Goal: Task Accomplishment & Management: Use online tool/utility

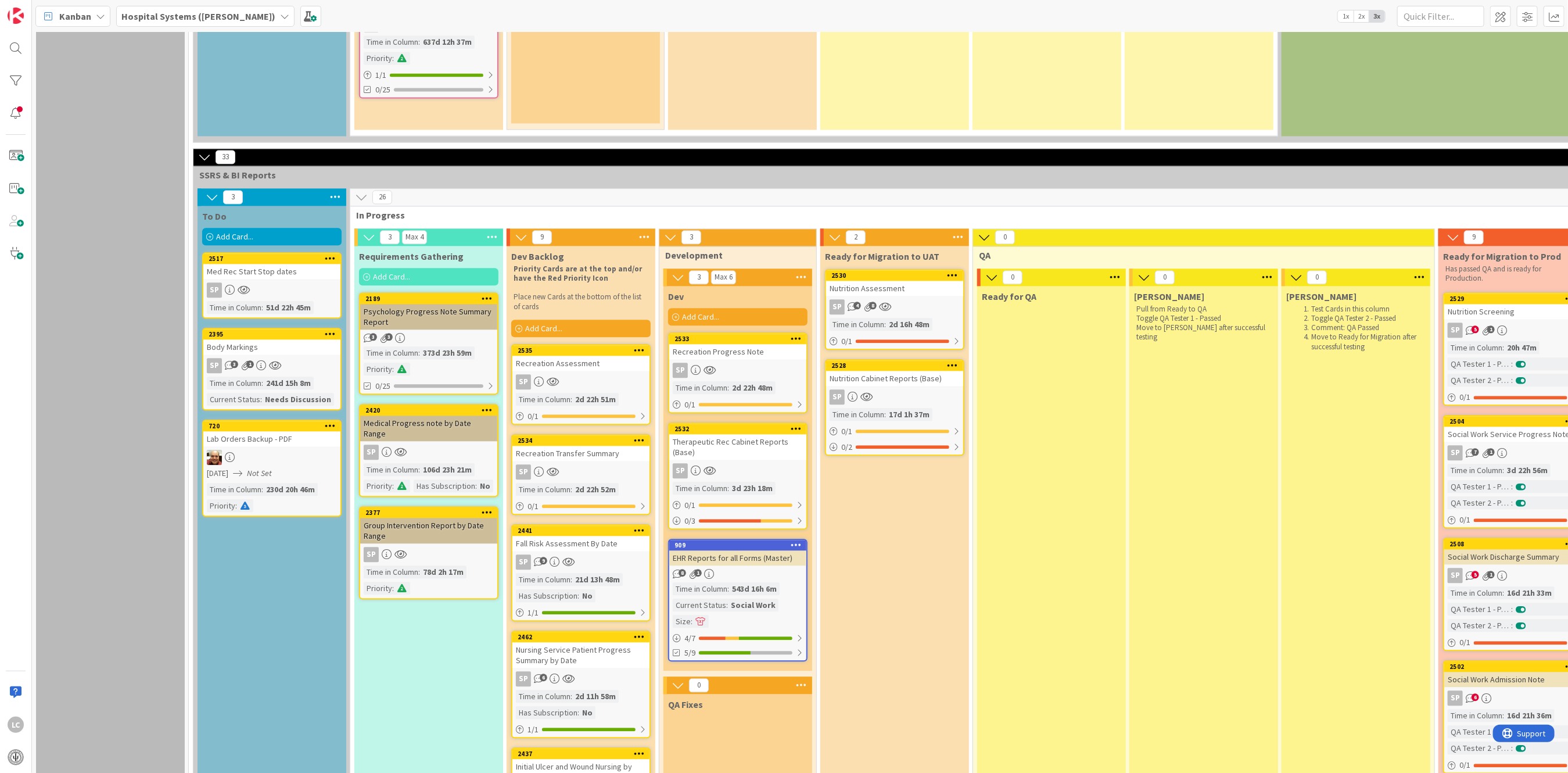
scroll to position [2014, 0]
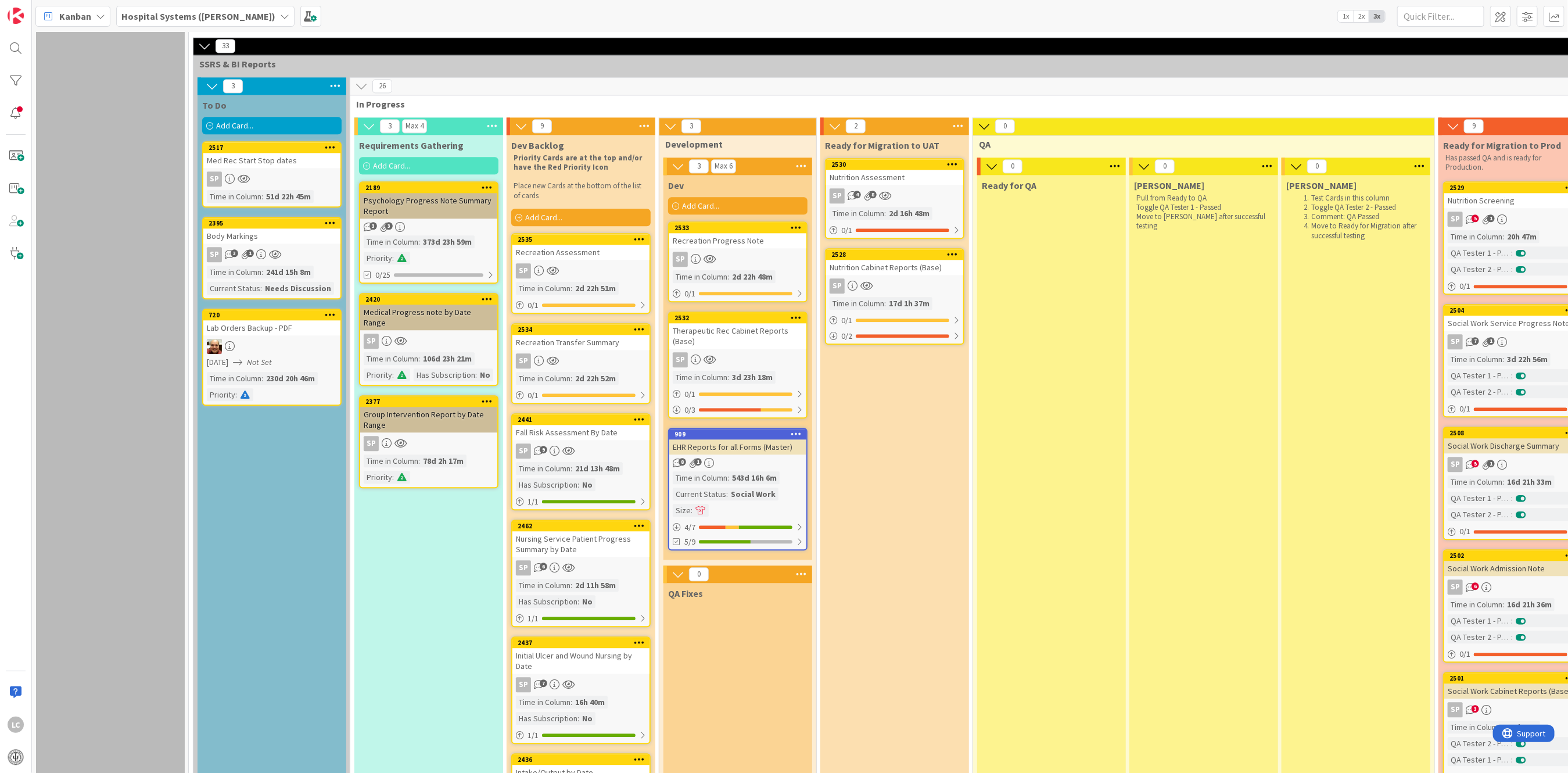
click at [880, 368] on div "Ready for Migration to UAT 2530 Nutrition Assessment SP 4 8 Time in Column : 2d…" at bounding box center [894, 718] width 149 height 1166
click at [954, 118] on icon at bounding box center [959, 127] width 16 height 18
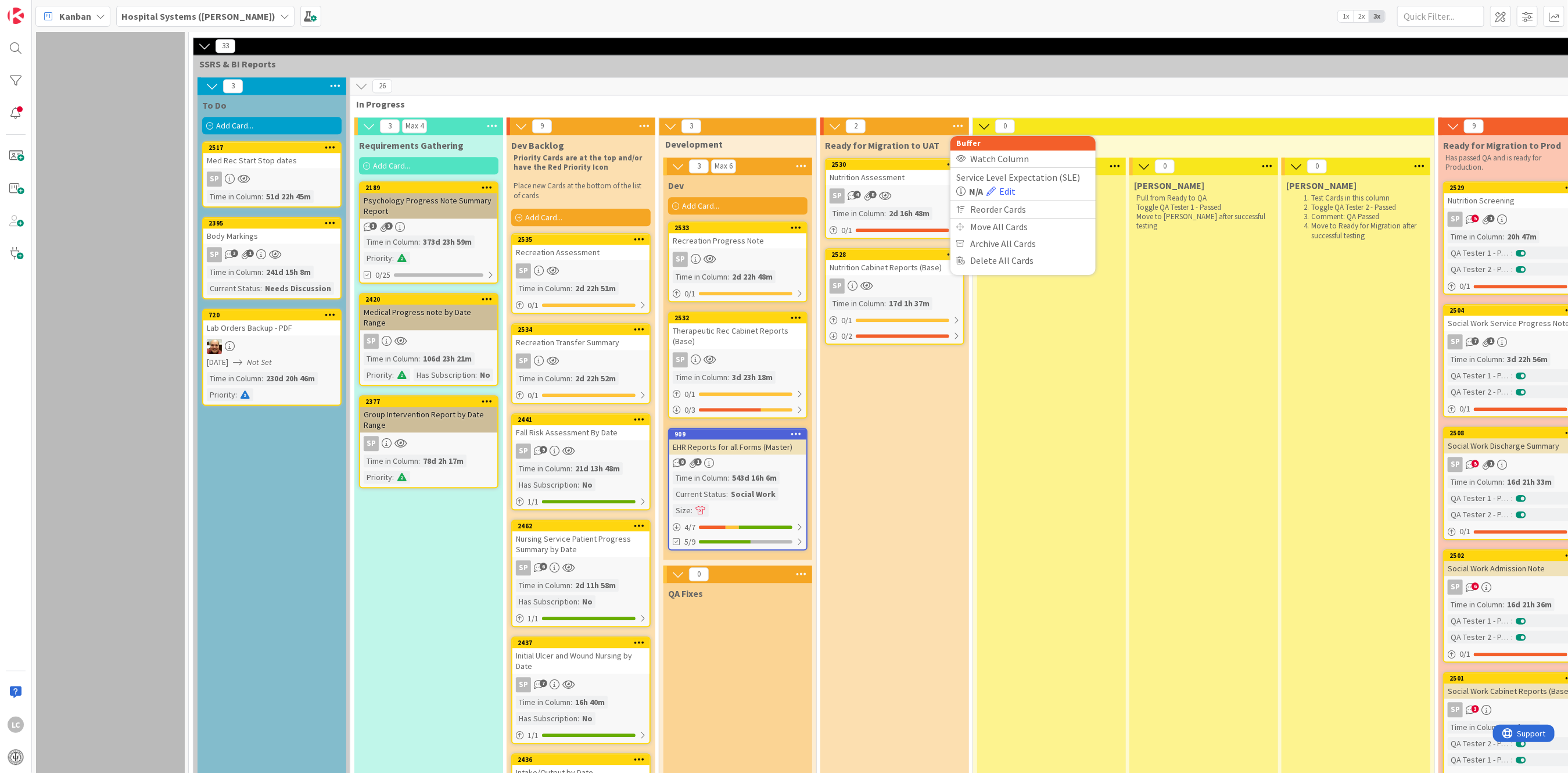
click at [223, 476] on div "To Do Add Card... 2517 Med Rec Start Stop dates SP Time in Column : 51d 22h 45m…" at bounding box center [272, 701] width 149 height 1213
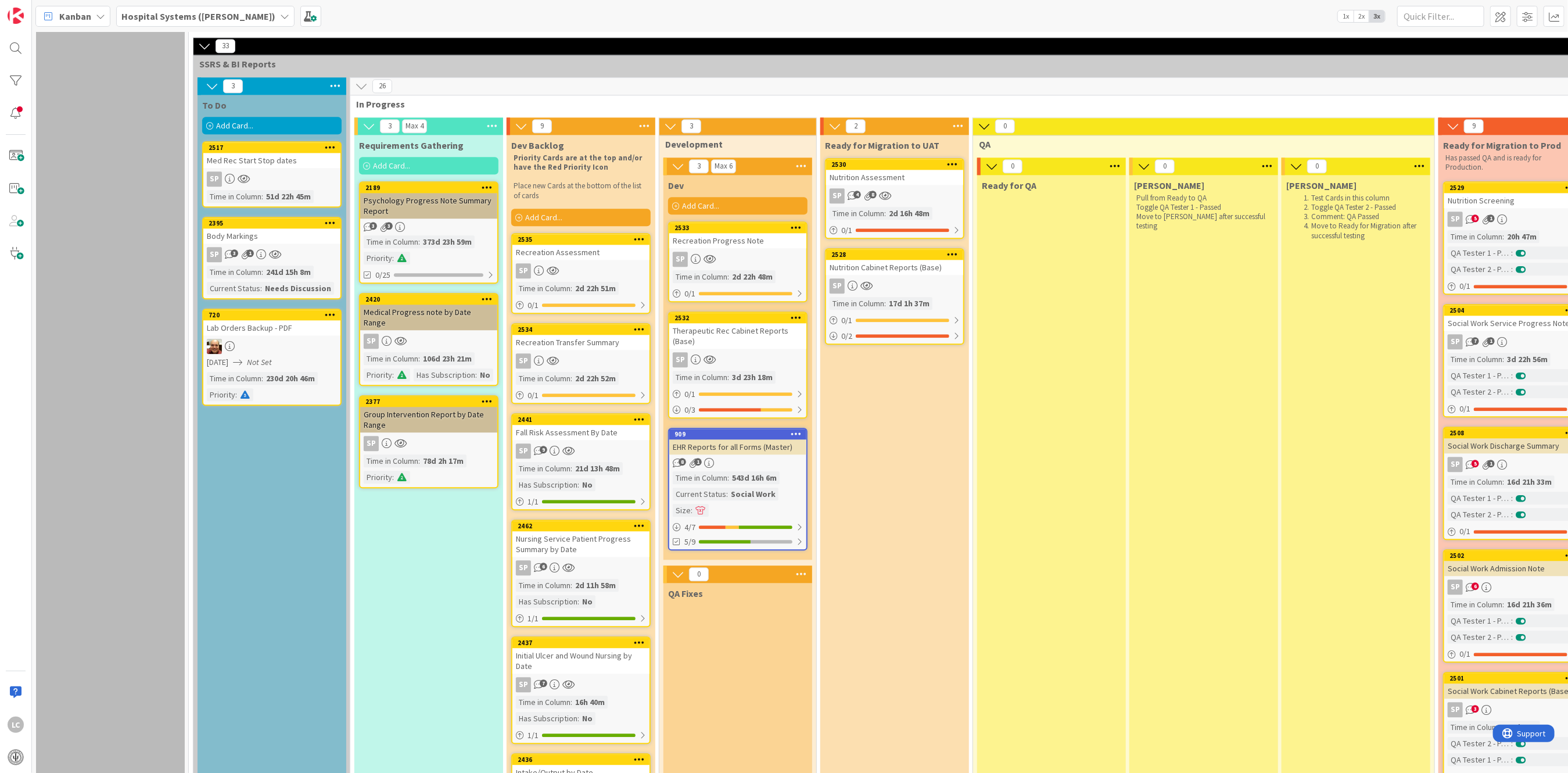
click at [217, 121] on span "Add Card..." at bounding box center [235, 126] width 37 height 11
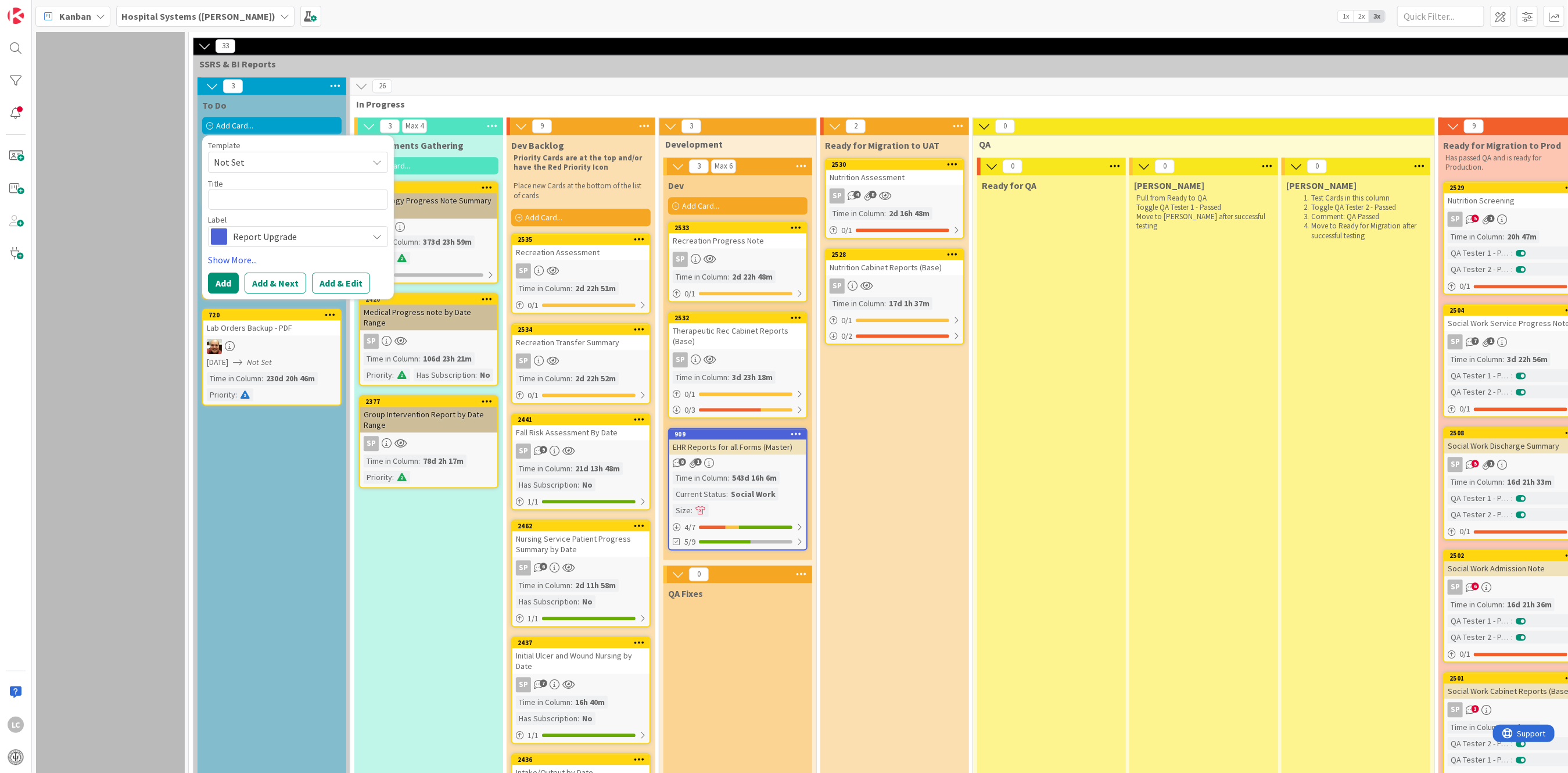
click at [374, 157] on icon at bounding box center [378, 162] width 10 height 10
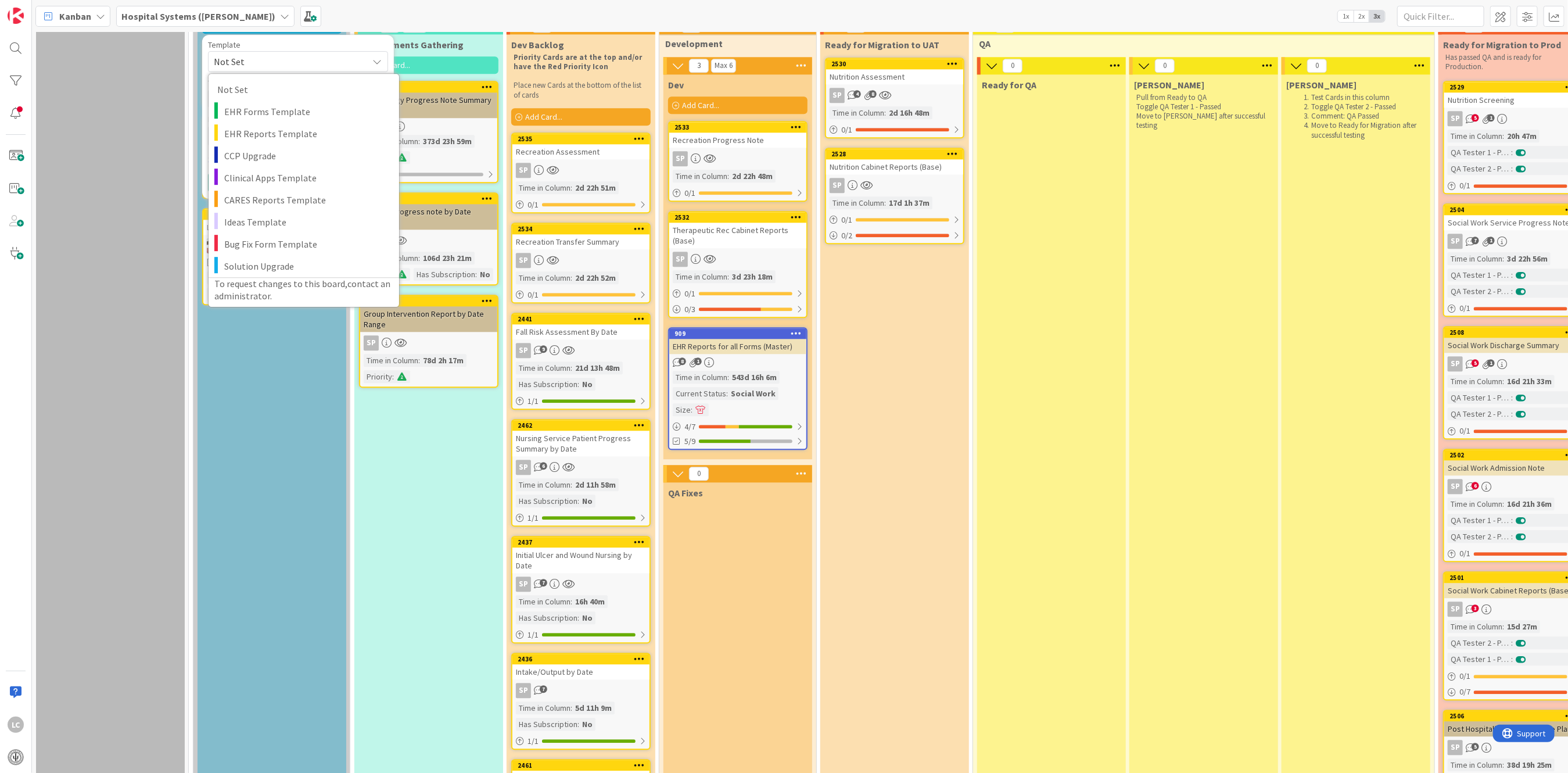
scroll to position [2092, 0]
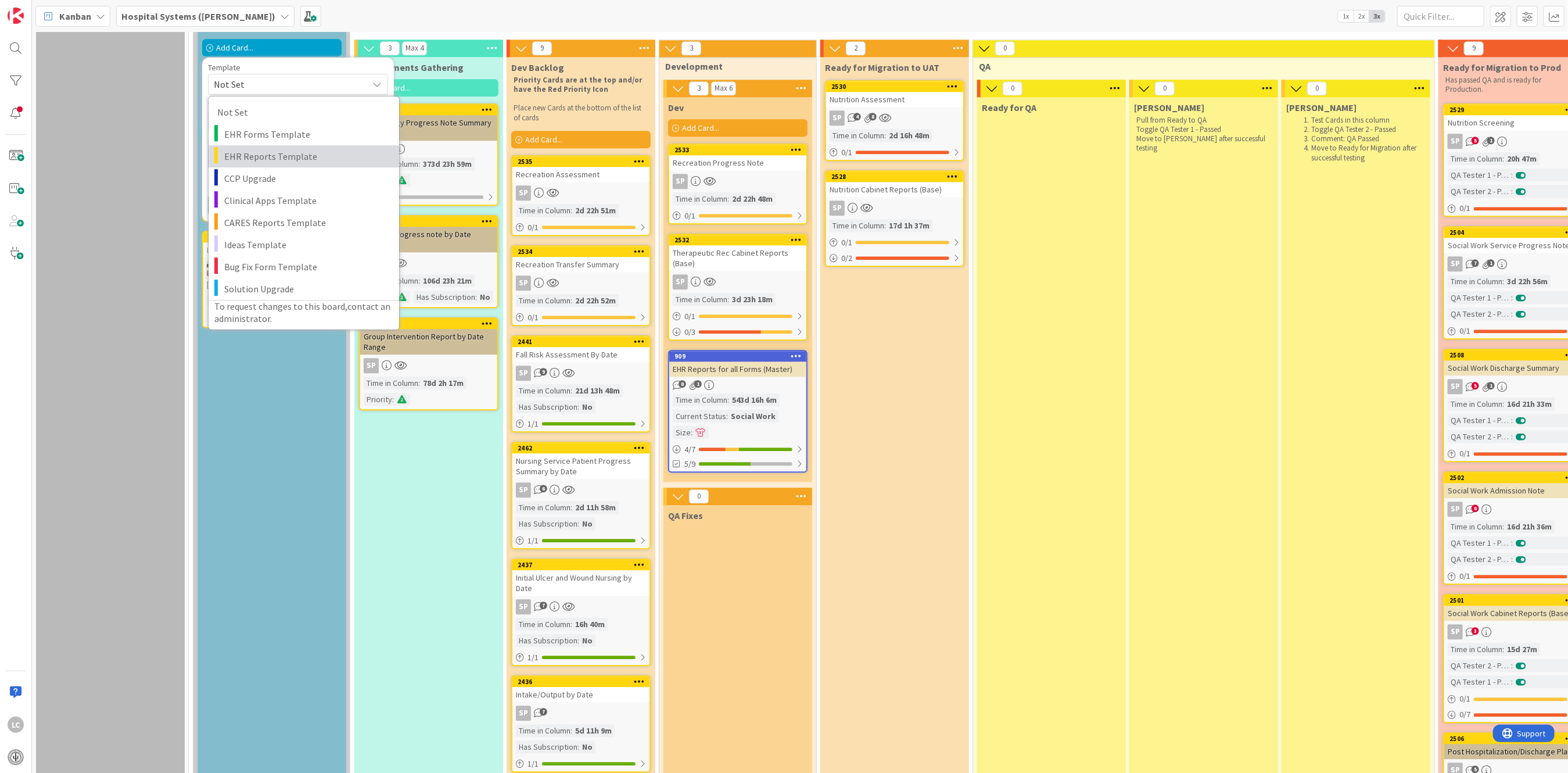
click at [229, 148] on span "EHR Reports Template" at bounding box center [307, 156] width 166 height 16
type textarea "x"
type textarea "EHR Reports Template"
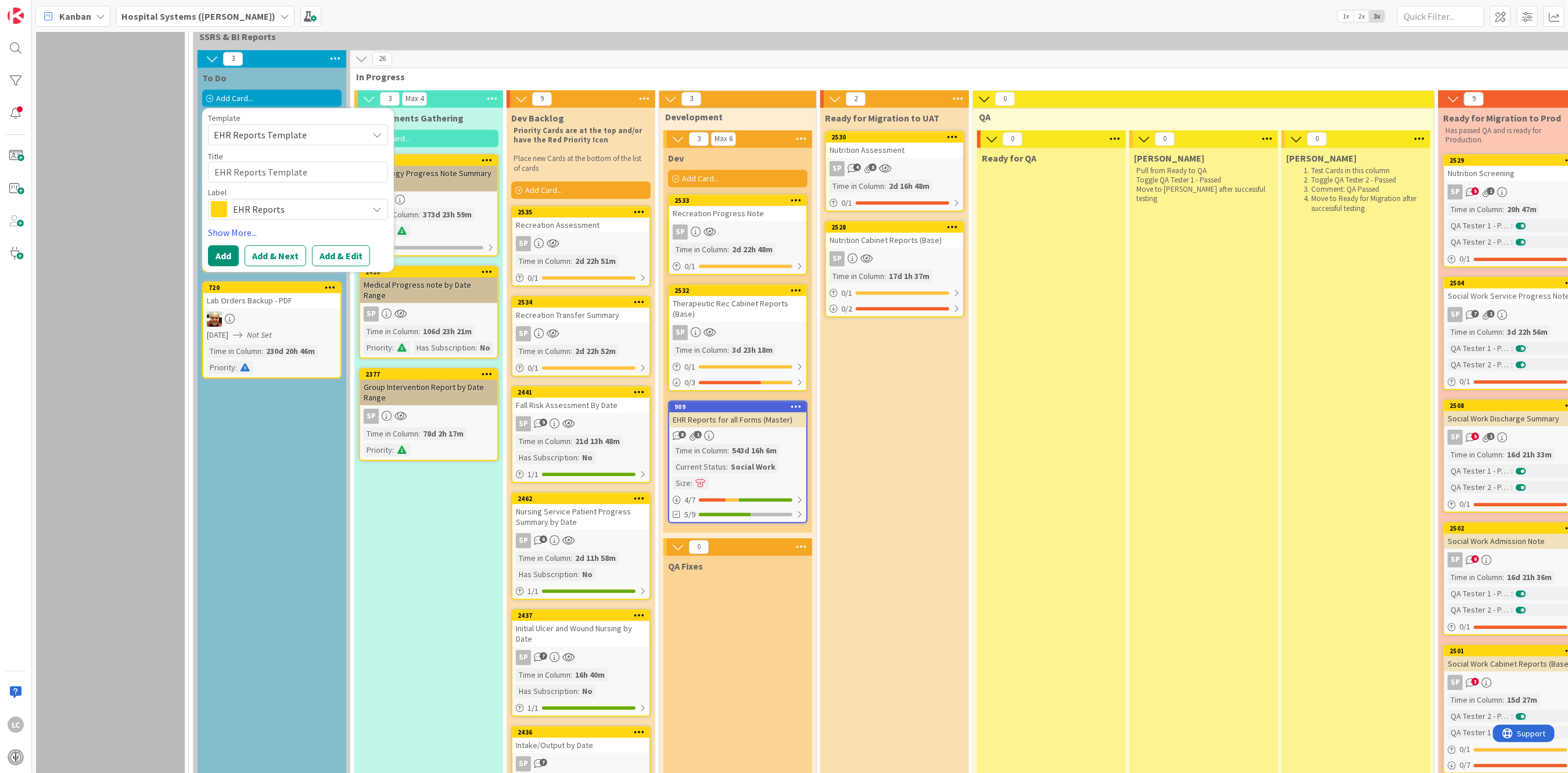
scroll to position [2014, 0]
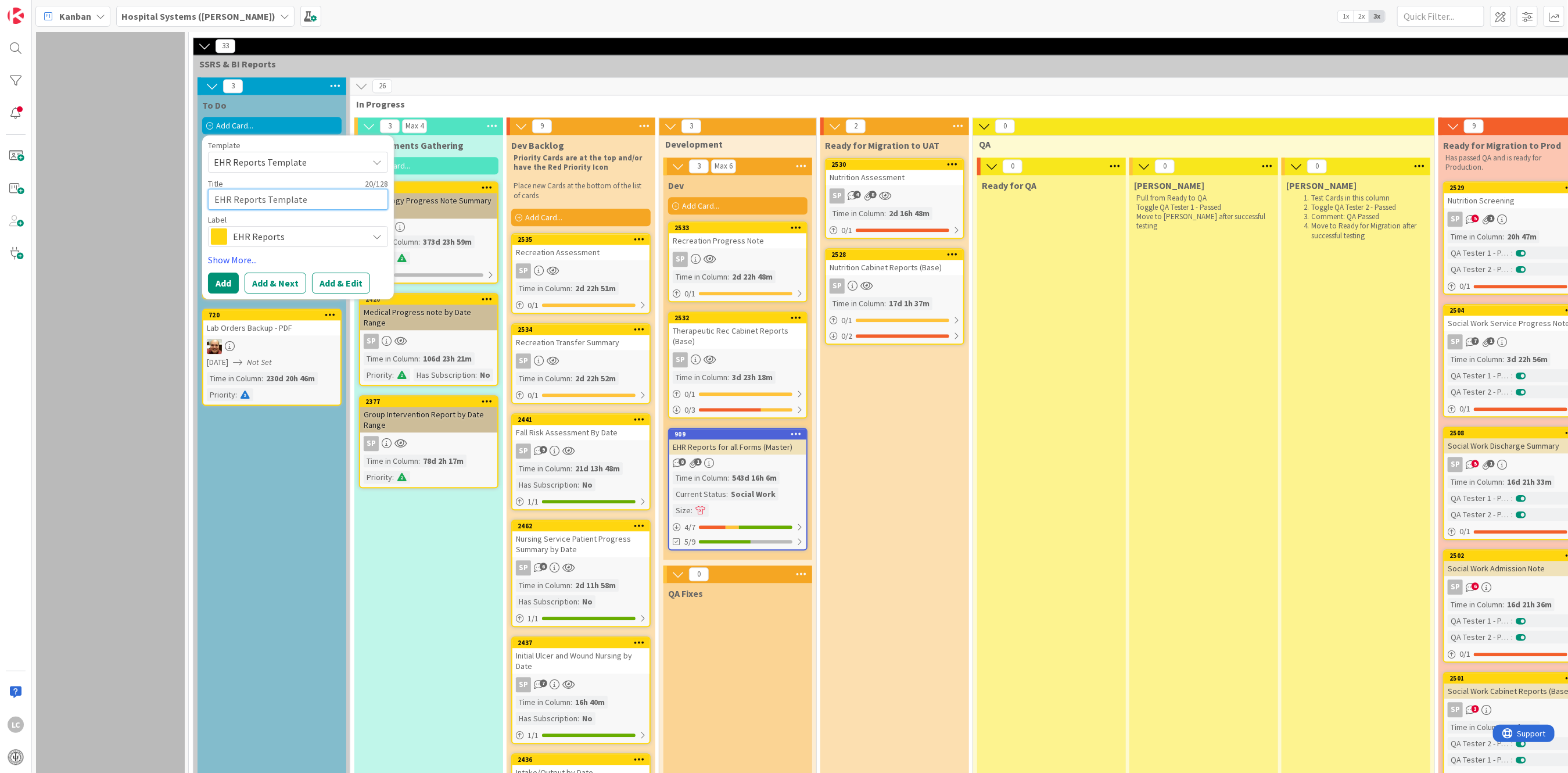
drag, startPoint x: 310, startPoint y: 186, endPoint x: 166, endPoint y: 187, distance: 144.0
type textarea "x"
type textarea "Eh"
type textarea "x"
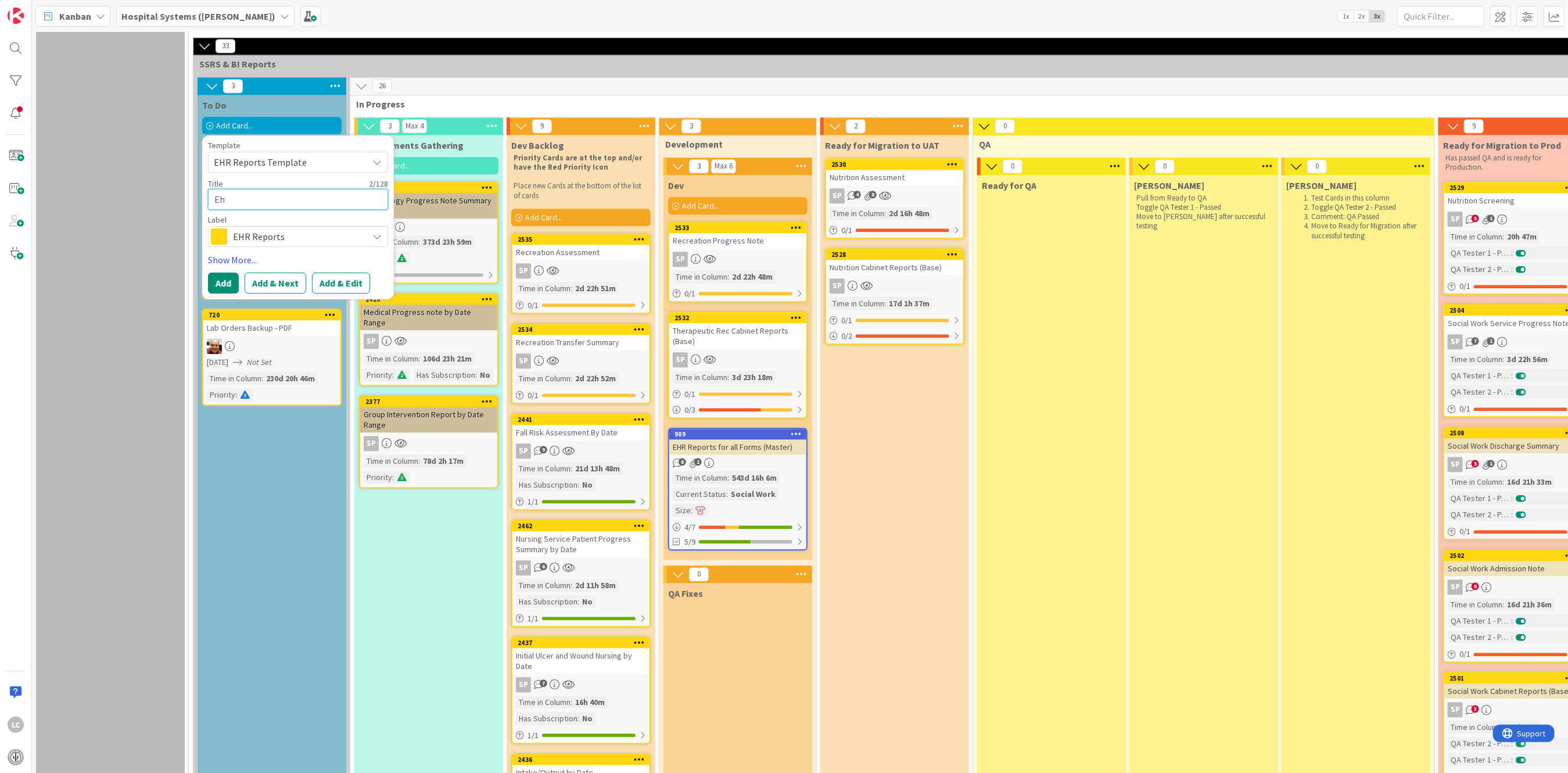
type textarea "Ehn"
type textarea "x"
type textarea "Ehnh"
type textarea "x"
type textarea "Ehnha"
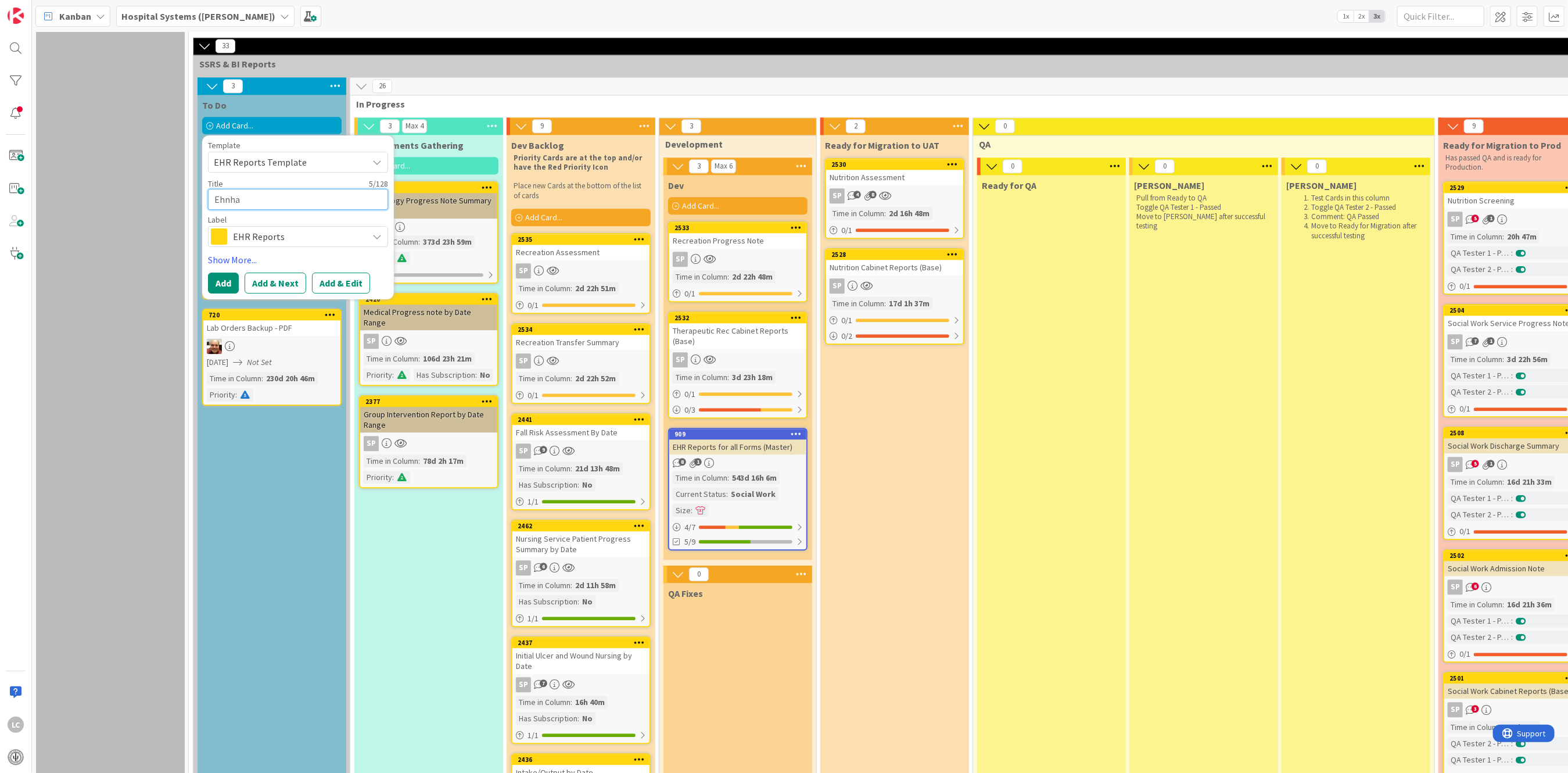
type textarea "x"
type textarea "Ehnh"
type textarea "x"
type textarea "Ehn"
type textarea "x"
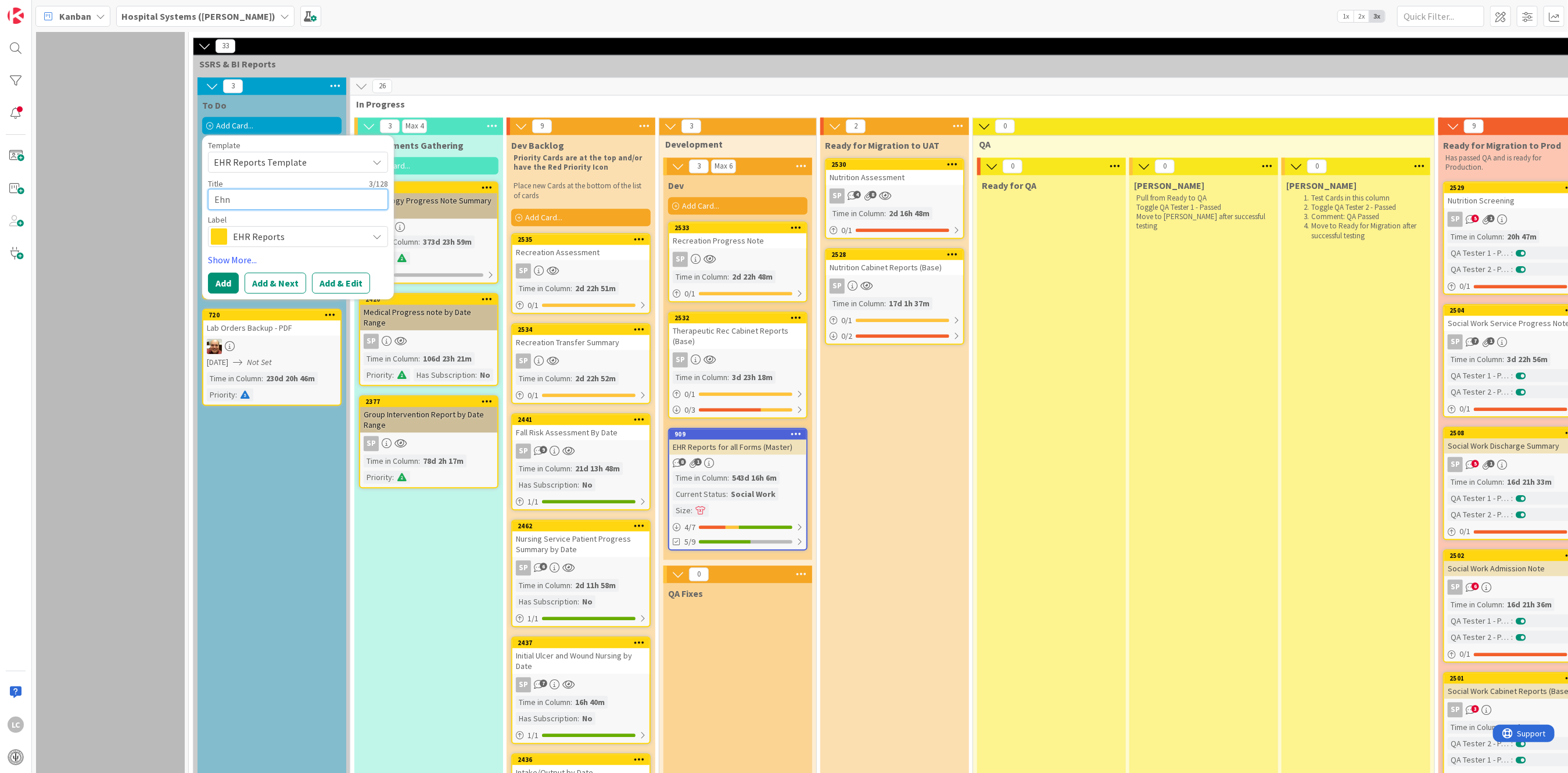
type textarea "Eh"
type textarea "x"
type textarea "E"
type textarea "x"
type textarea "En"
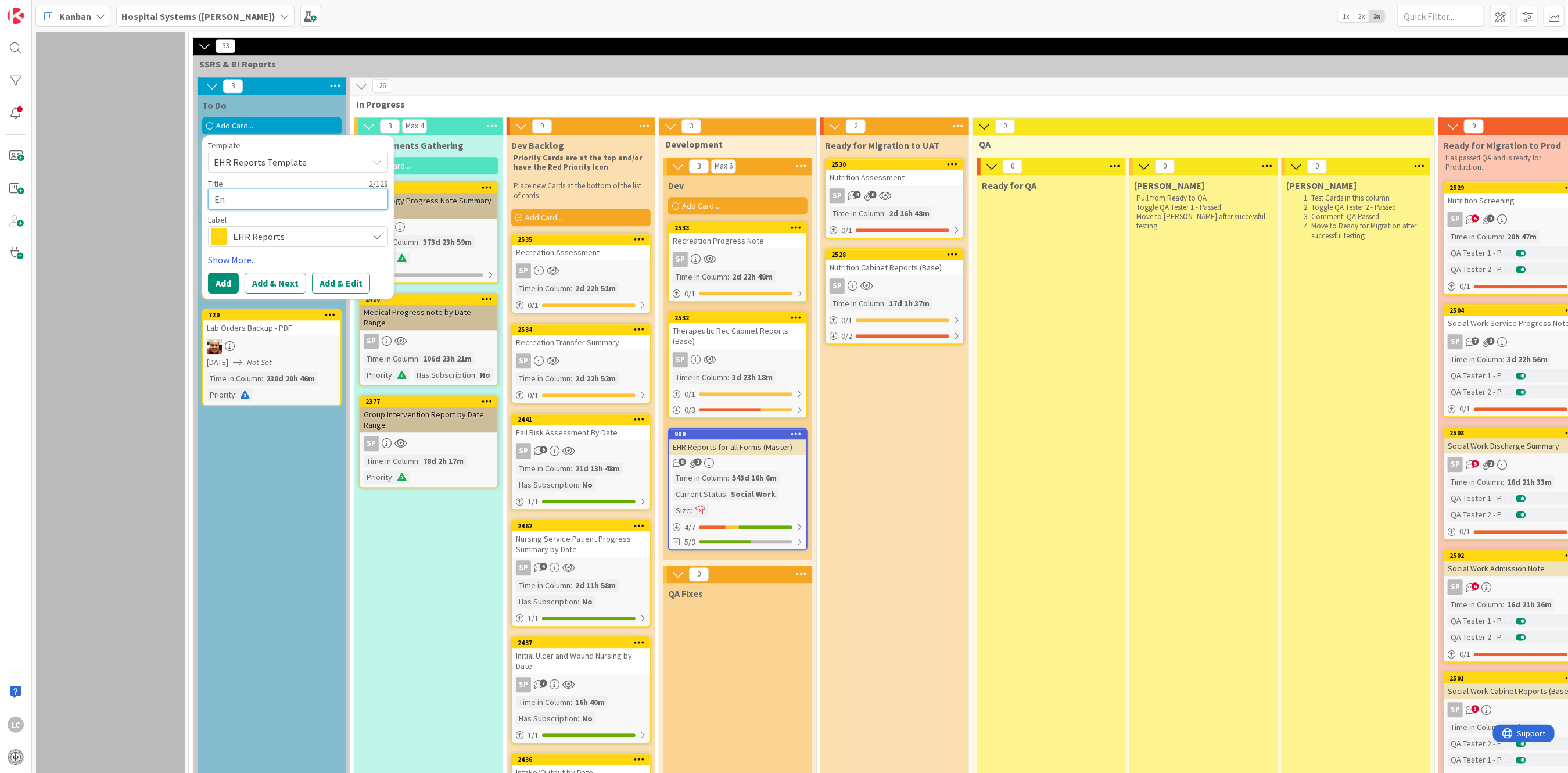
type textarea "x"
type textarea "Enh"
type textarea "x"
type textarea "Enha"
type textarea "x"
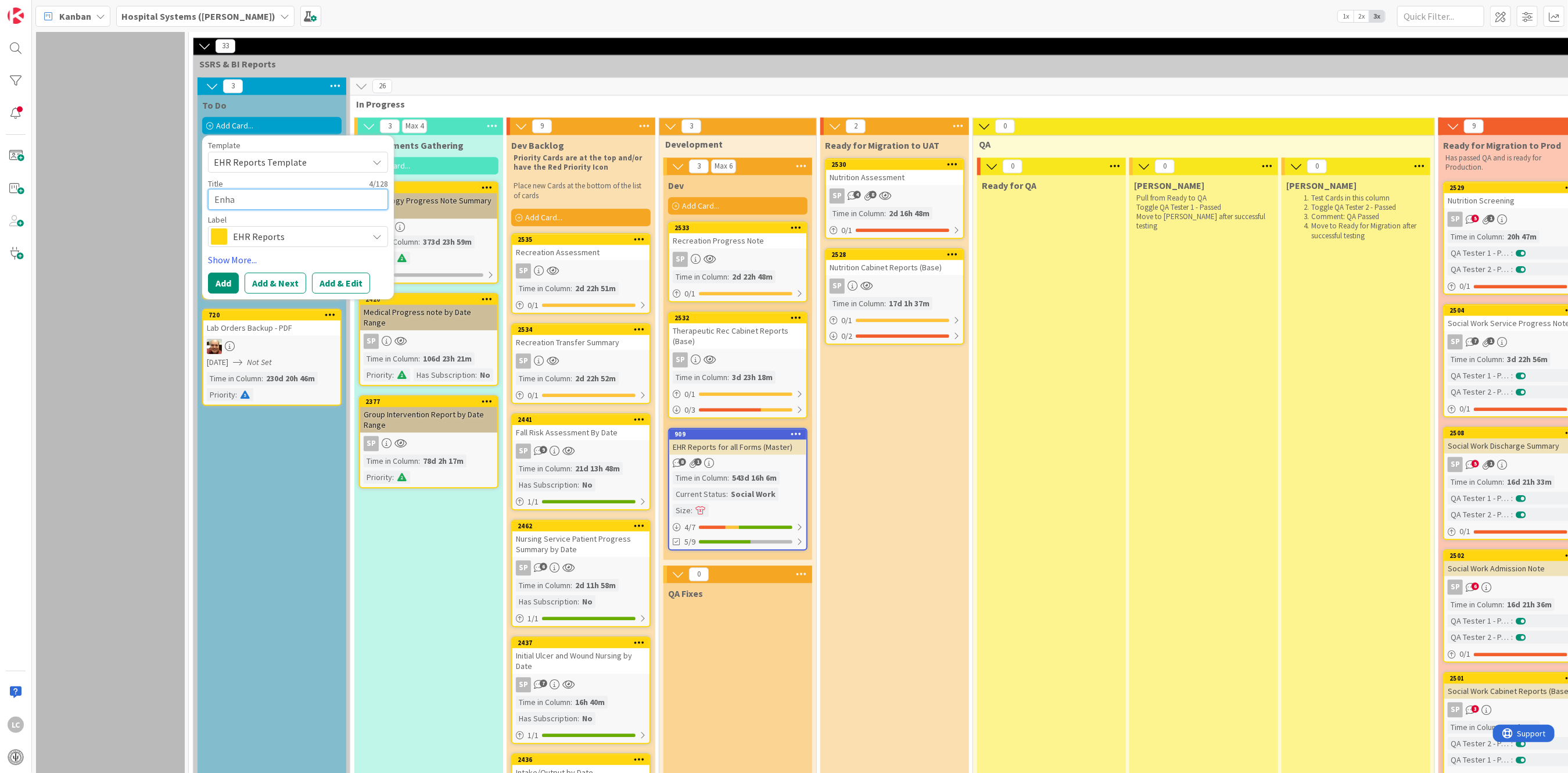
type textarea "Enhan"
type textarea "x"
type textarea "Enhanc"
type textarea "x"
type textarea "Enhance"
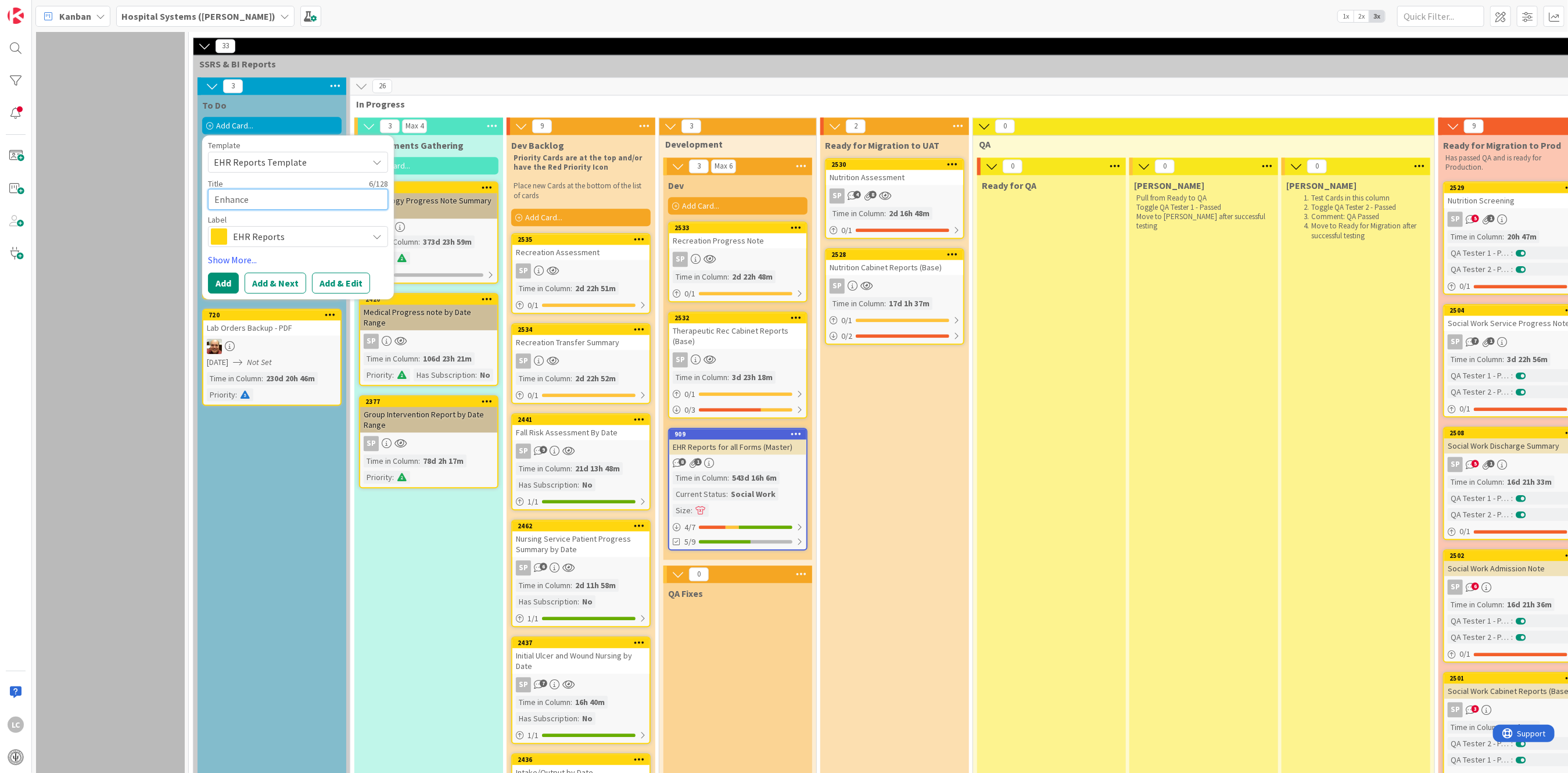
type textarea "x"
type textarea "Enhancem"
type textarea "x"
type textarea "Enhanceme"
type textarea "x"
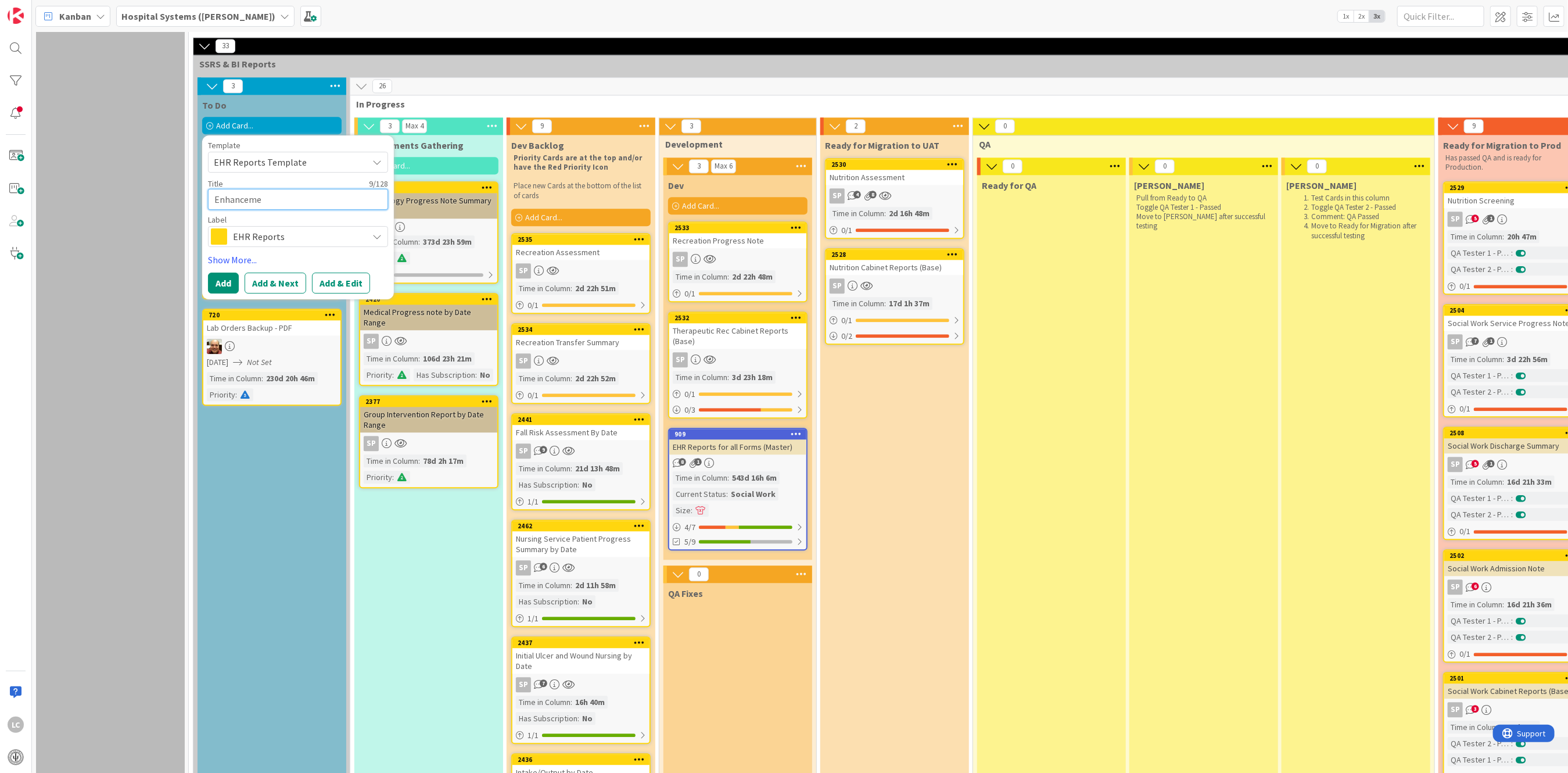
type textarea "Enhancemen"
type textarea "x"
type textarea "Enhancement"
type textarea "x"
type textarea "Enhancement"
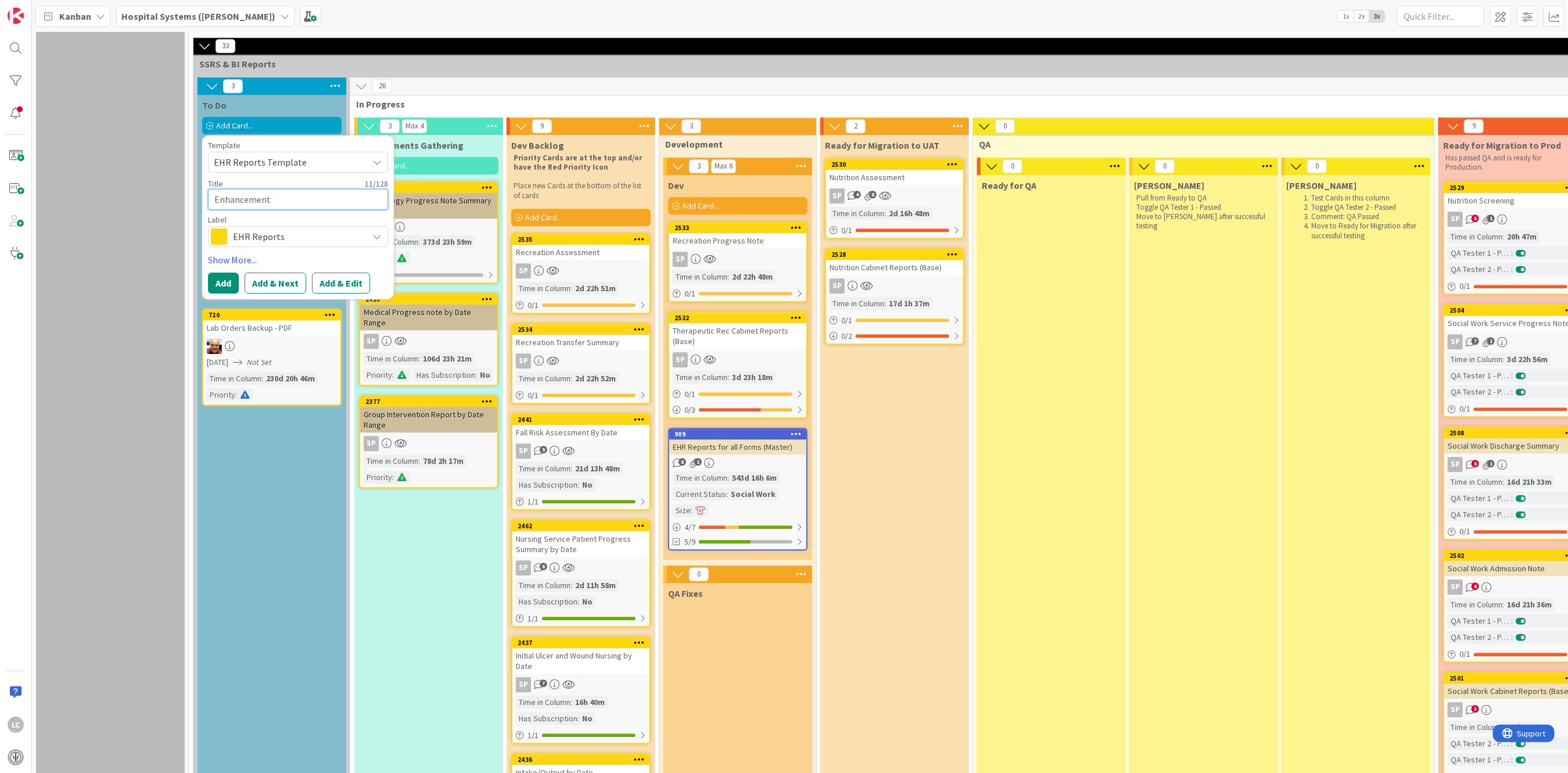
type textarea "x"
type textarea "Enhancement f"
type textarea "x"
type textarea "Enhancement fo"
type textarea "x"
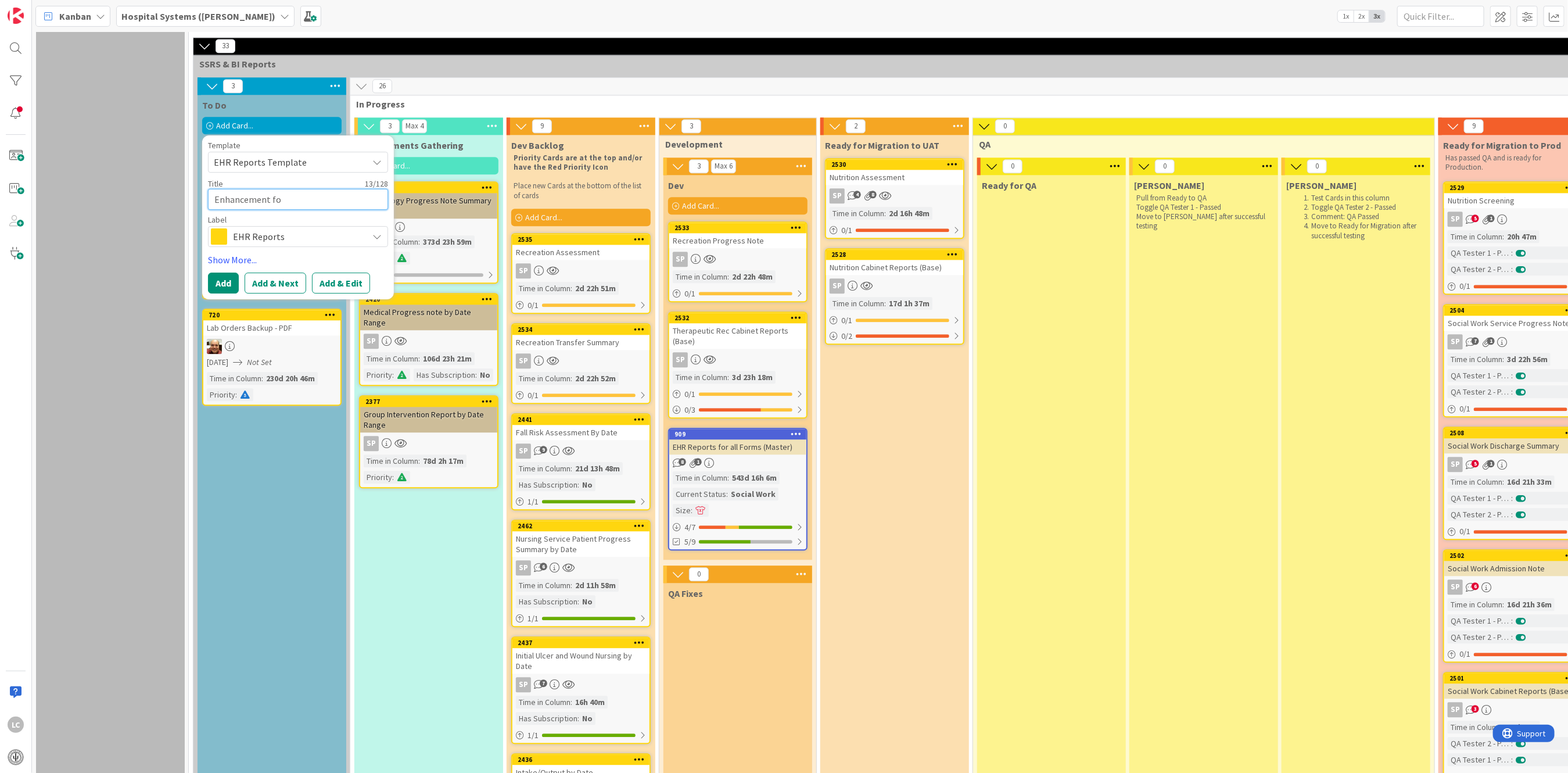
type textarea "Enhancement for"
type textarea "x"
type textarea "Enhancement for"
type textarea "x"
type textarea "Enhancement for"
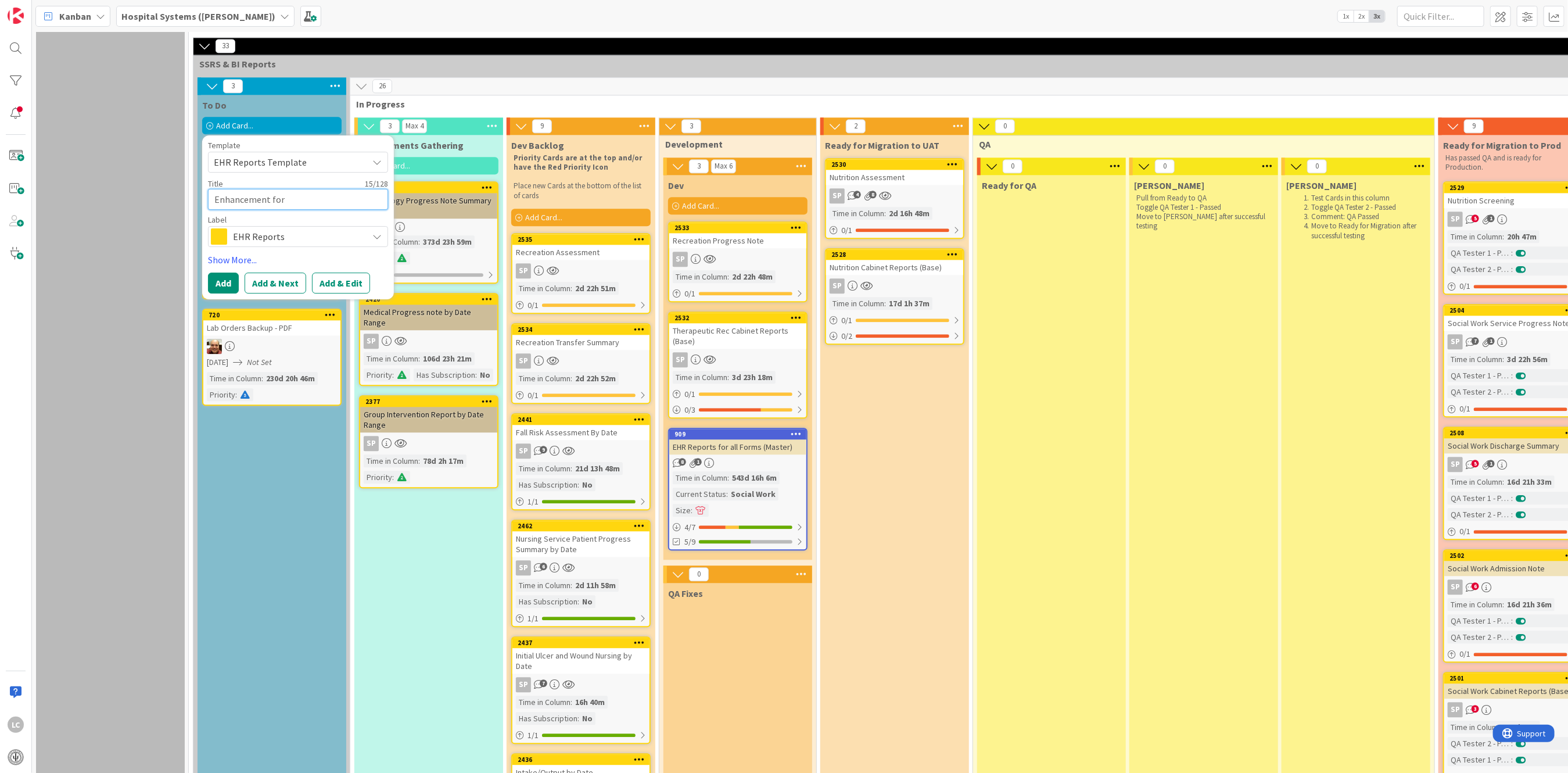
type textarea "x"
type textarea "Enhancement fo"
type textarea "x"
type textarea "Enhancement f"
type textarea "x"
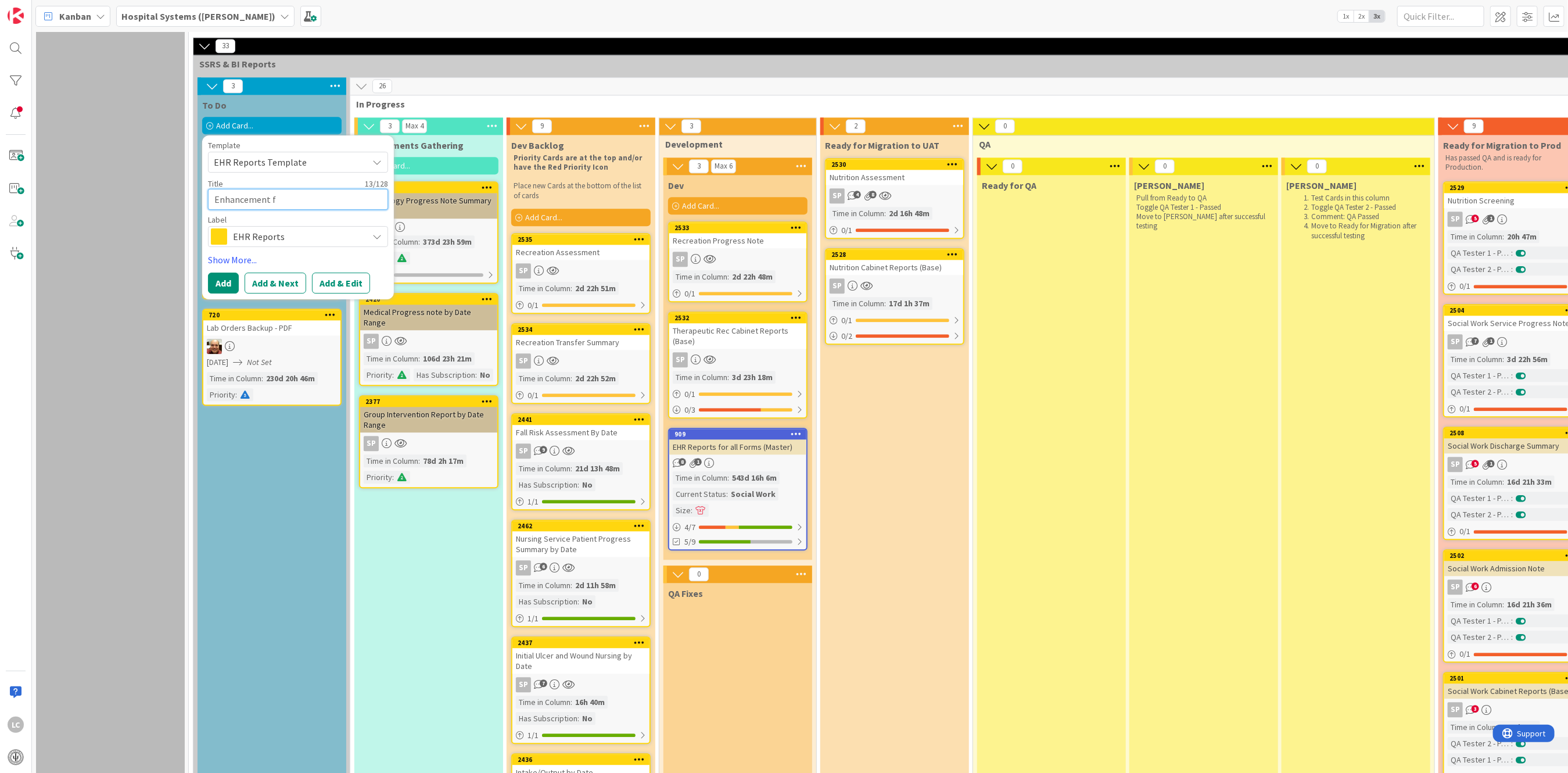
type textarea "Enhancement"
type textarea "x"
type textarea "Enhancement D"
type textarea "x"
type textarea "Enhancement DM"
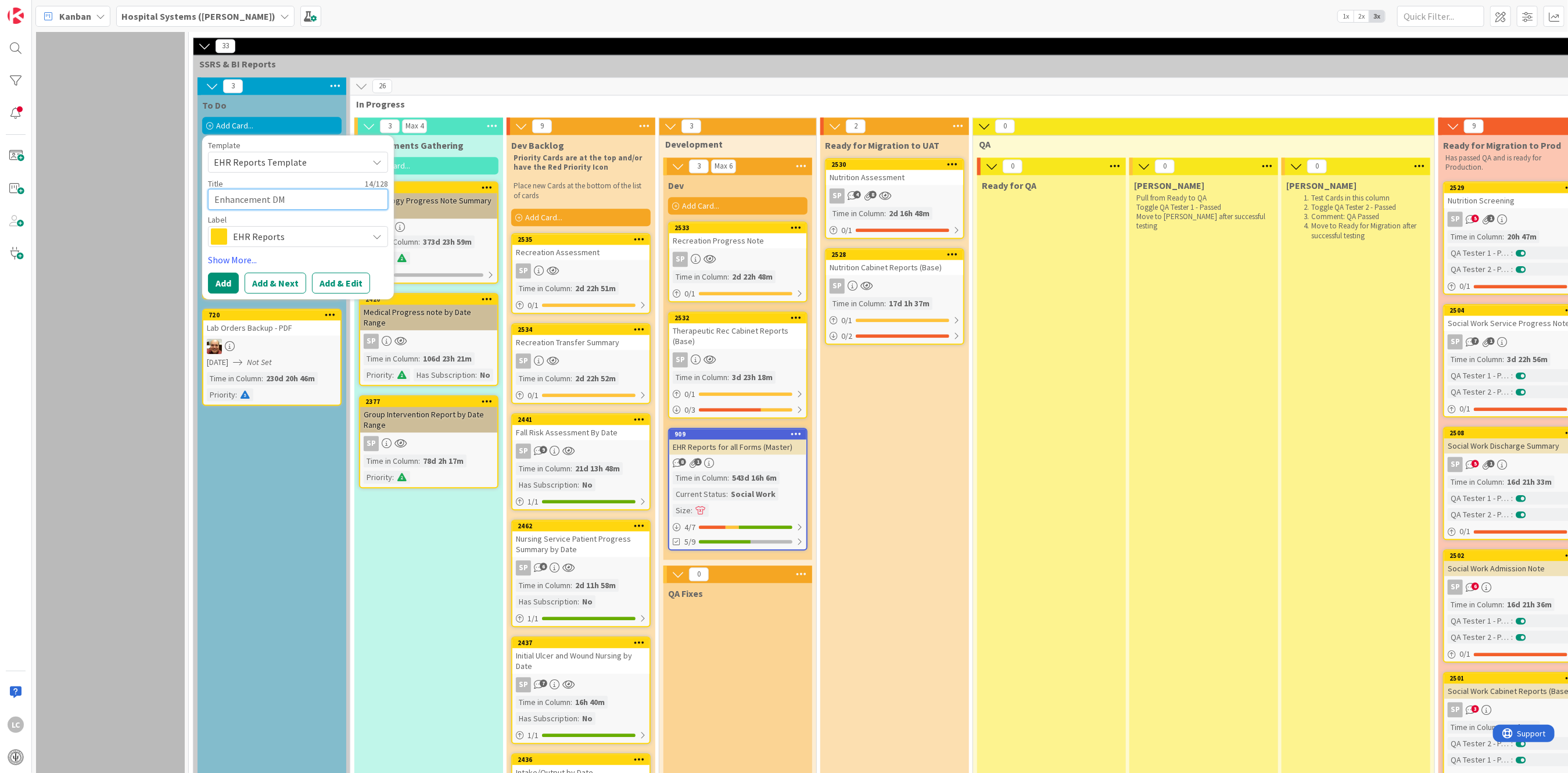
type textarea "x"
type textarea "Enhancement DMH"
type textarea "x"
type textarea "Enhancement DMH"
type textarea "x"
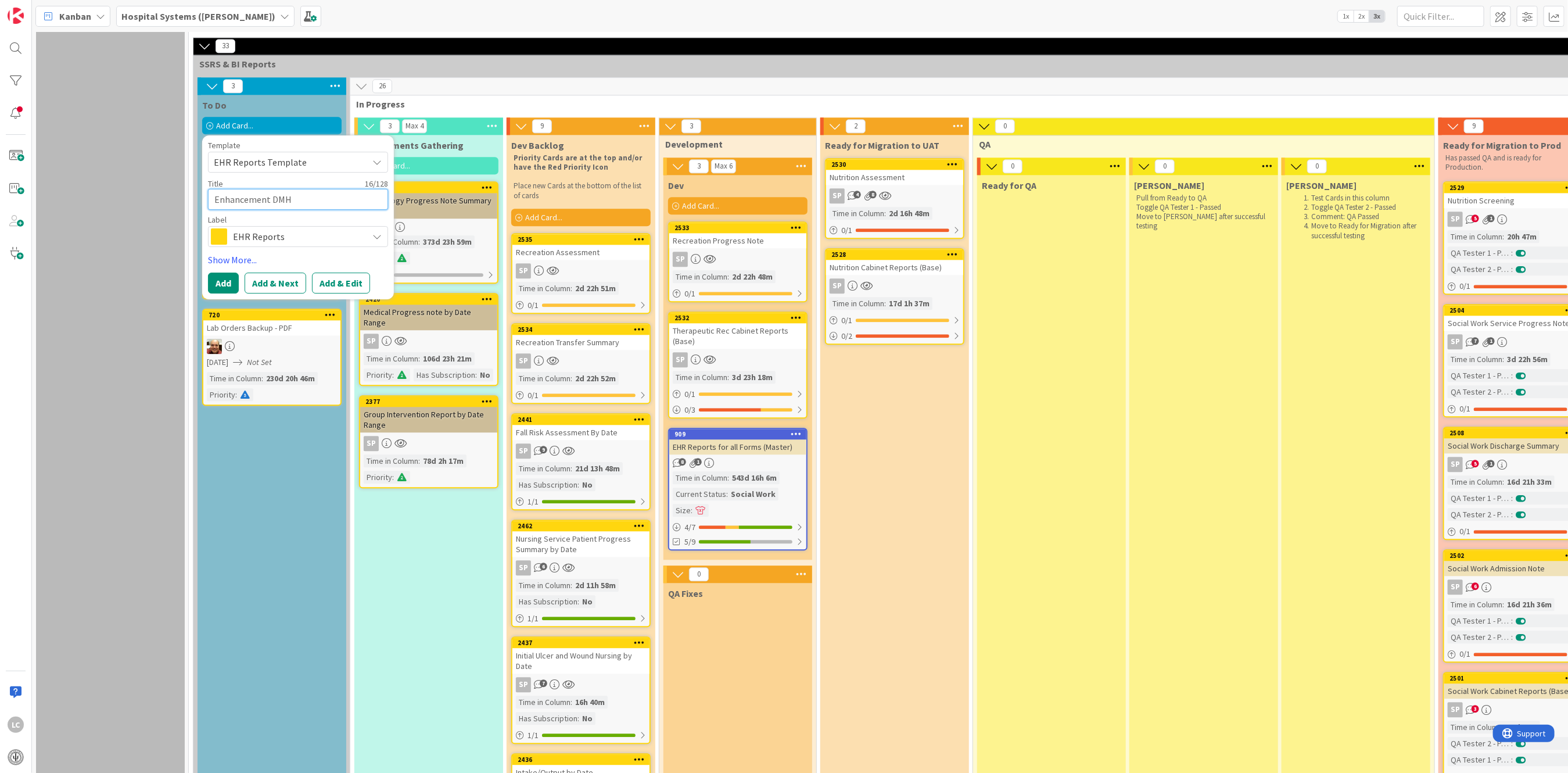
type textarea "Enhancement DMH P"
type textarea "x"
type textarea "Enhancement DMH Pa"
type textarea "x"
type textarea "Enhancement DMH Pat"
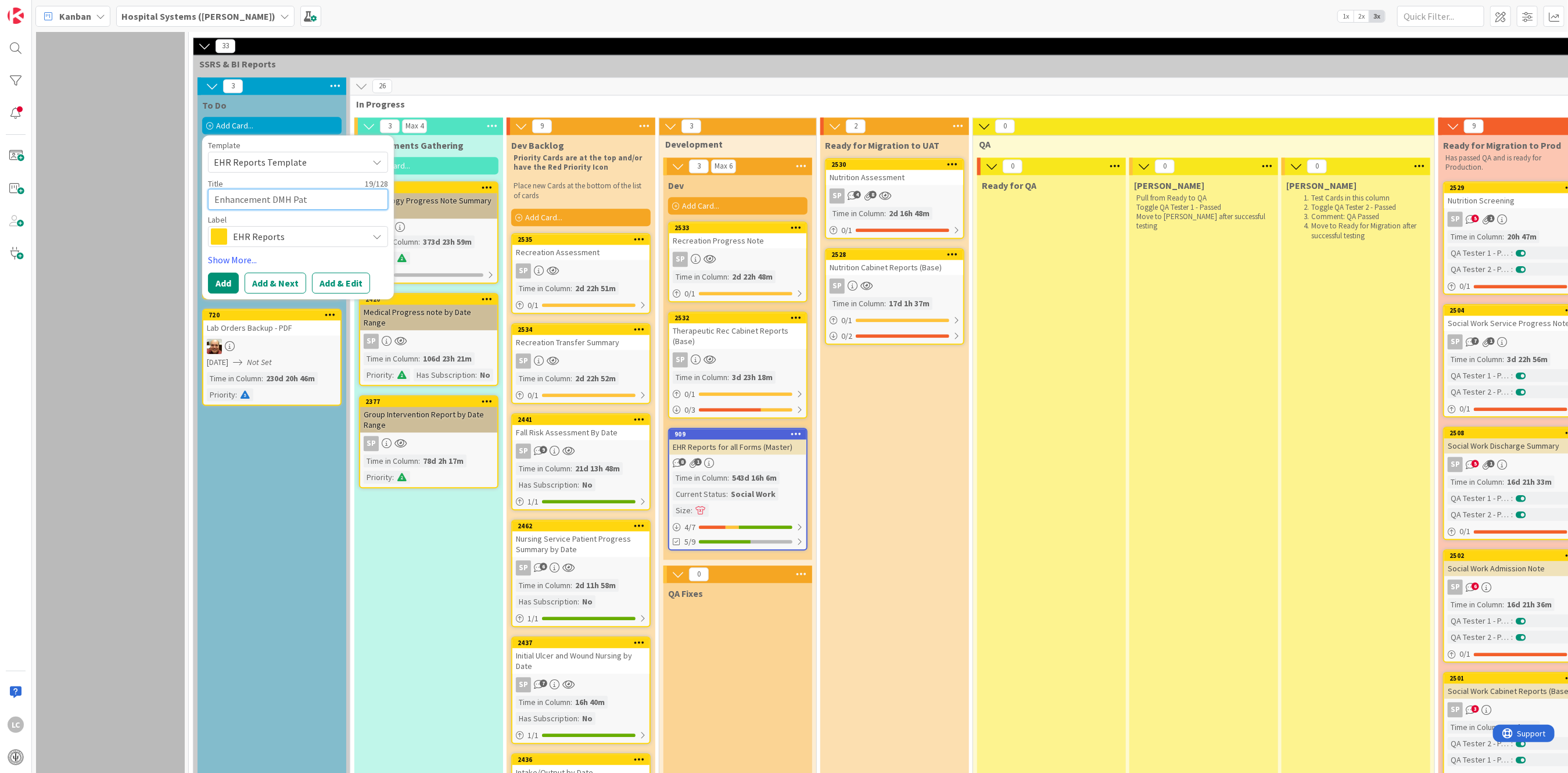
type textarea "x"
type textarea "Enhancement DMH Pati"
type textarea "x"
type textarea "Enhancement DMH Patie"
type textarea "x"
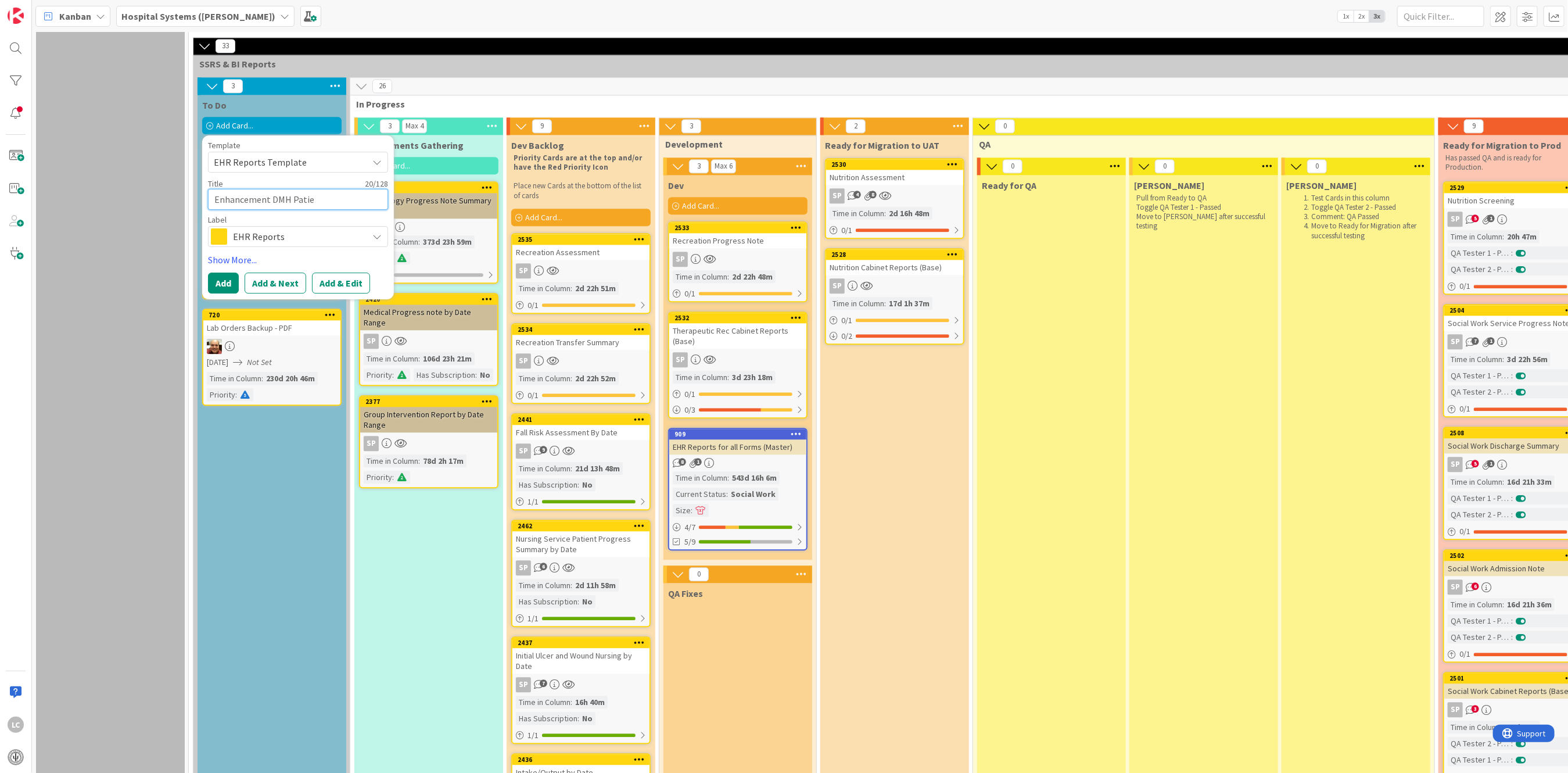
type textarea "Enhancement DMH Patien"
type textarea "x"
type textarea "Enhancement DMH Patient"
type textarea "x"
type textarea "Enhancement DMH Patient"
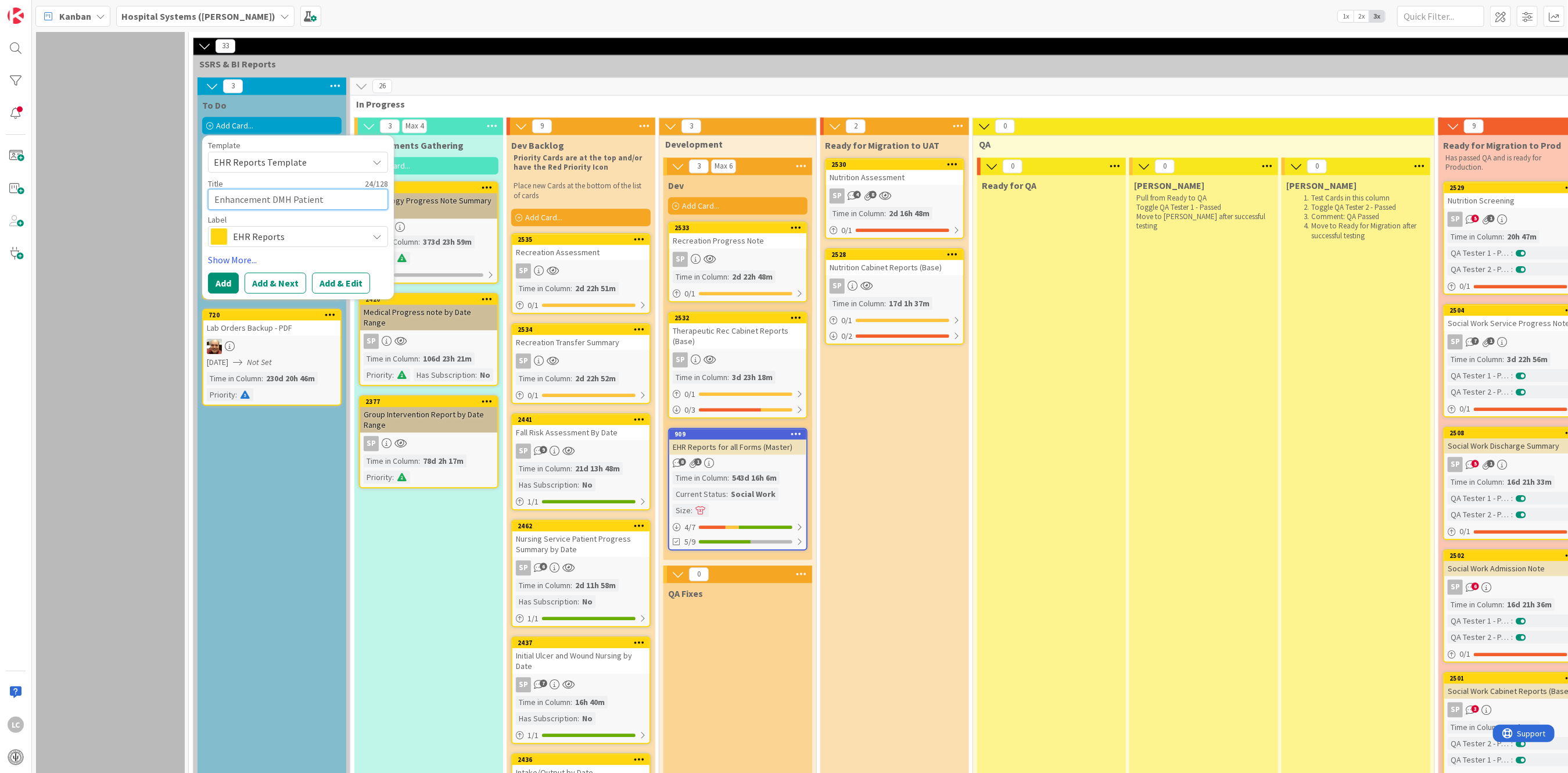
type textarea "x"
type textarea "Enhancement DMH Patient o"
type textarea "x"
type textarea "Enhancement DMH Patient on"
type textarea "x"
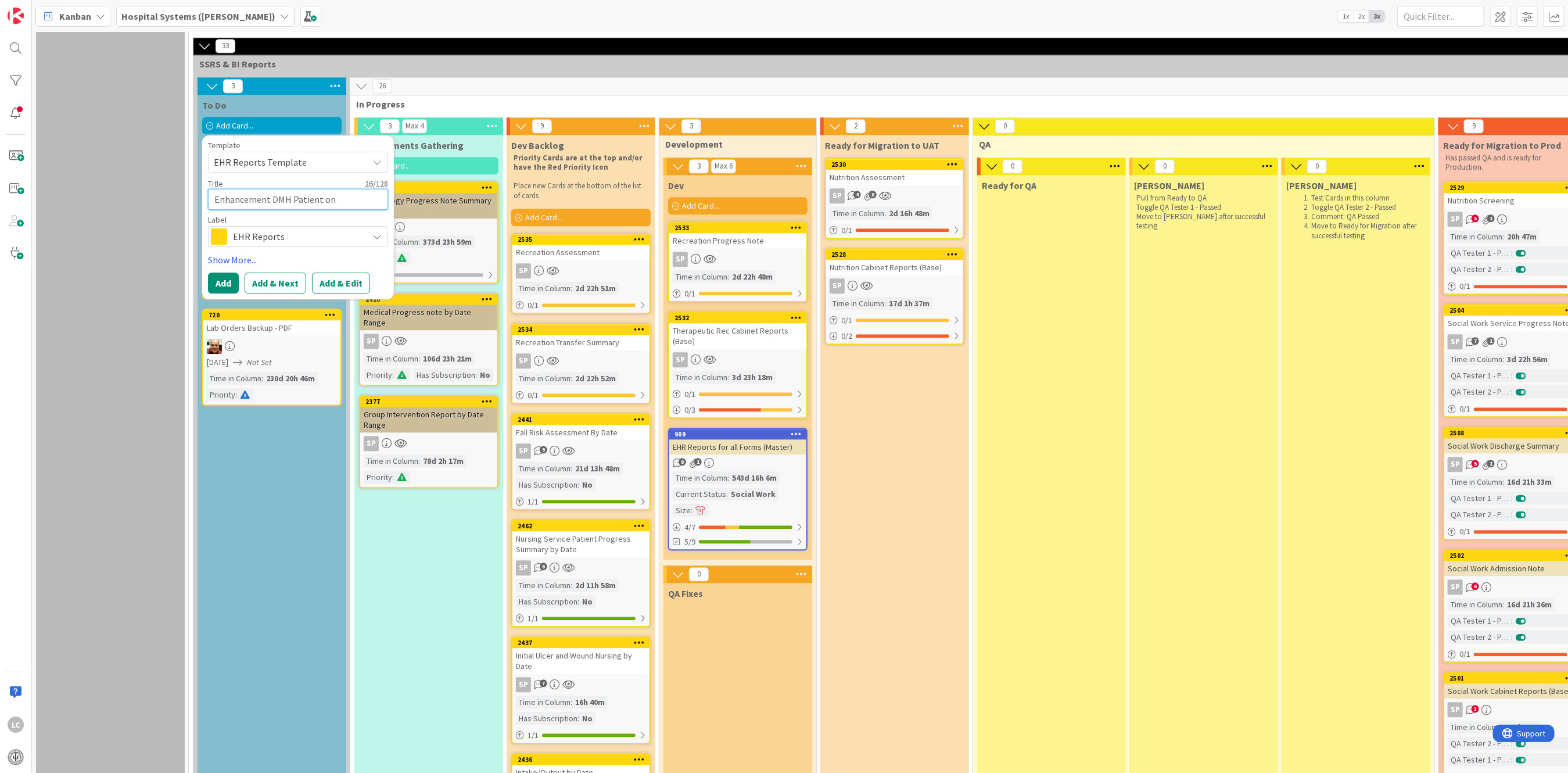
type textarea "Enhancement DMH Patient onr"
type textarea "x"
type textarea "Enhancement DMH Patient onrd"
type textarea "x"
type textarea "Enhancement DMH Patient onrde"
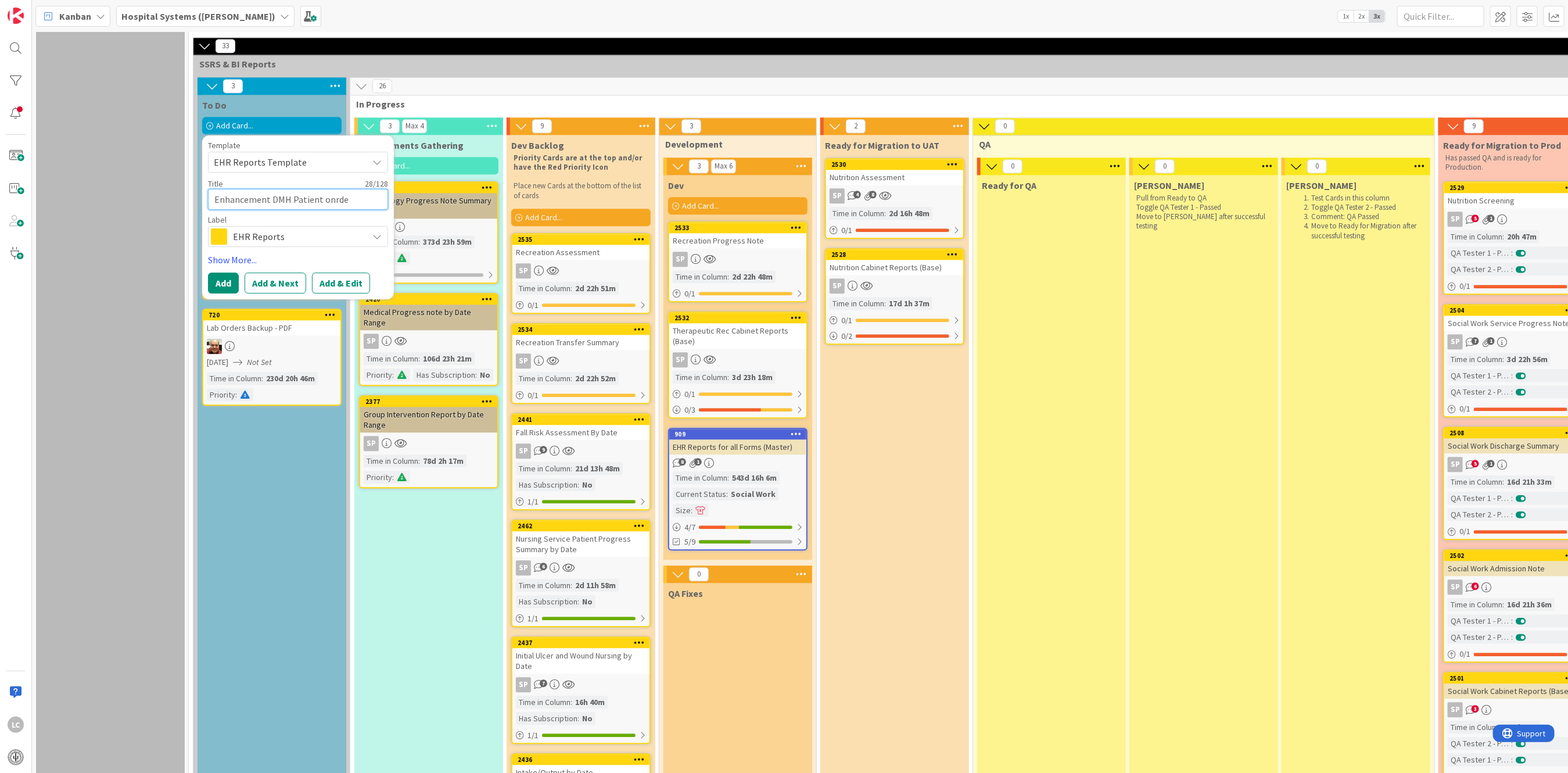
type textarea "x"
type textarea "Enhancement DMH Patient onrder"
type textarea "x"
type textarea "Enhancement DMH Patient onrders"
type textarea "x"
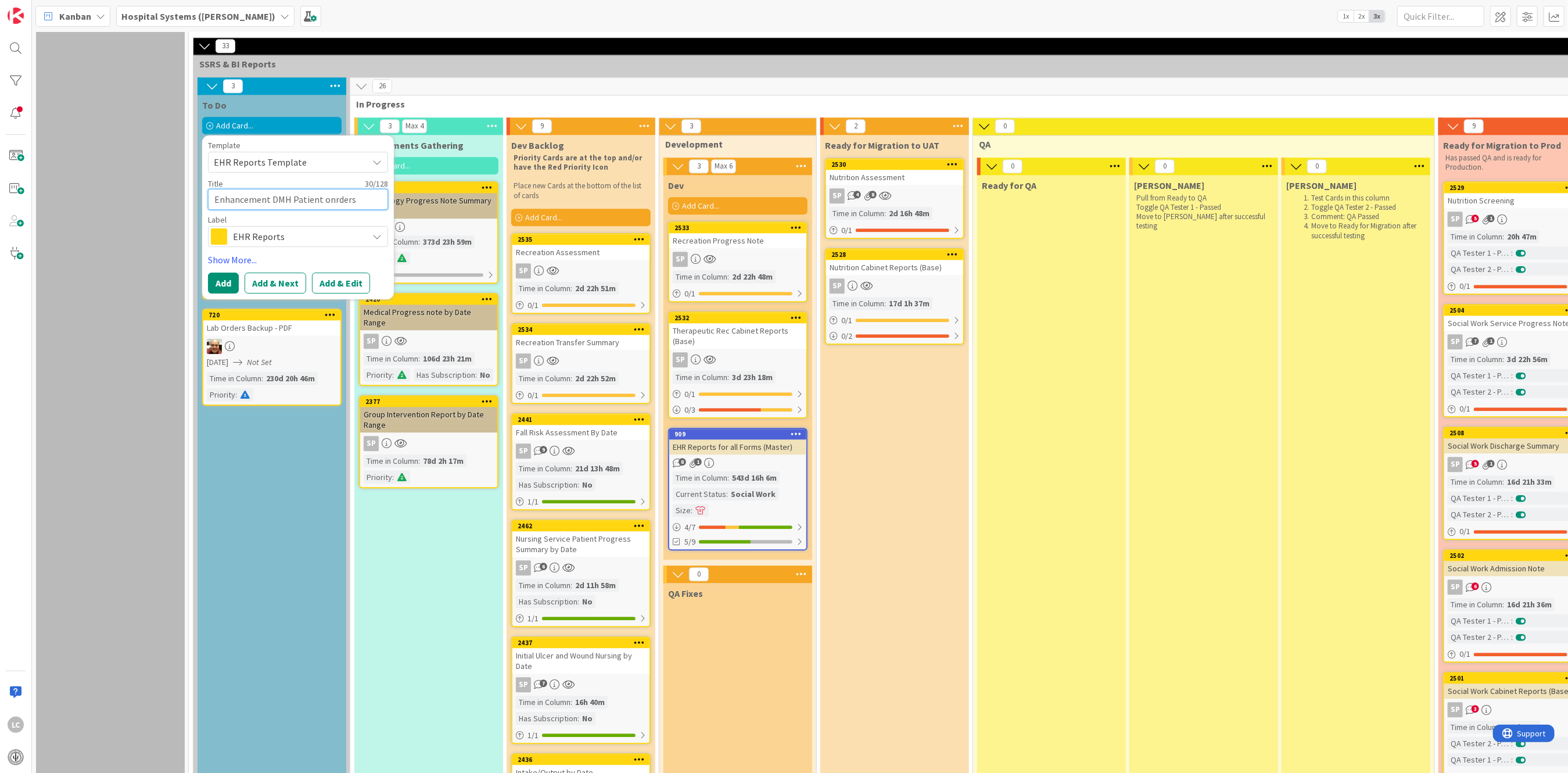
type textarea "Enhancement DMH Patient onrders"
type textarea "x"
type textarea "Enhancement DMH Patient onrders b"
type textarea "x"
type textarea "Enhancement DMH Patient onrders bt"
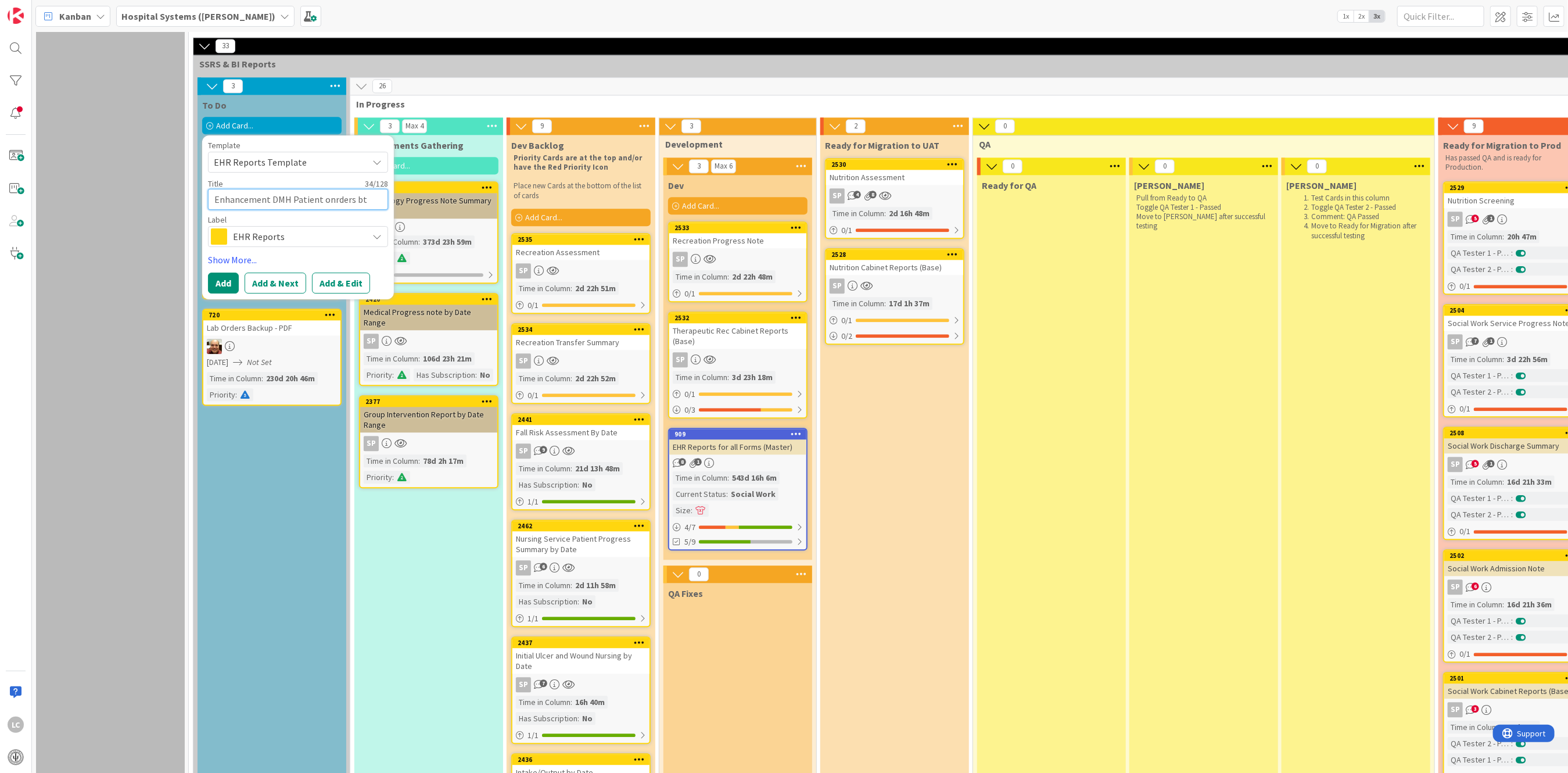
type textarea "x"
type textarea "Enhancement DMH Patient onrders b"
type textarea "x"
type textarea "Enhancement DMH Patient onrders"
type textarea "x"
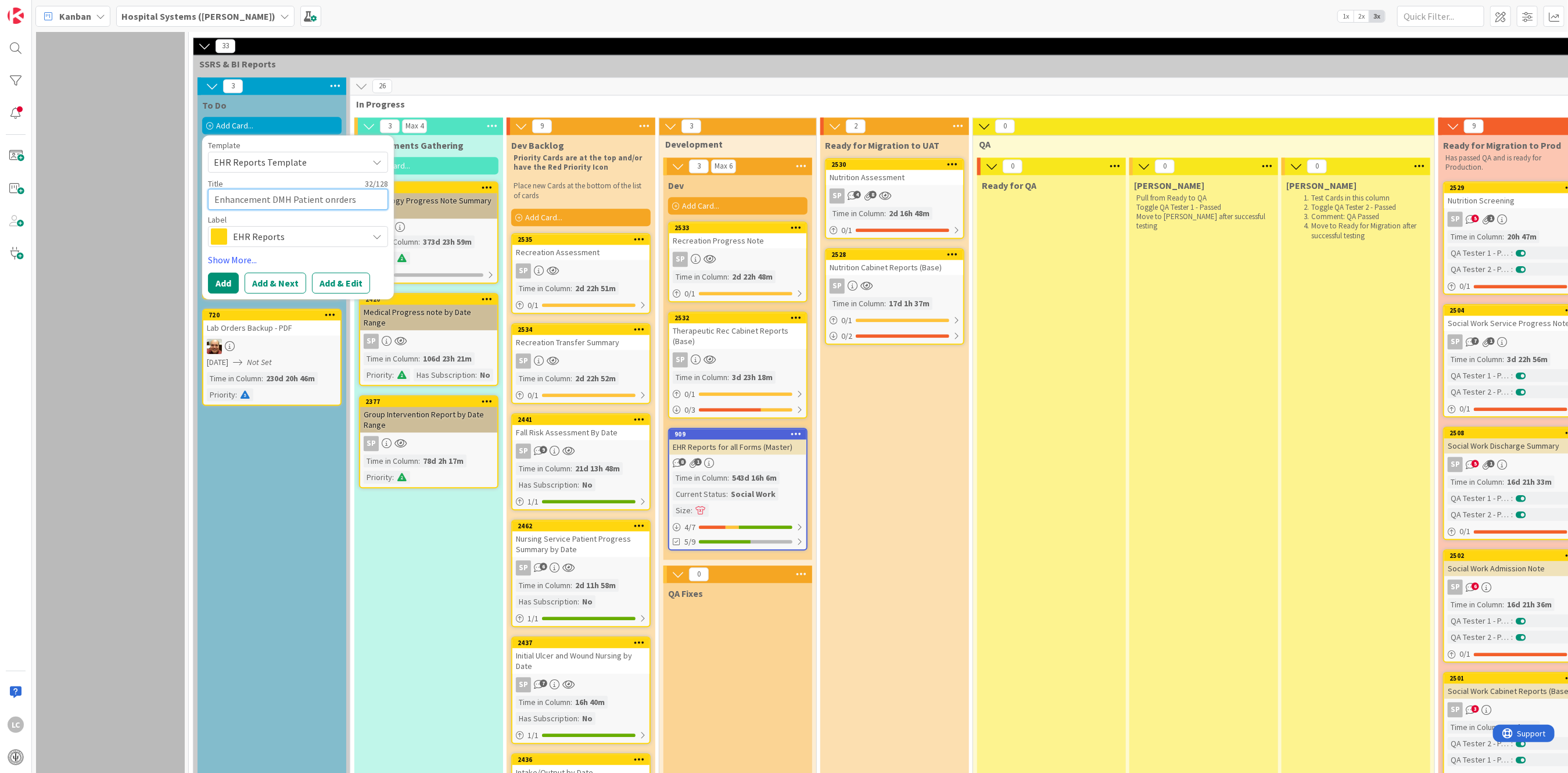
type textarea "Enhancement DMH Patient onrders"
type textarea "x"
type textarea "Enhancement DMH Patient onrder"
type textarea "x"
type textarea "Enhancement DMH Patient onrde"
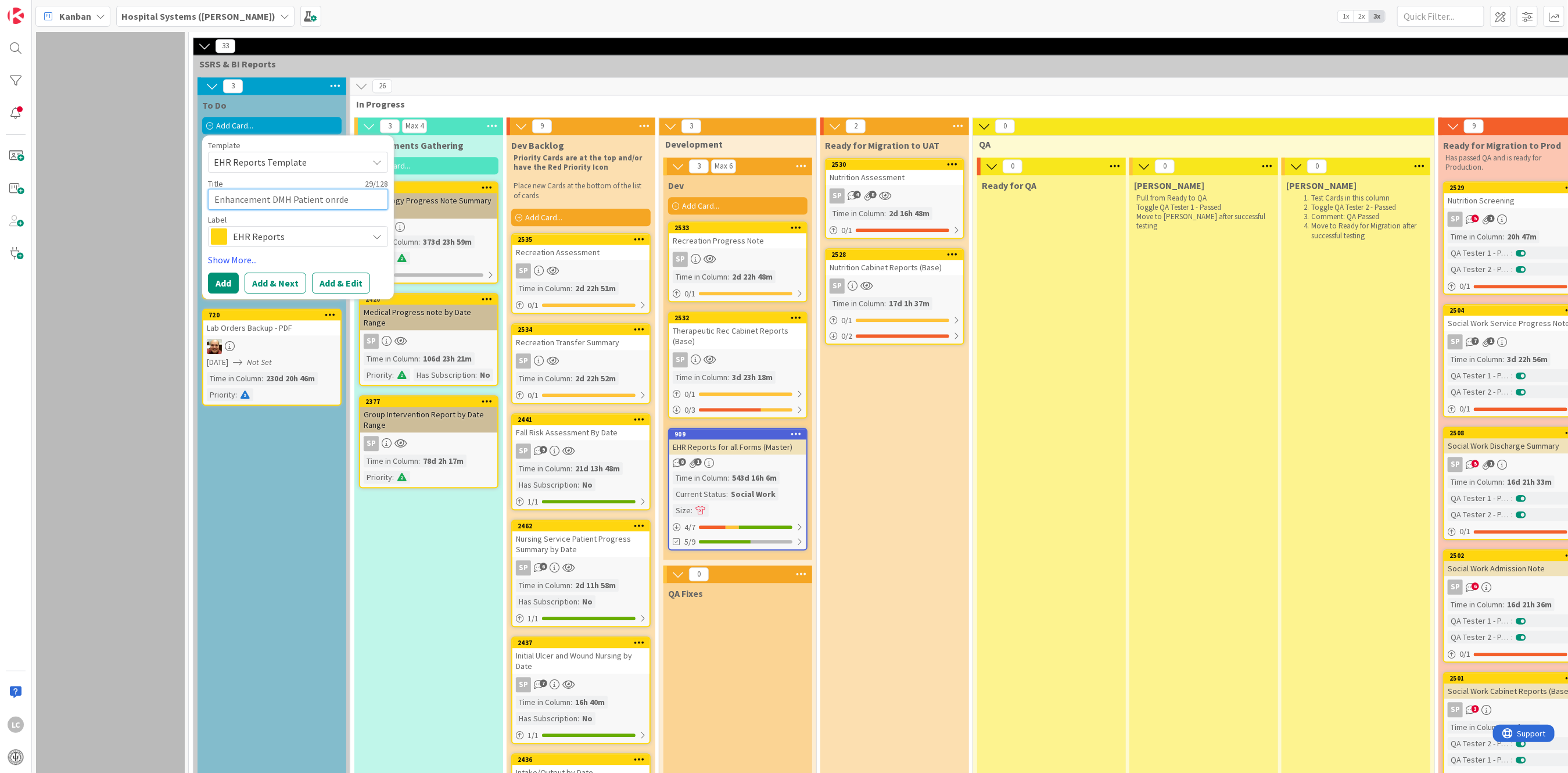
type textarea "x"
type textarea "Enhancement DMH Patient onrd"
type textarea "x"
type textarea "Enhancement DMH Patient onr"
type textarea "x"
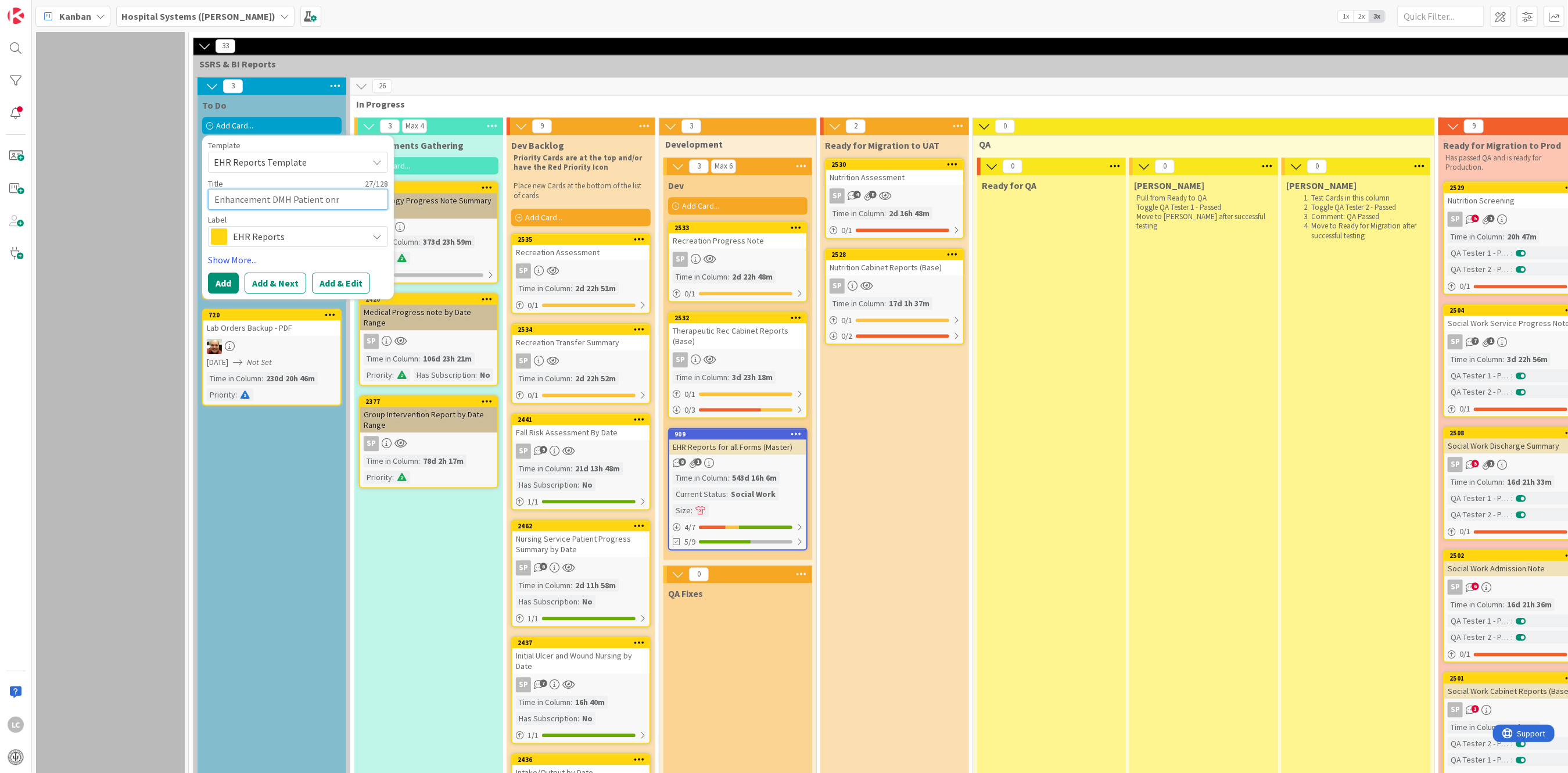
type textarea "Enhancement DMH Patient on"
type textarea "x"
type textarea "Enhancement DMH Patient o"
type textarea "x"
type textarea "Enhancement DMH Patient"
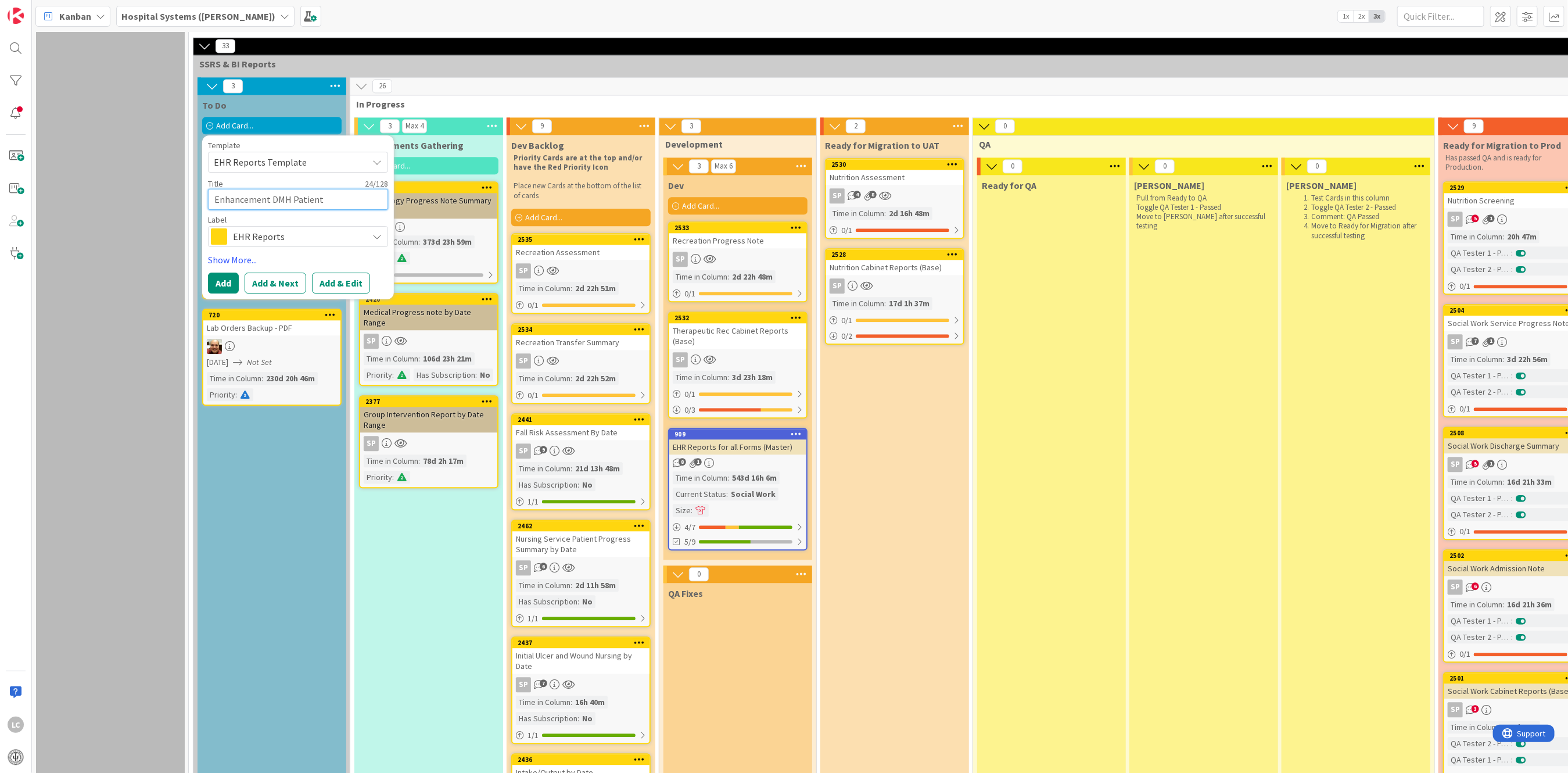
type textarea "x"
type textarea "Enhancement DMH Patient O"
type textarea "x"
type textarea "Enhancement DMH Patient Or"
type textarea "x"
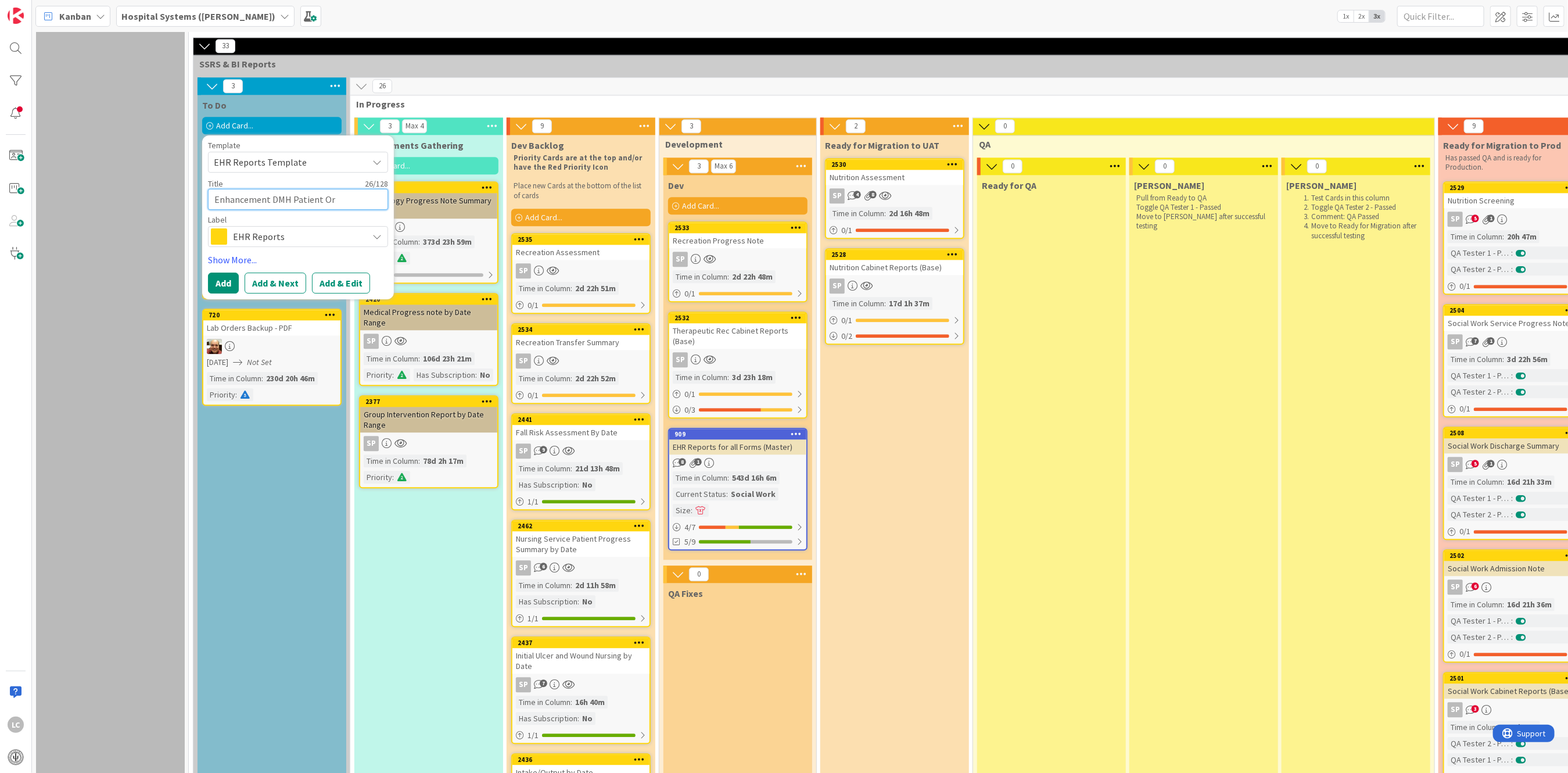
type textarea "Enhancement DMH Patient Ord"
type textarea "x"
type textarea "Enhancement DMH Patient Orde"
type textarea "x"
type textarea "Enhancement DMH Patient Order"
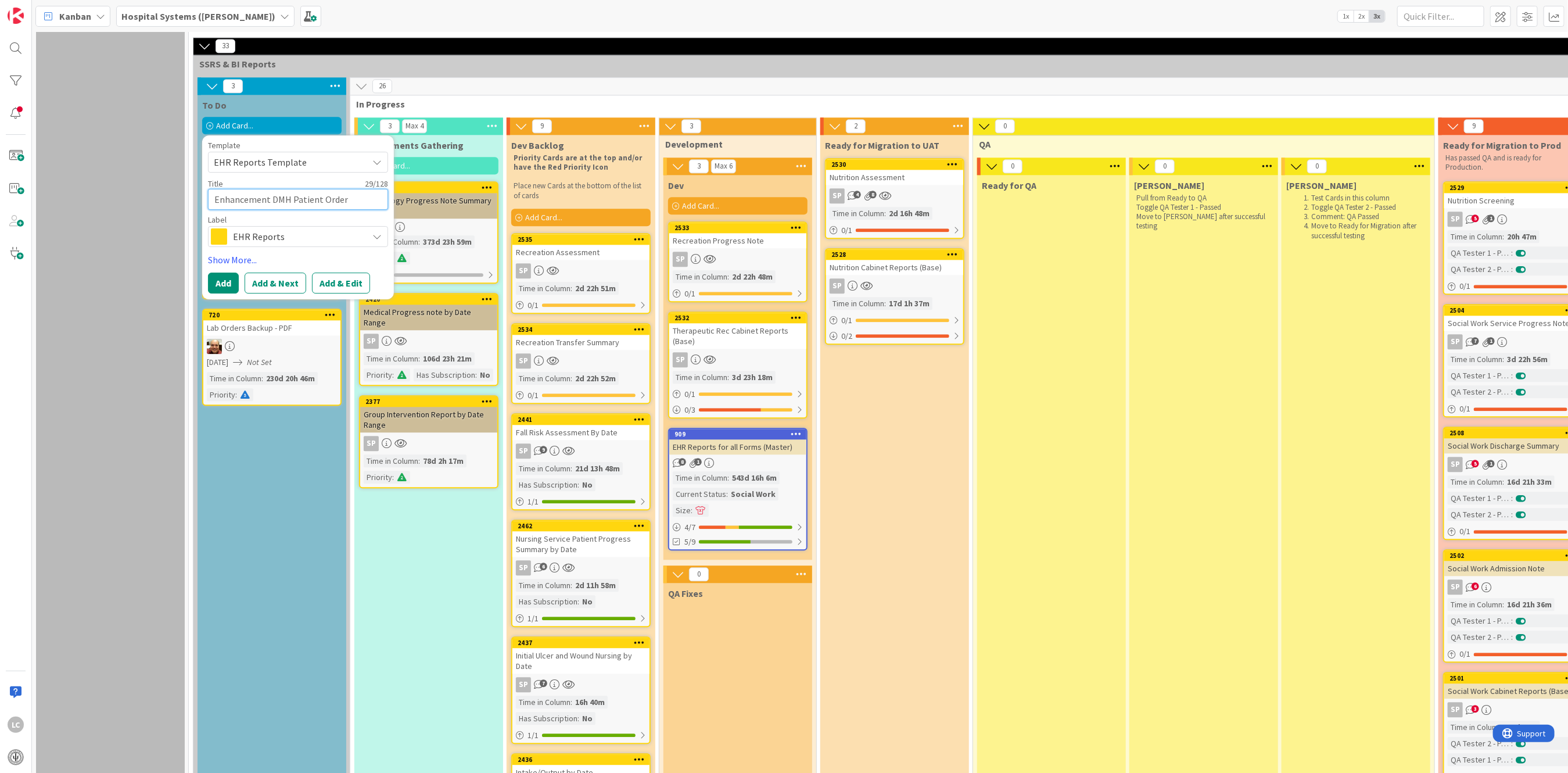
type textarea "x"
type textarea "Enhancement DMH Patient Order"
type textarea "x"
type textarea "Enhancement DMH Patient Order B"
type textarea "x"
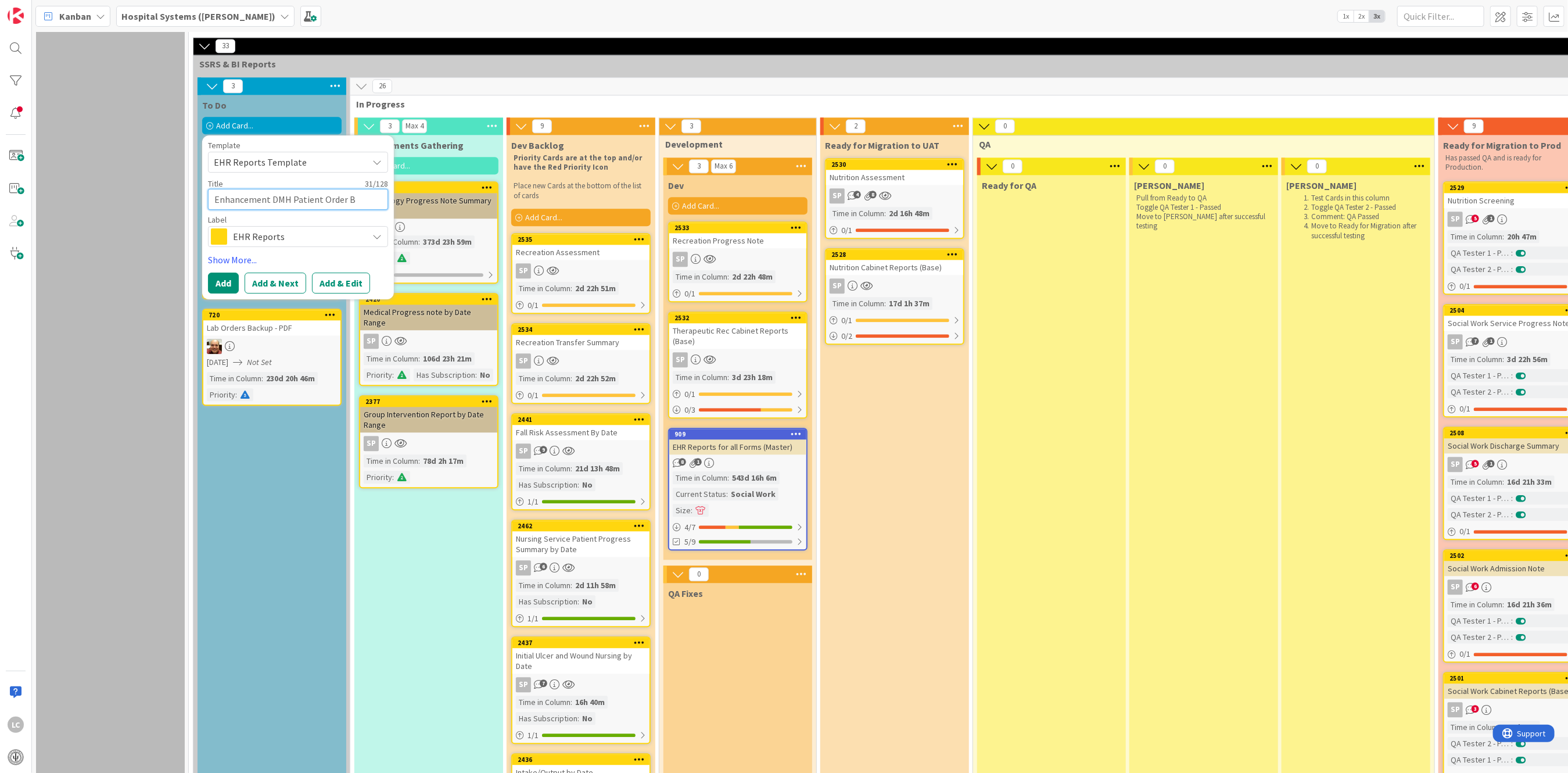
type textarea "Enhancement DMH Patient Order Bt"
type textarea "x"
type textarea "Enhancement DMH Patient Order Bt"
type textarea "x"
type textarea "Enhancement DMH Patient Order Bt D"
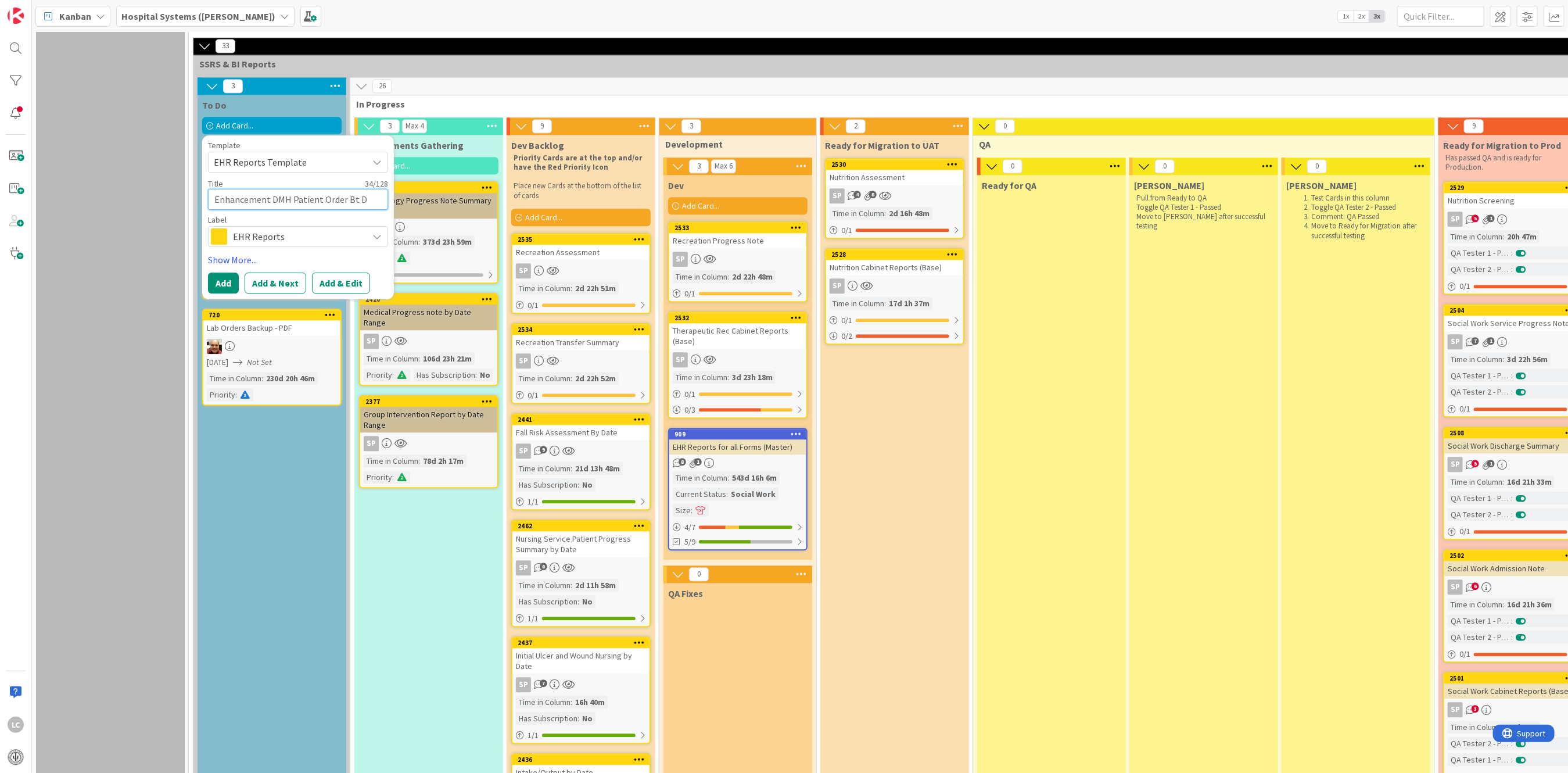
type textarea "x"
type textarea "Enhancement DMH Patient Order Bt Dt"
type textarea "x"
type textarea "Enhancement DMH Patient Order Bt Dte"
type textarea "x"
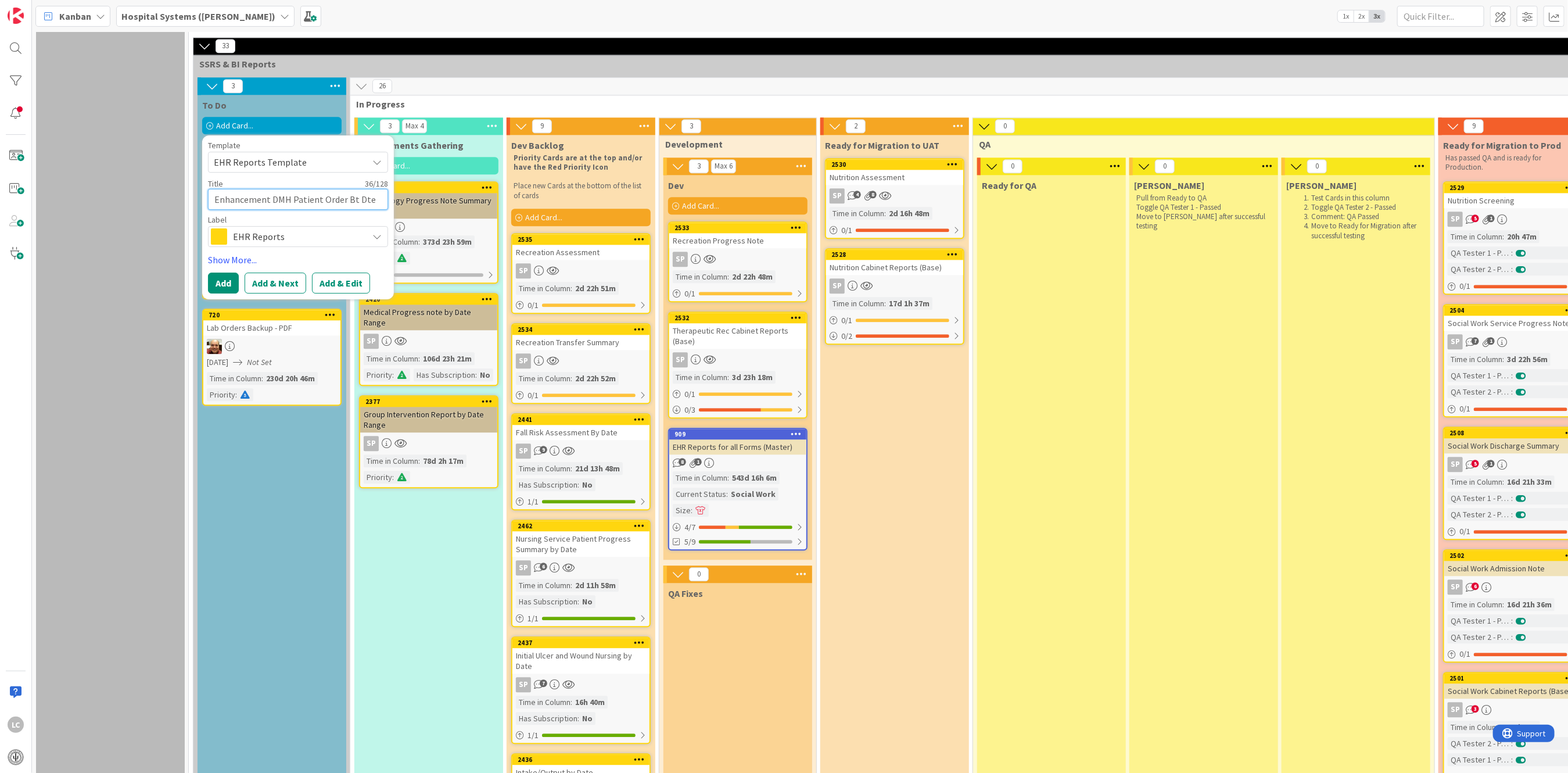
type textarea "Enhancement DMH Patient Order Bt Dt"
type textarea "x"
type textarea "Enhancement DMH Patient Order Bt D"
type textarea "x"
type textarea "Enhancement DMH Patient Order Bt"
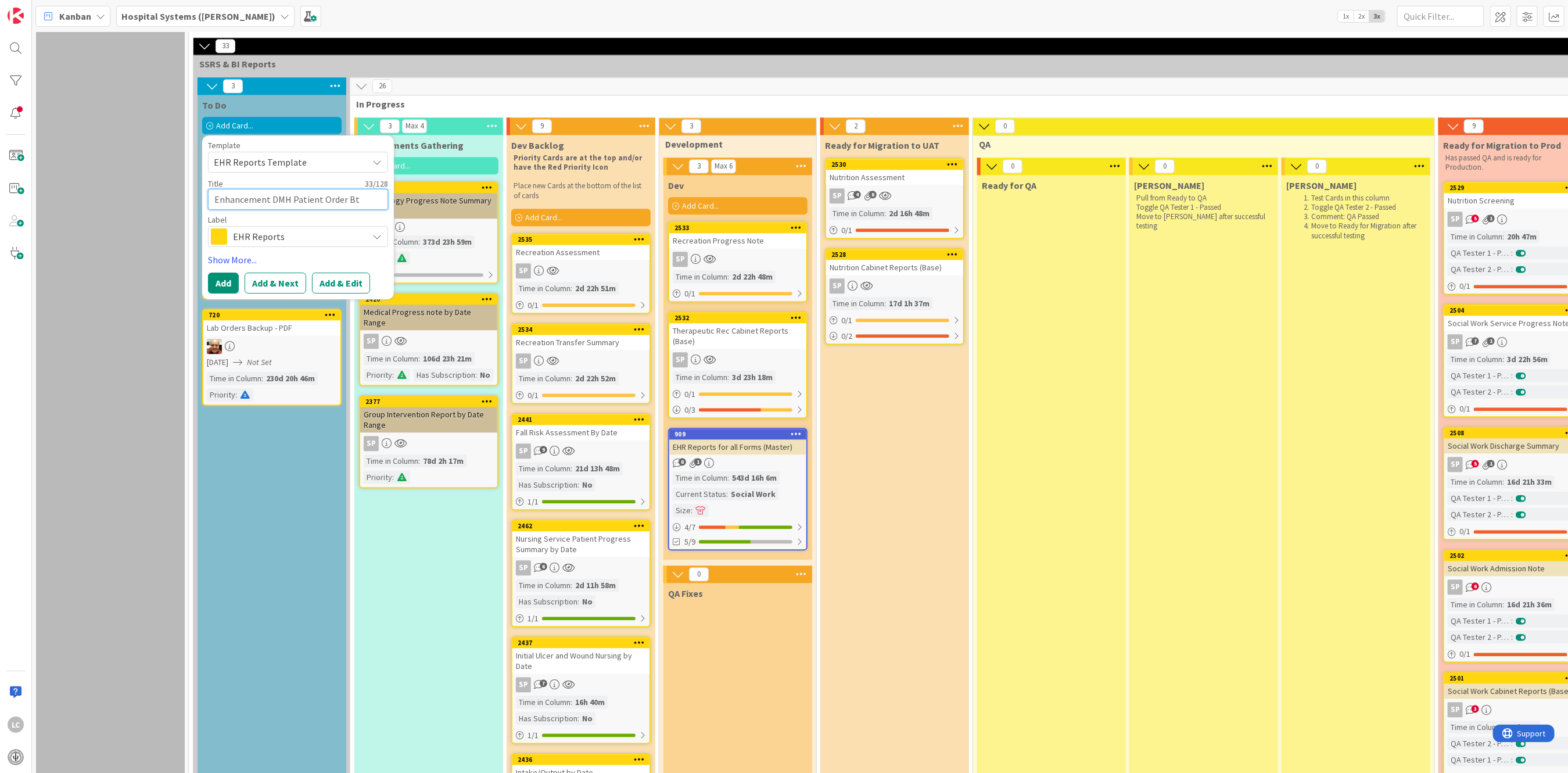
type textarea "x"
type textarea "Enhancement DMH Patient Order Bt"
type textarea "x"
type textarea "Enhancement DMH Patient Order B"
type textarea "x"
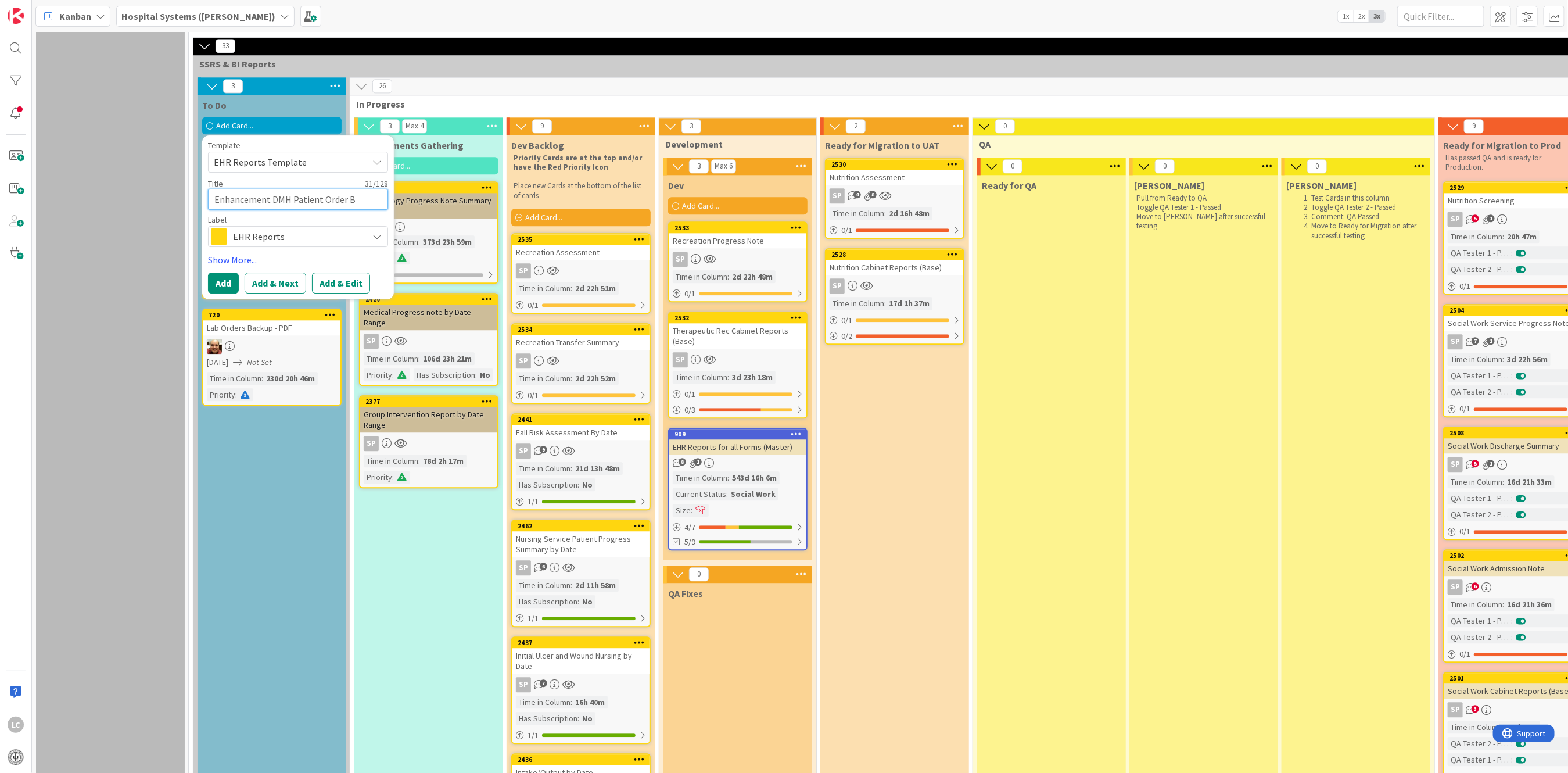
type textarea "Enhancement DMH Patient Order By"
type textarea "x"
type textarea "Enhancement DMH Patient Order By"
type textarea "x"
type textarea "Enhancement DMH Patient Order By D"
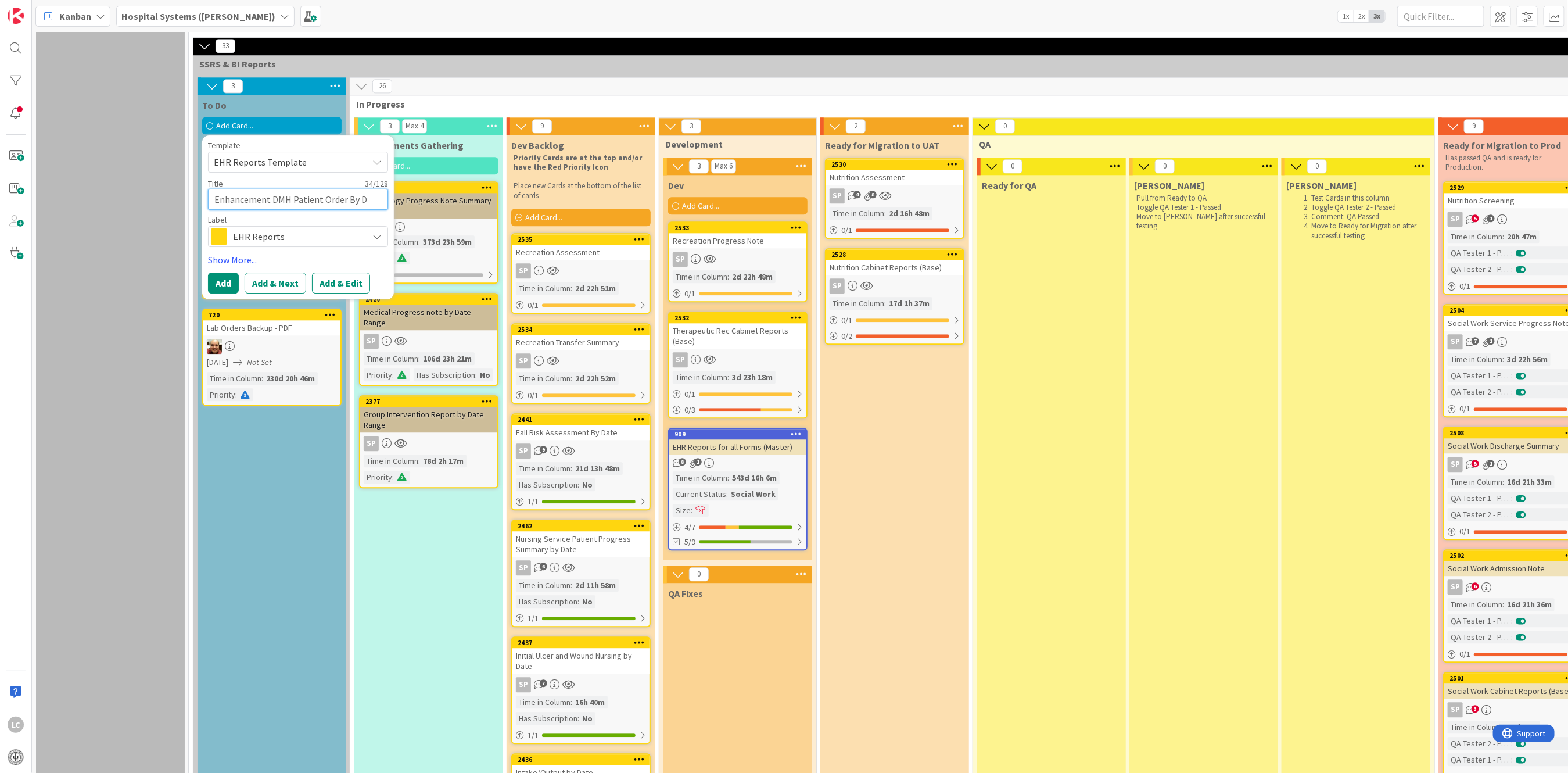
type textarea "x"
type textarea "Enhancement DMH Patient Order By Da"
type textarea "x"
type textarea "Enhancement DMH Patient Order By Dat"
type textarea "x"
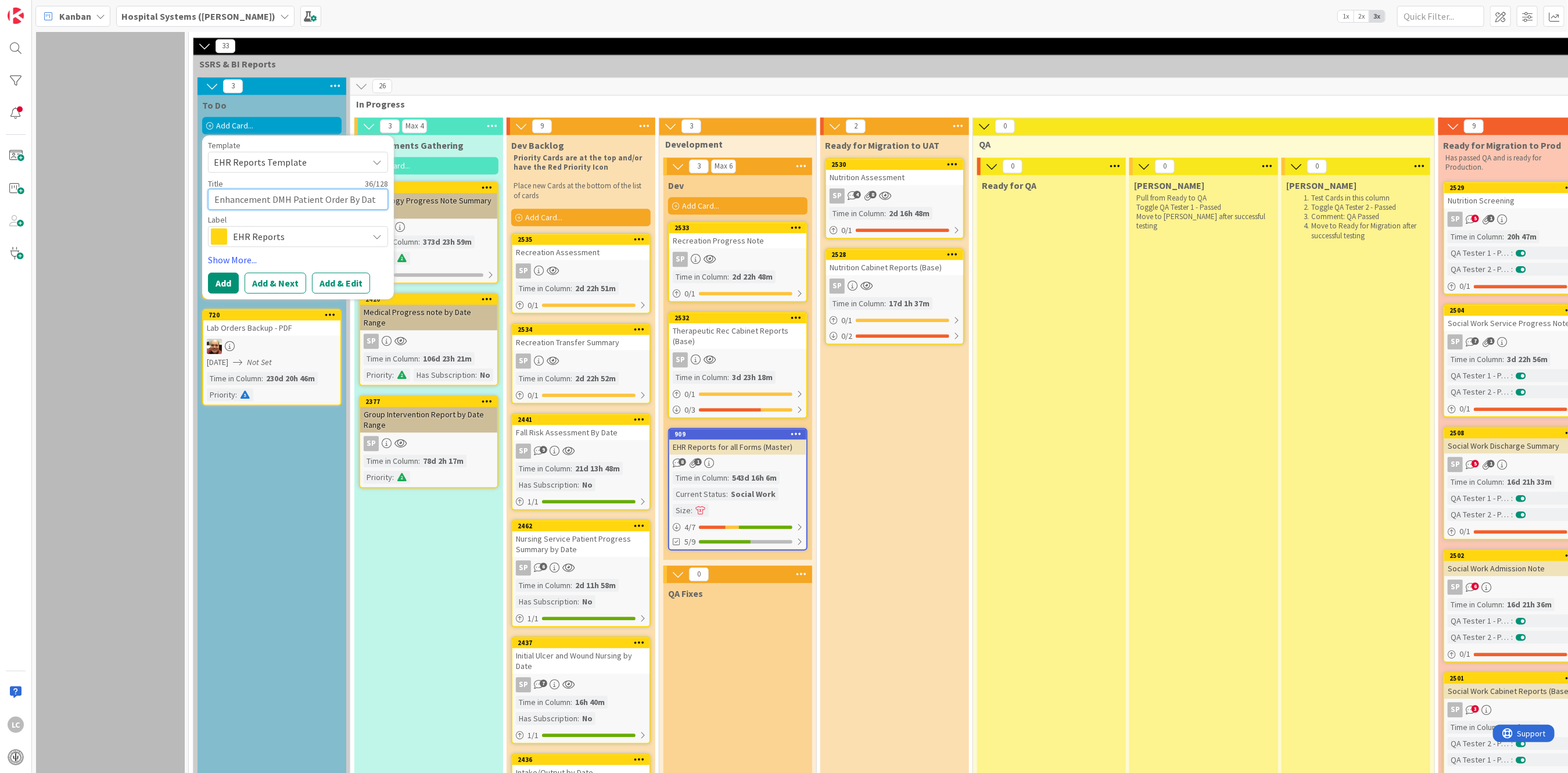
type textarea "Enhancement DMH Patient Order By Date"
type textarea "x"
type textarea "Enhancement DMH Patient Order By Date"
type textarea "x"
type textarea "Enhancement DMH Patient Order By Date R"
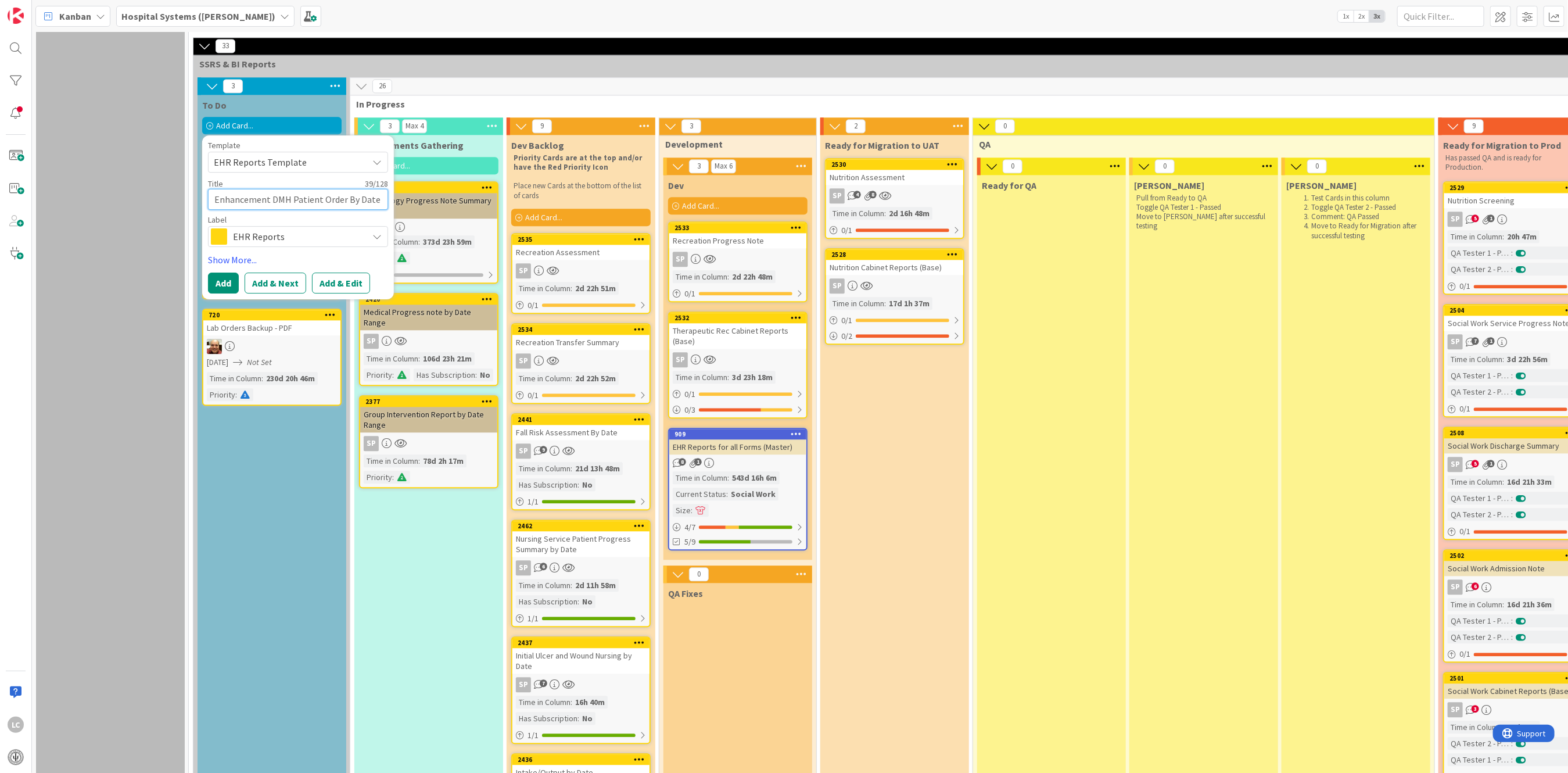
type textarea "x"
type textarea "Enhancement DMH Patient Order By Date Re"
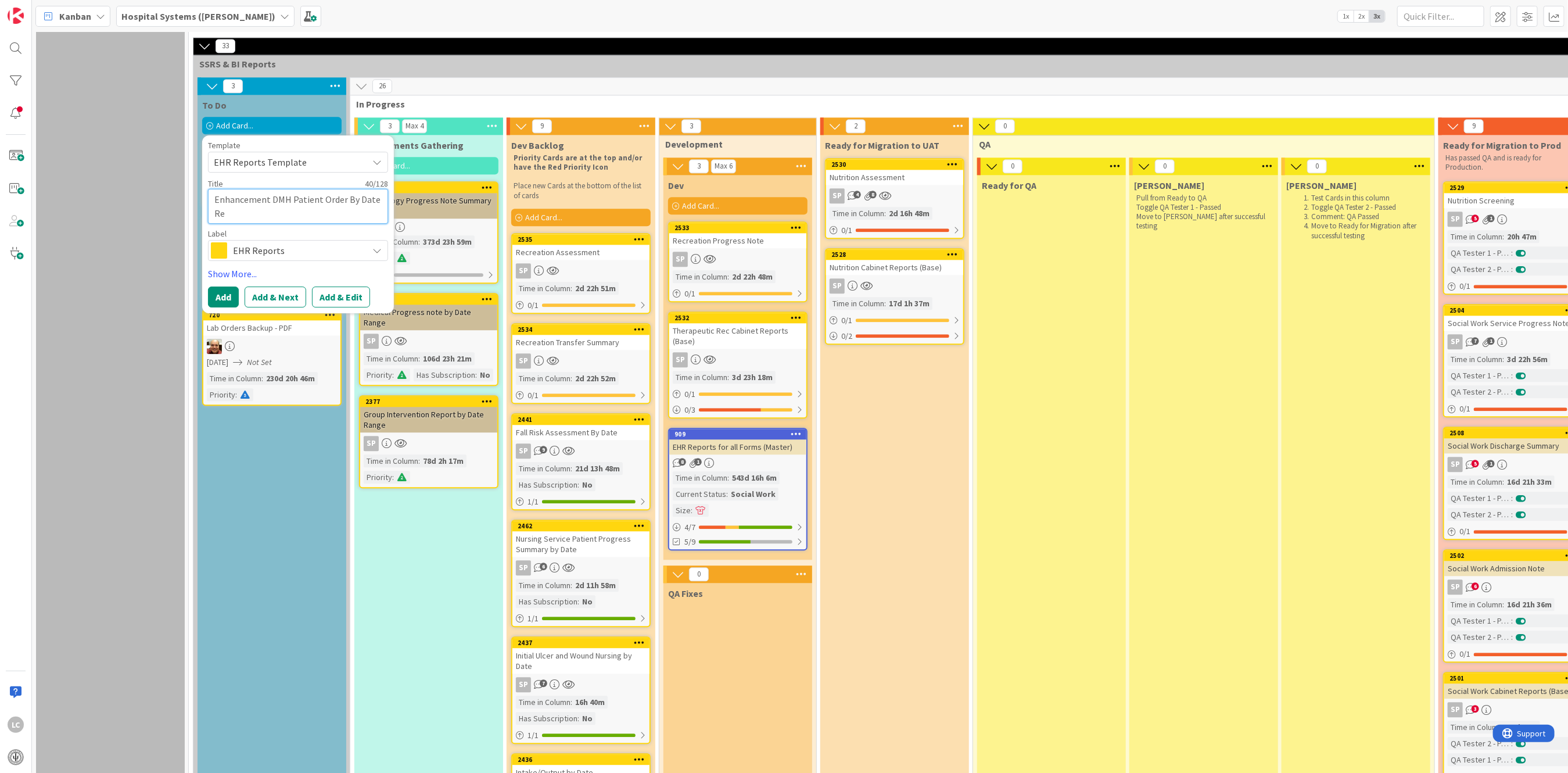
type textarea "x"
type textarea "Enhancement DMH Patient Order By Date Rep"
type textarea "x"
type textarea "Enhancement DMH Patient Order By Date Repr"
type textarea "x"
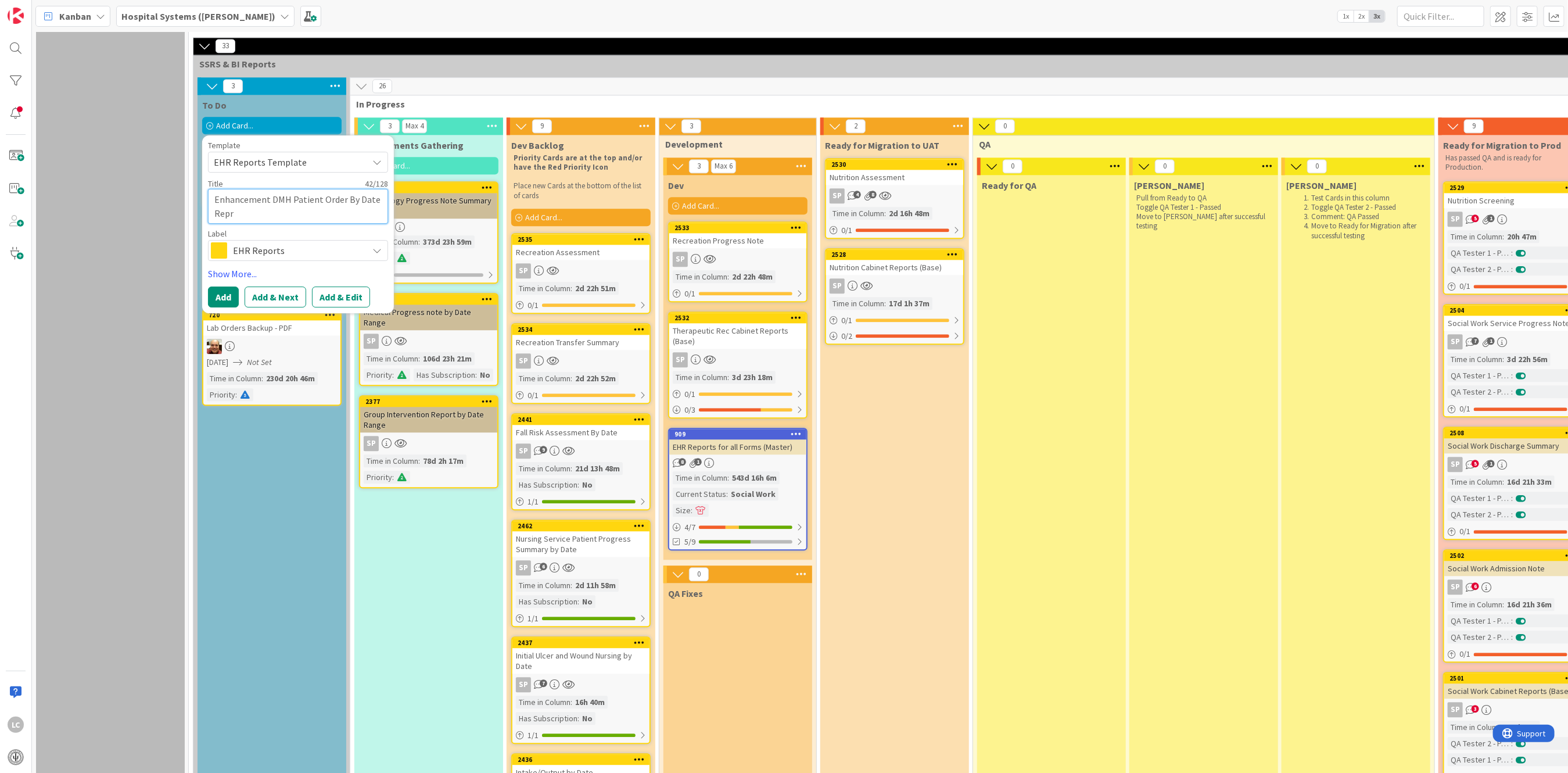
type textarea "Enhancement DMH Patient Order By Date Repro"
type textarea "x"
type textarea "Enhancement DMH Patient Order By Date Repr"
type textarea "x"
type textarea "Enhancement DMH Patient Order By Date Rep"
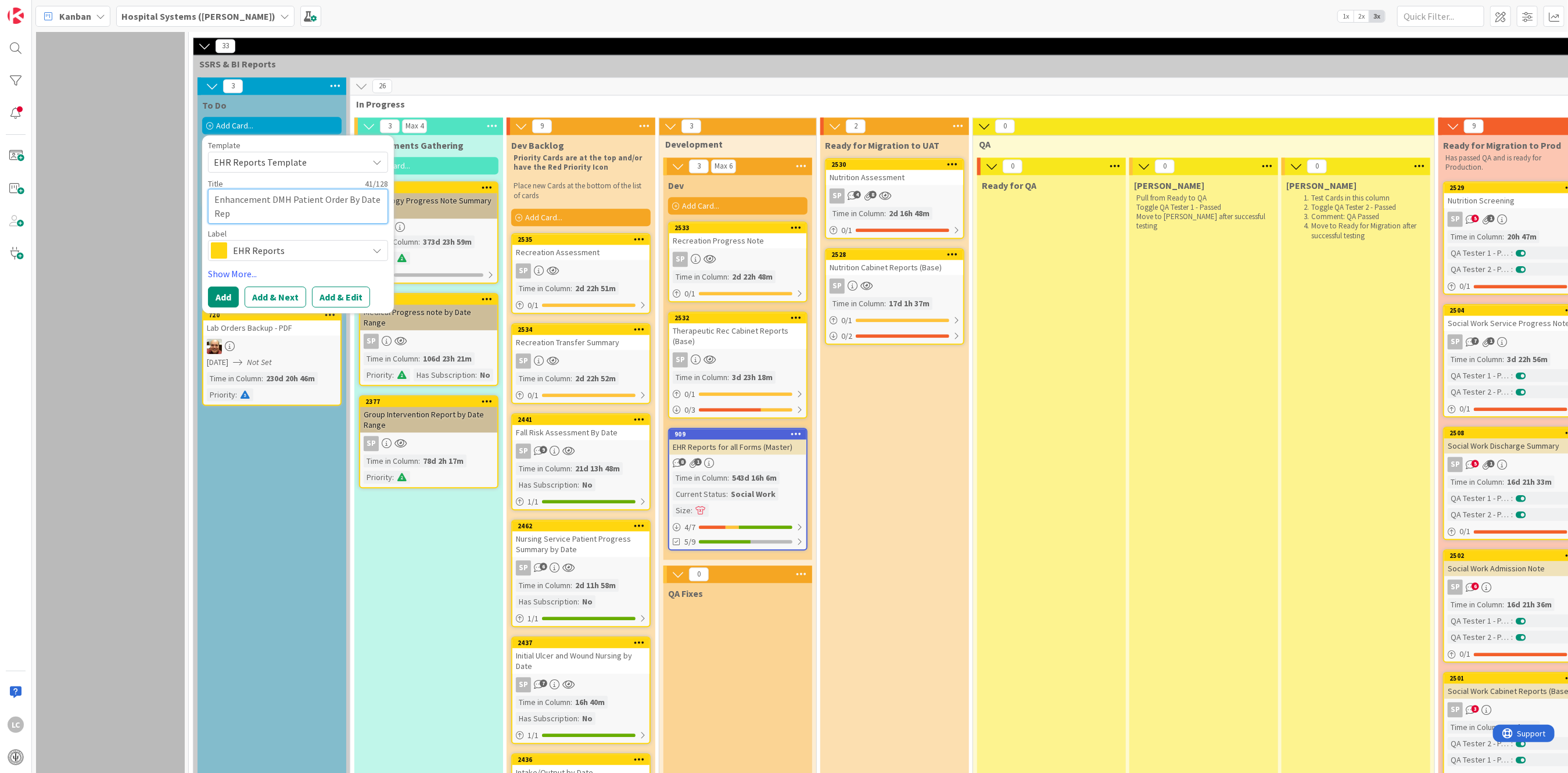
type textarea "x"
type textarea "Enhancement DMH Patient Order By Date Repo"
type textarea "x"
type textarea "Enhancement DMH Patient Order By Date Repot"
type textarea "x"
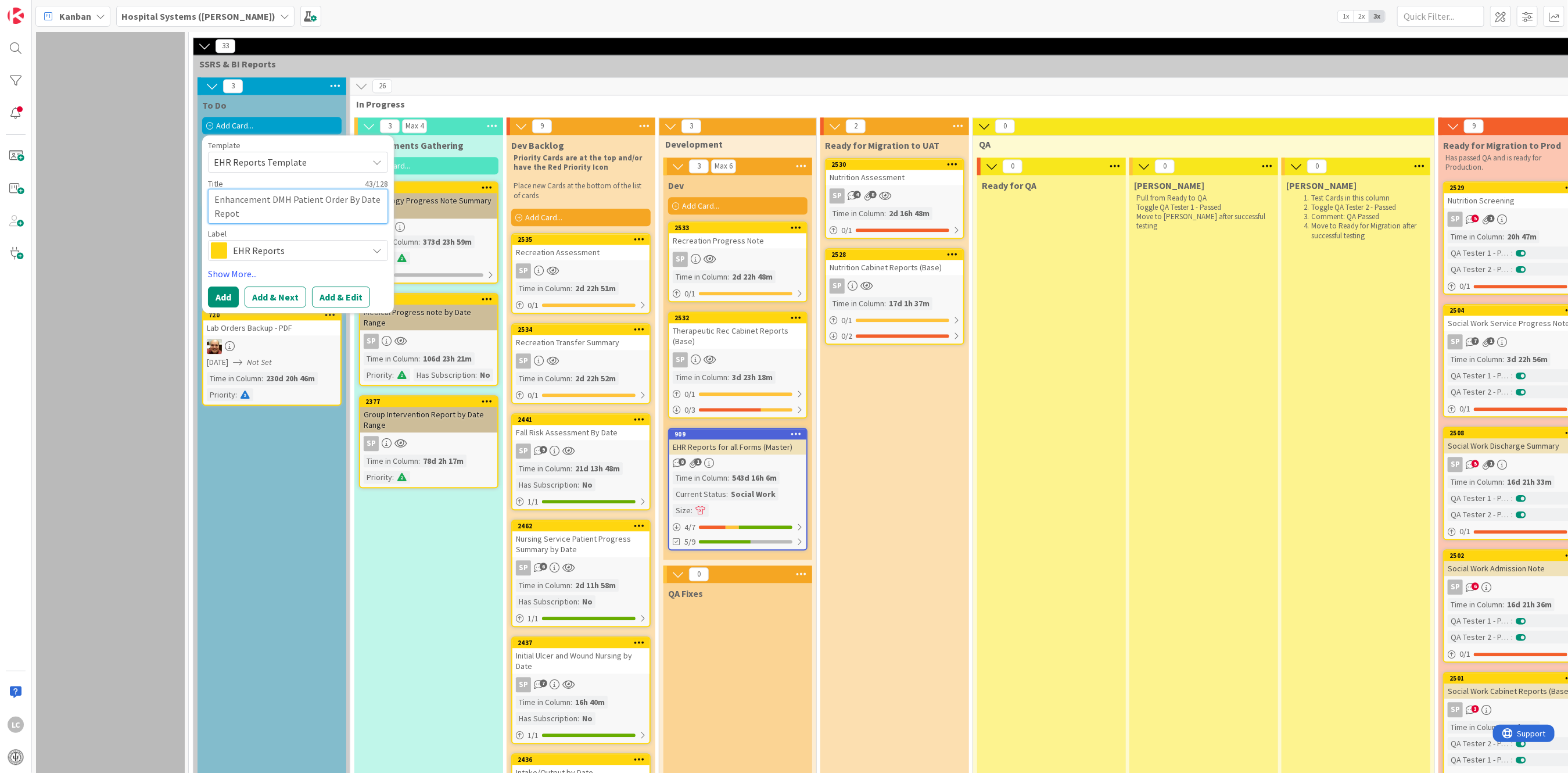
type textarea "Enhancement DMH Patient Order By Date Repo"
type textarea "x"
type textarea "Enhancement DMH Patient Order By Date Repor"
type textarea "x"
type textarea "Enhancement DMH Patient Order By Date Report"
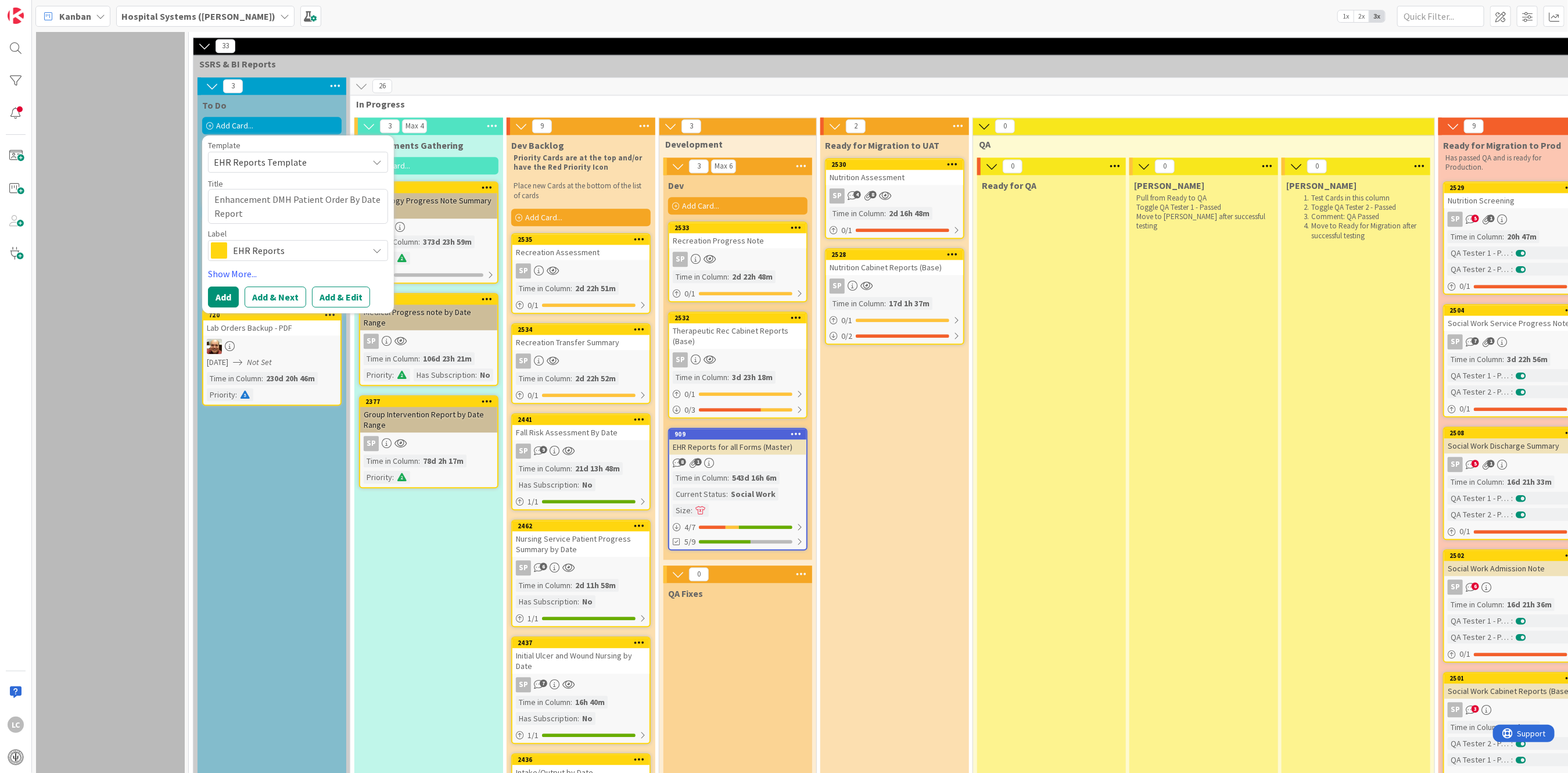
drag, startPoint x: 272, startPoint y: 284, endPoint x: 335, endPoint y: 465, distance: 191.7
click at [229, 566] on div "To Do Add Card... Template EHR Reports Template Not Set EHR Forms Template EHR …" at bounding box center [272, 701] width 149 height 1213
click at [342, 287] on button "Add & Edit" at bounding box center [342, 296] width 58 height 20
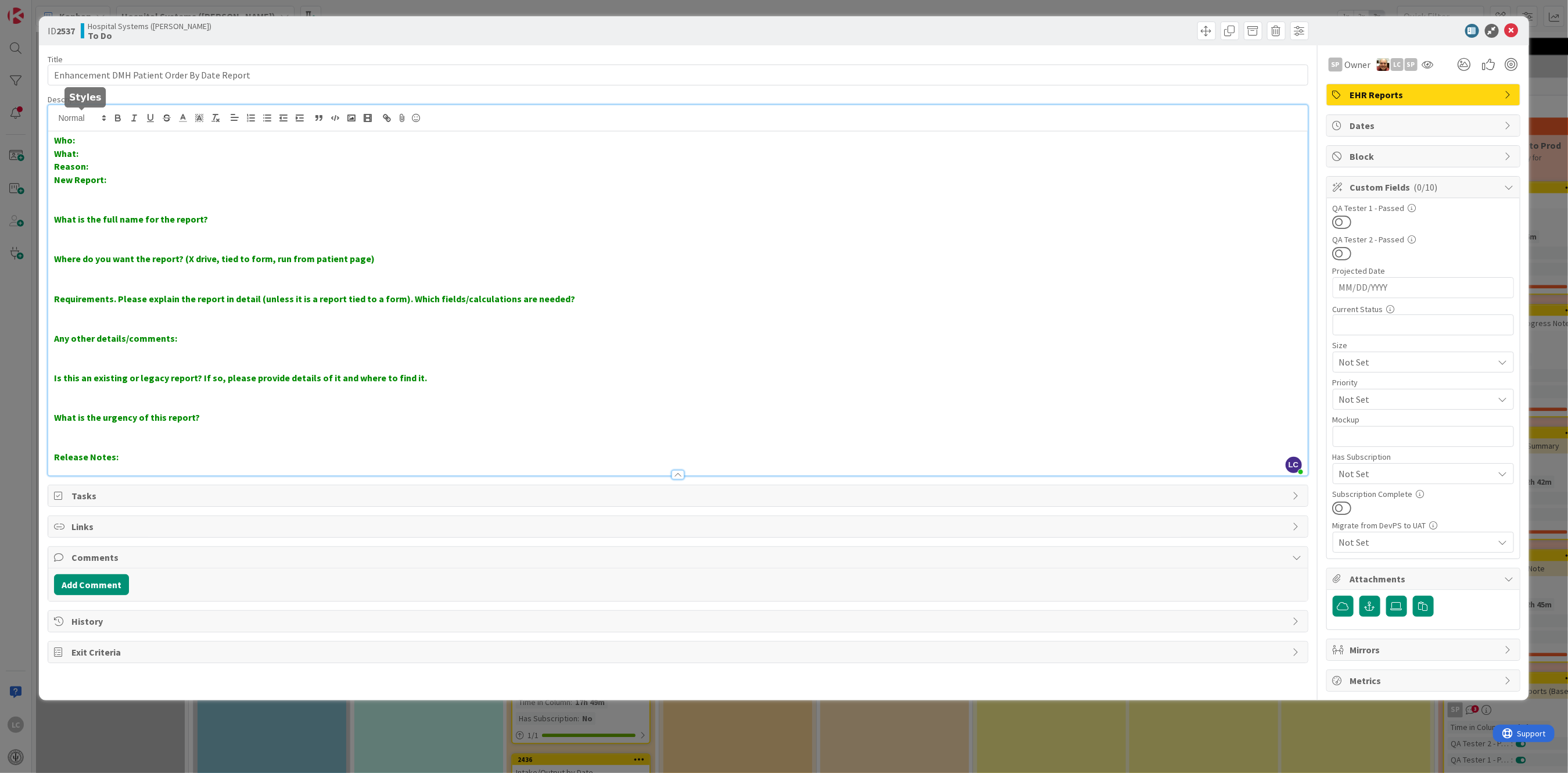
click at [109, 122] on div "LC [PERSON_NAME] just joined Who: What: Reason: New Report: What is the full na…" at bounding box center [678, 290] width 1259 height 370
click at [95, 153] on p "What:" at bounding box center [678, 154] width 1248 height 14
click at [197, 153] on strong "What: Add the Special instructions to the nursing instruction orders" at bounding box center [198, 154] width 286 height 12
click at [82, 151] on strong "What: Add the Special instructions text to the nursing instruction orders" at bounding box center [207, 154] width 306 height 12
click at [360, 155] on p "What: Add the Special instructions text to the nursing instruction orders" at bounding box center [678, 154] width 1248 height 14
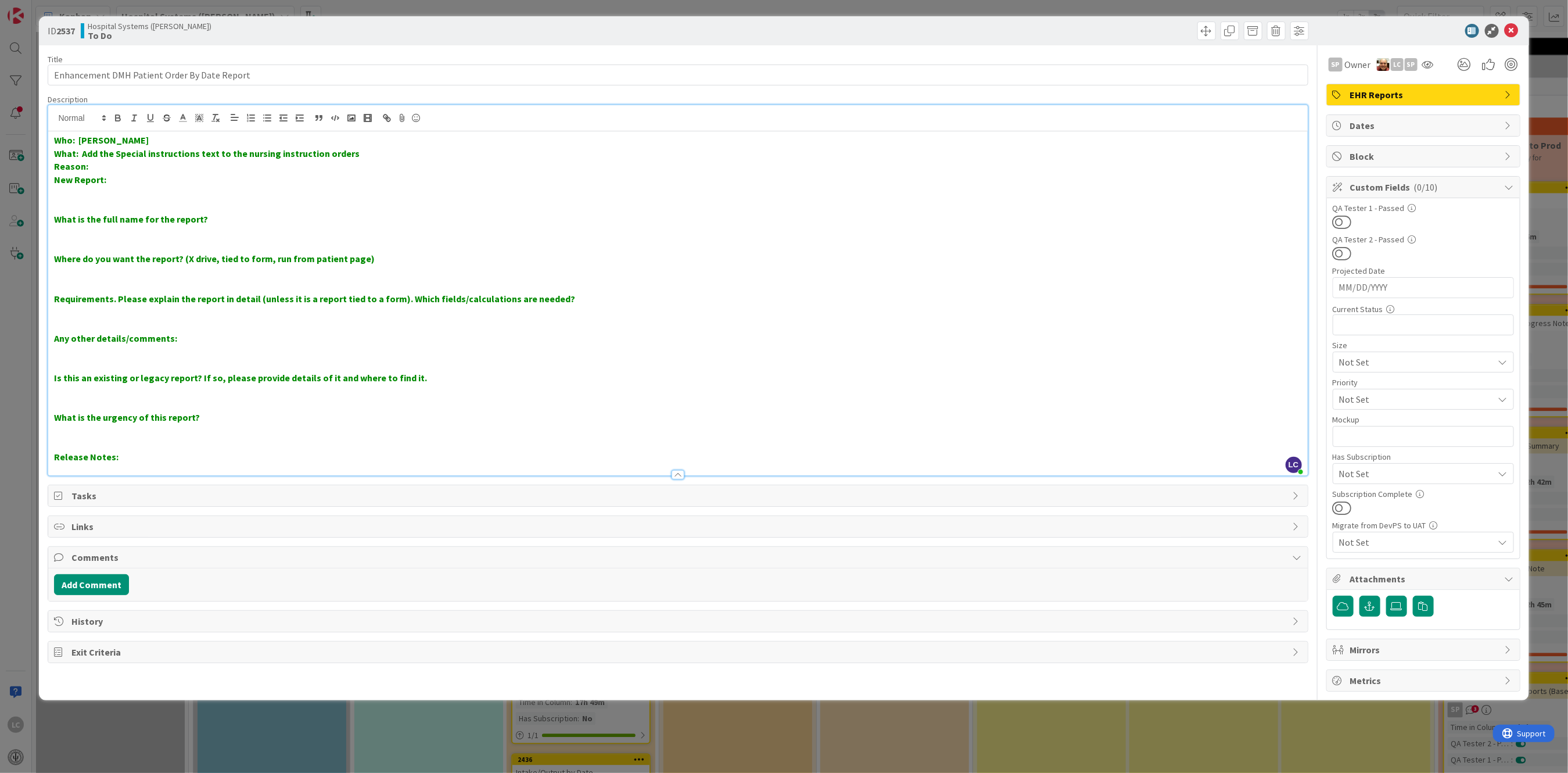
click at [83, 153] on strong "What: Add the Special instructions text to the nursing instruction orders" at bounding box center [207, 154] width 306 height 12
click at [340, 151] on strong "What: On the nursing instruction orders, the Special instructions text to the n…" at bounding box center [272, 154] width 435 height 12
click at [341, 152] on strong "What: On the nursing instruction orders, the Special instructions text need to …" at bounding box center [357, 154] width 606 height 12
click at [532, 153] on strong "What: On the nursing instruction orders, the Special instructions text need to …" at bounding box center [416, 154] width 723 height 12
click at [113, 138] on p "Who: [PERSON_NAME]" at bounding box center [678, 140] width 1248 height 14
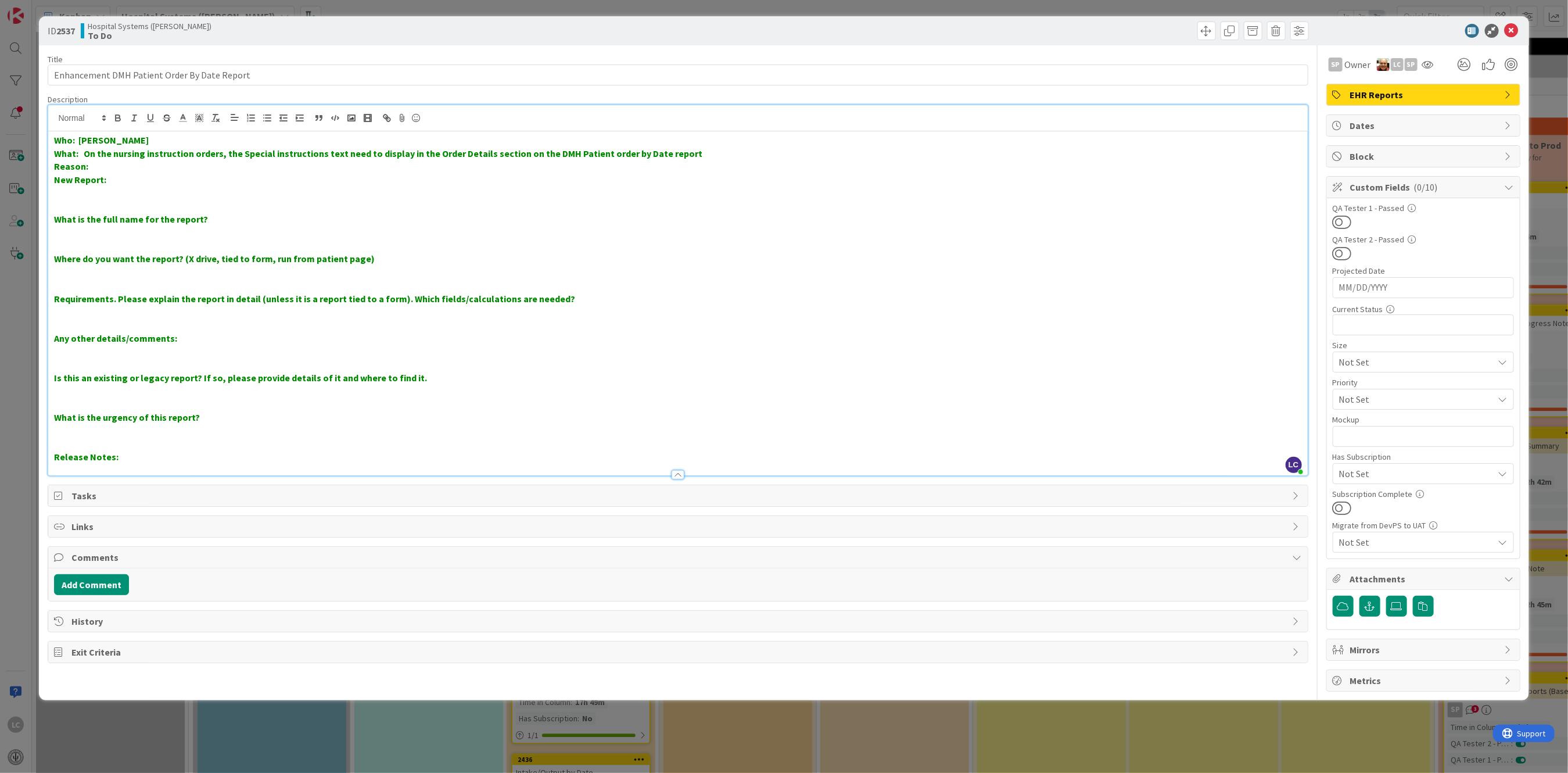
click at [214, 223] on p "What is the full name for the report?" at bounding box center [678, 219] width 1248 height 14
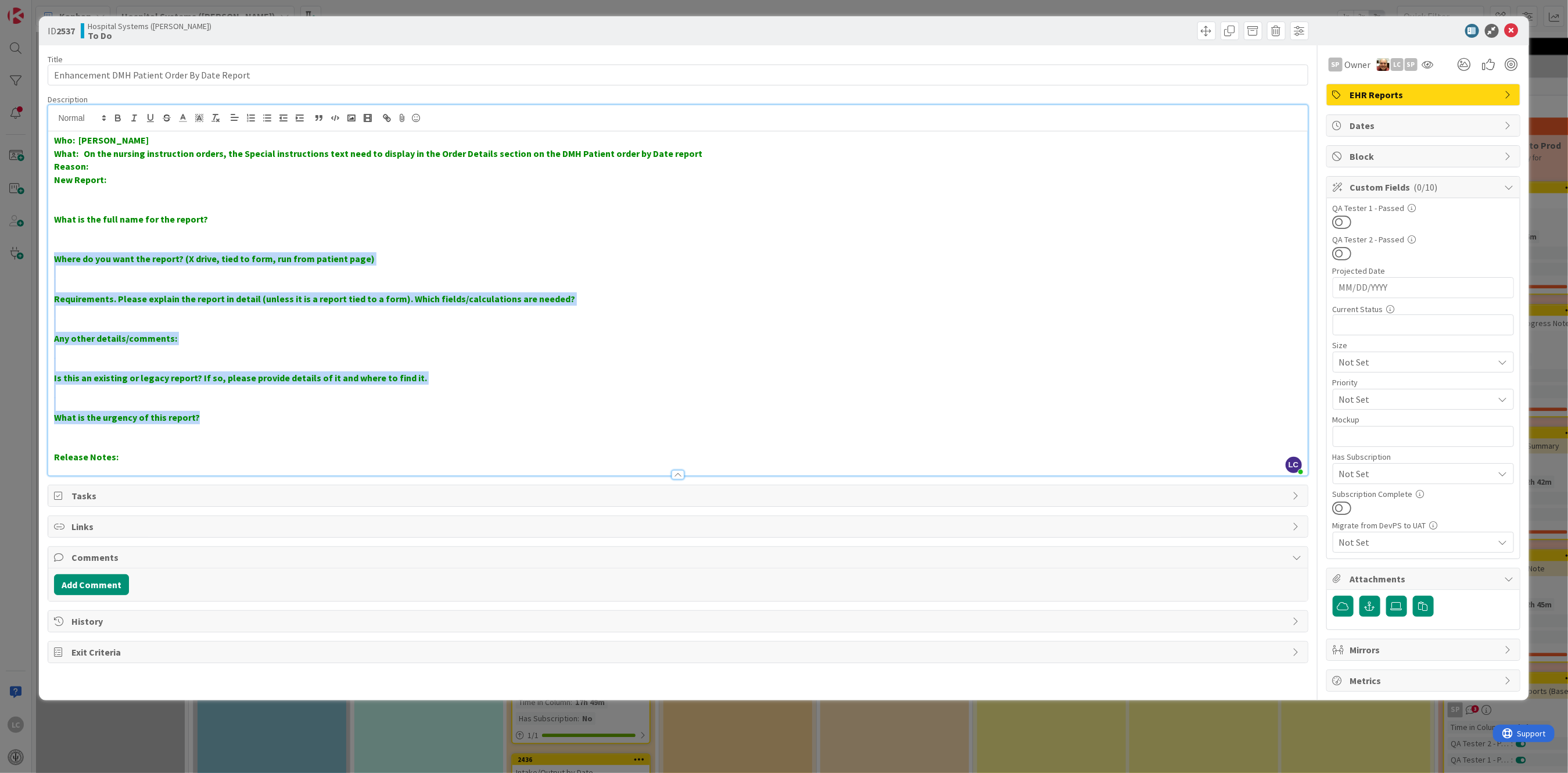
drag, startPoint x: 52, startPoint y: 256, endPoint x: 264, endPoint y: 418, distance: 266.8
click at [264, 418] on div "Who: [PERSON_NAME] What: On the nursing instruction orders, the Special instruc…" at bounding box center [678, 303] width 1259 height 344
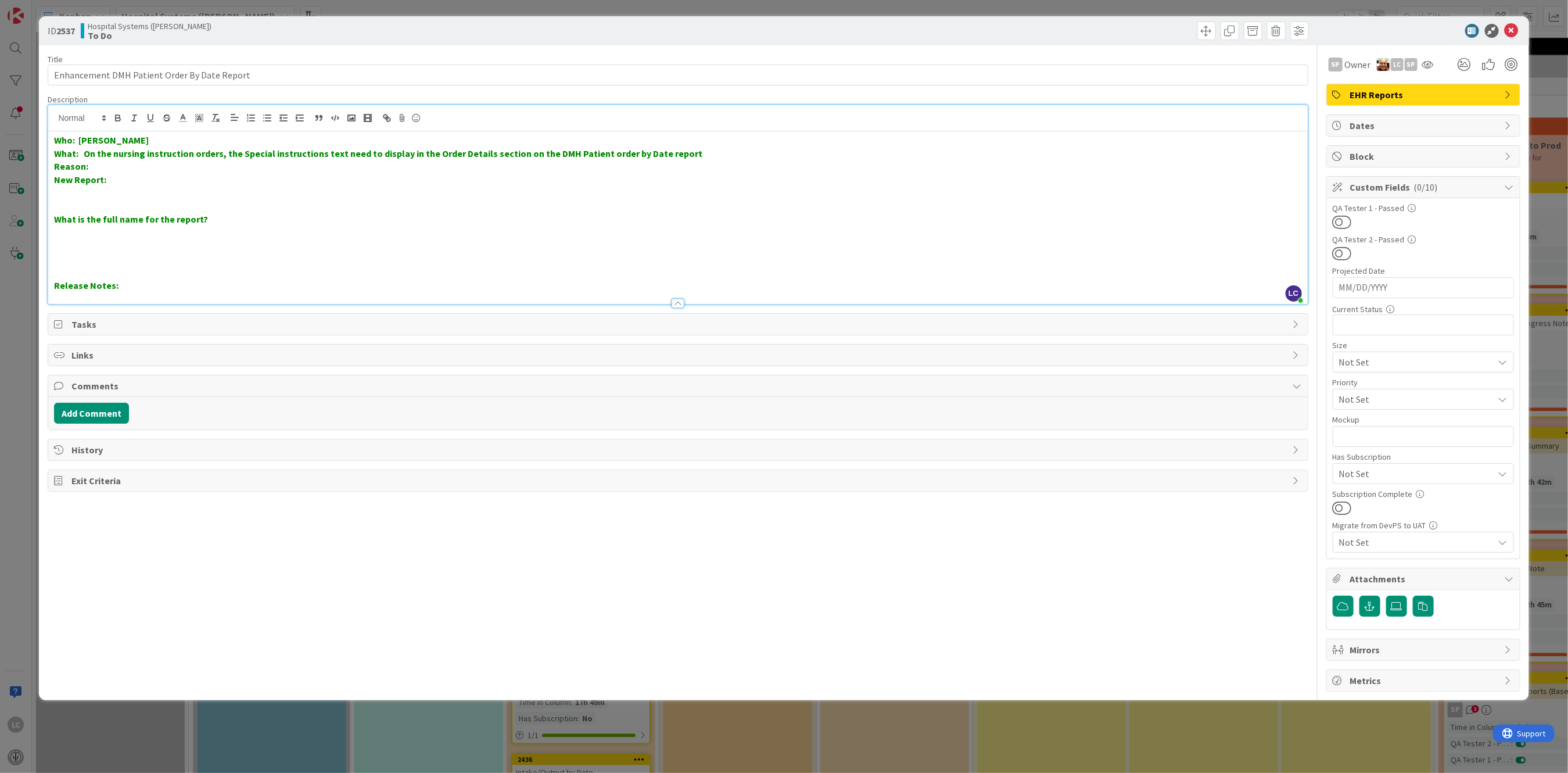
click at [55, 170] on strong "Reason:" at bounding box center [71, 166] width 34 height 12
drag, startPoint x: 52, startPoint y: 181, endPoint x: 133, endPoint y: 186, distance: 81.2
click at [133, 186] on div "Who: [PERSON_NAME] What: On the nursing instruction orders, the Special instruc…" at bounding box center [678, 217] width 1259 height 172
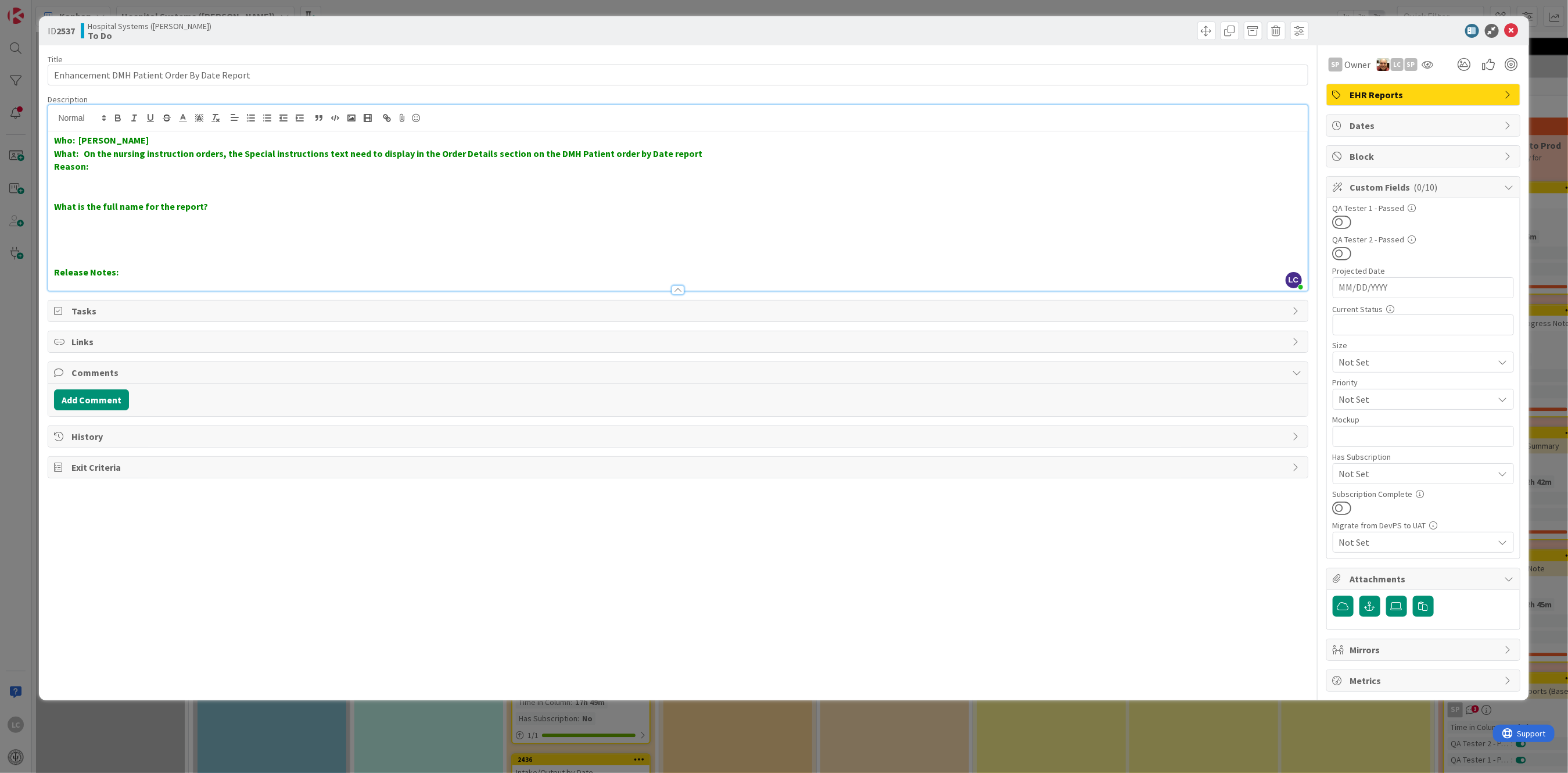
click at [86, 155] on strong "What: On the nursing instruction orders, the Special instructions text need to …" at bounding box center [379, 154] width 648 height 12
drag, startPoint x: 635, startPoint y: 147, endPoint x: 794, endPoint y: 154, distance: 159.2
click at [794, 154] on p "What: Enhancement for the On the nursing instruction orders, the Special instru…" at bounding box center [678, 154] width 1248 height 14
copy strong "DMH Patient order by Date report"
click at [152, 152] on strong "What: Enhancement for the DMH Patient order by Date report On the nursing instr…" at bounding box center [495, 154] width 882 height 12
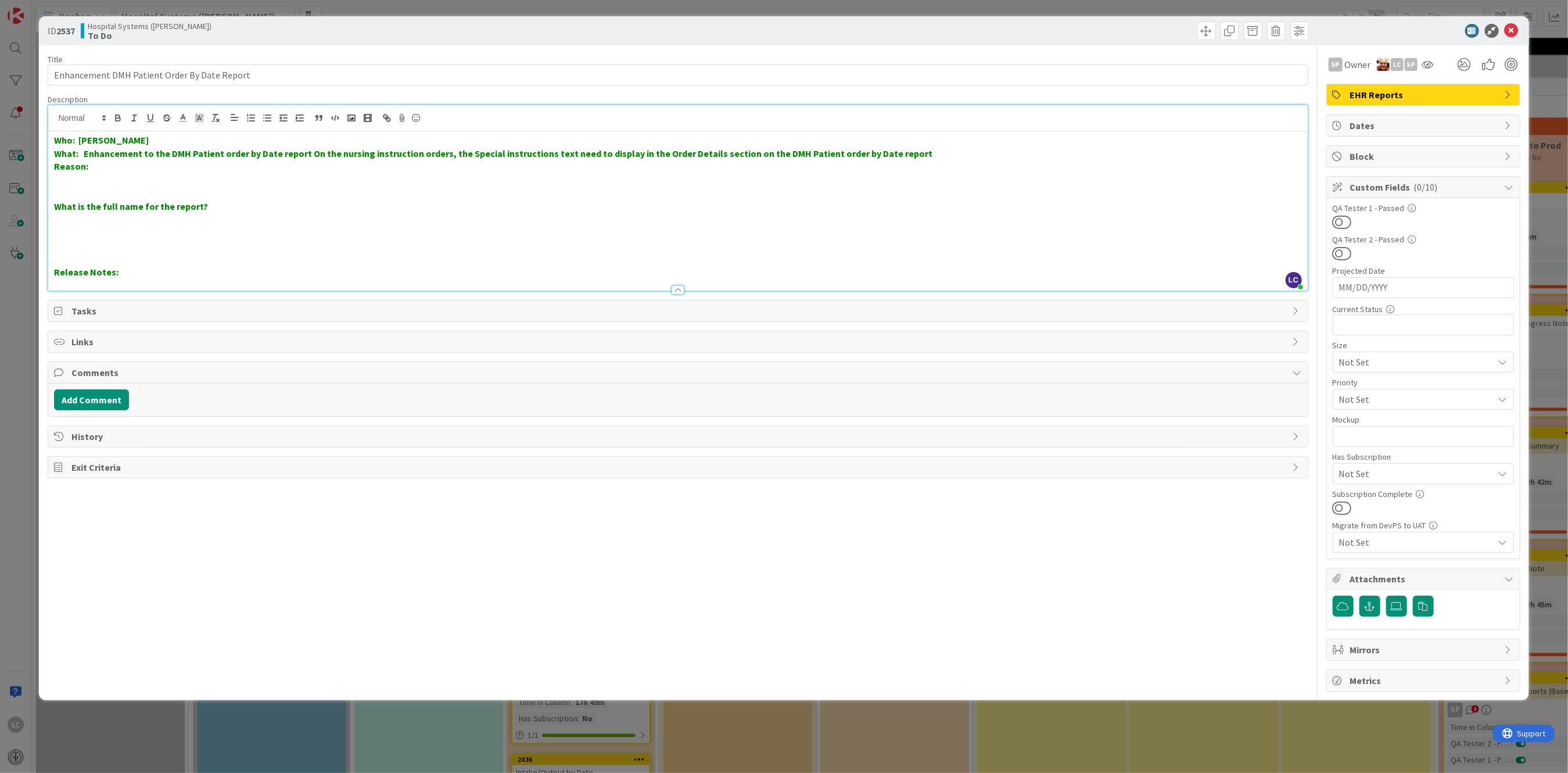
click at [304, 153] on strong "What: Enhancement to the DMH Patient order by Date report On the nursing instru…" at bounding box center [493, 154] width 879 height 12
click at [101, 172] on p "Reason:" at bounding box center [678, 166] width 1248 height 14
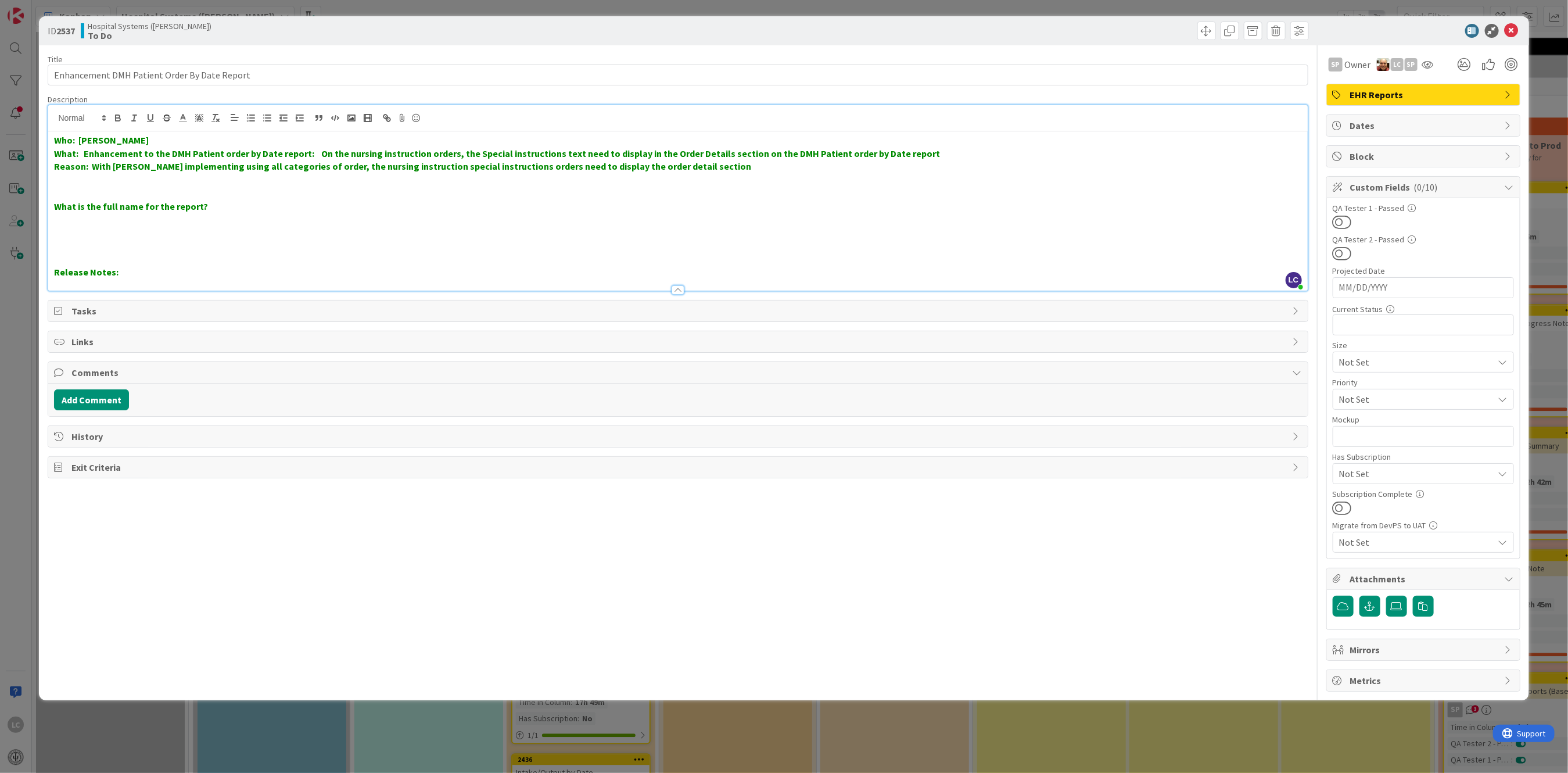
click at [53, 166] on div "Who: [PERSON_NAME] What: Enhancement to the DMH Patient order by Date report: O…" at bounding box center [678, 211] width 1259 height 160
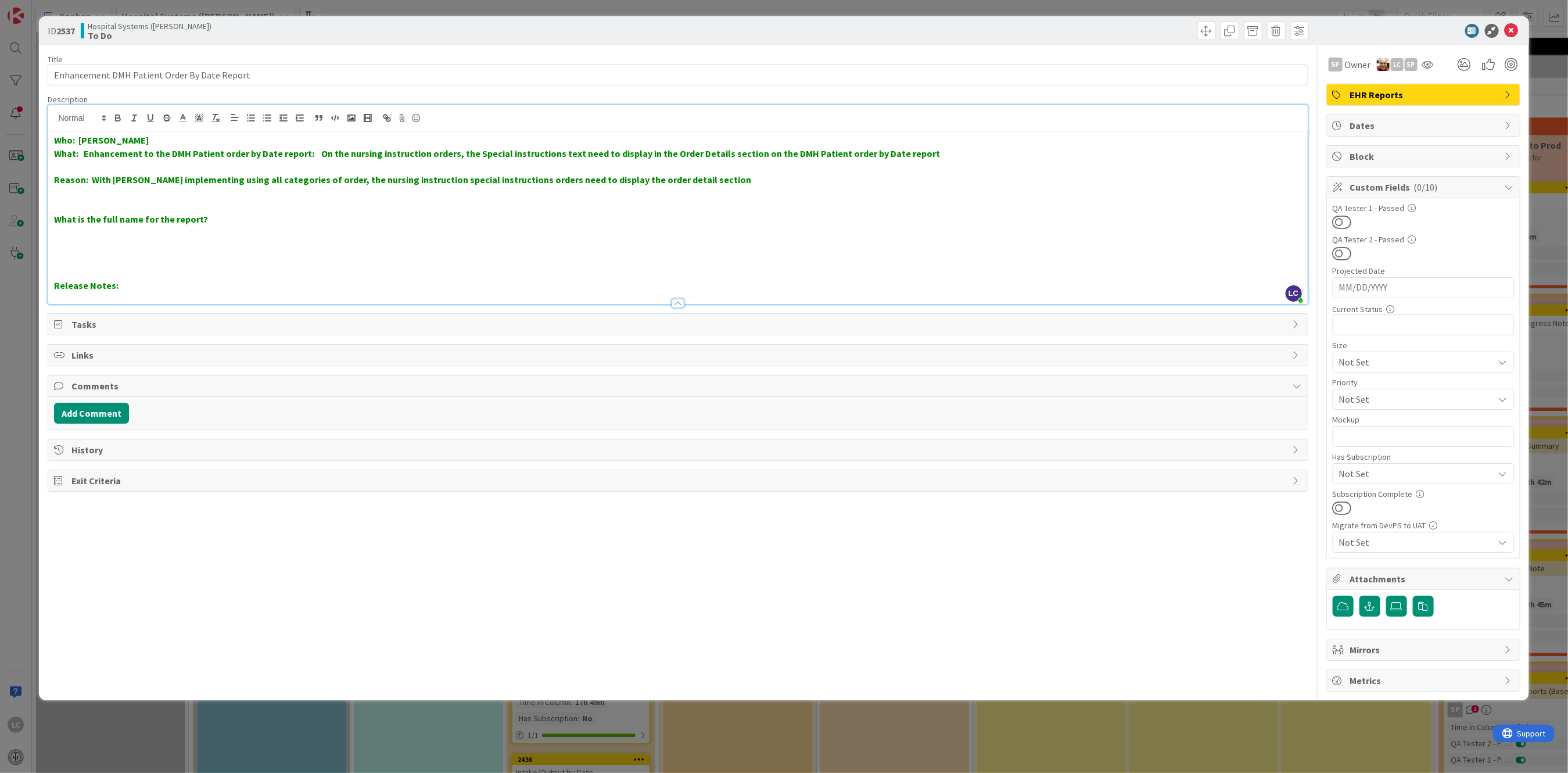
click at [684, 180] on p "Reason: With [PERSON_NAME] implementing using all categories of order, the nurs…" at bounding box center [678, 180] width 1248 height 14
click at [701, 178] on p "Reason: With [PERSON_NAME] implementing using all categories of order, the nurs…" at bounding box center [678, 180] width 1248 height 14
click at [90, 410] on button "Add Comment" at bounding box center [91, 413] width 75 height 20
click at [76, 451] on p at bounding box center [677, 452] width 1237 height 14
click at [1341, 225] on button at bounding box center [1342, 222] width 19 height 16
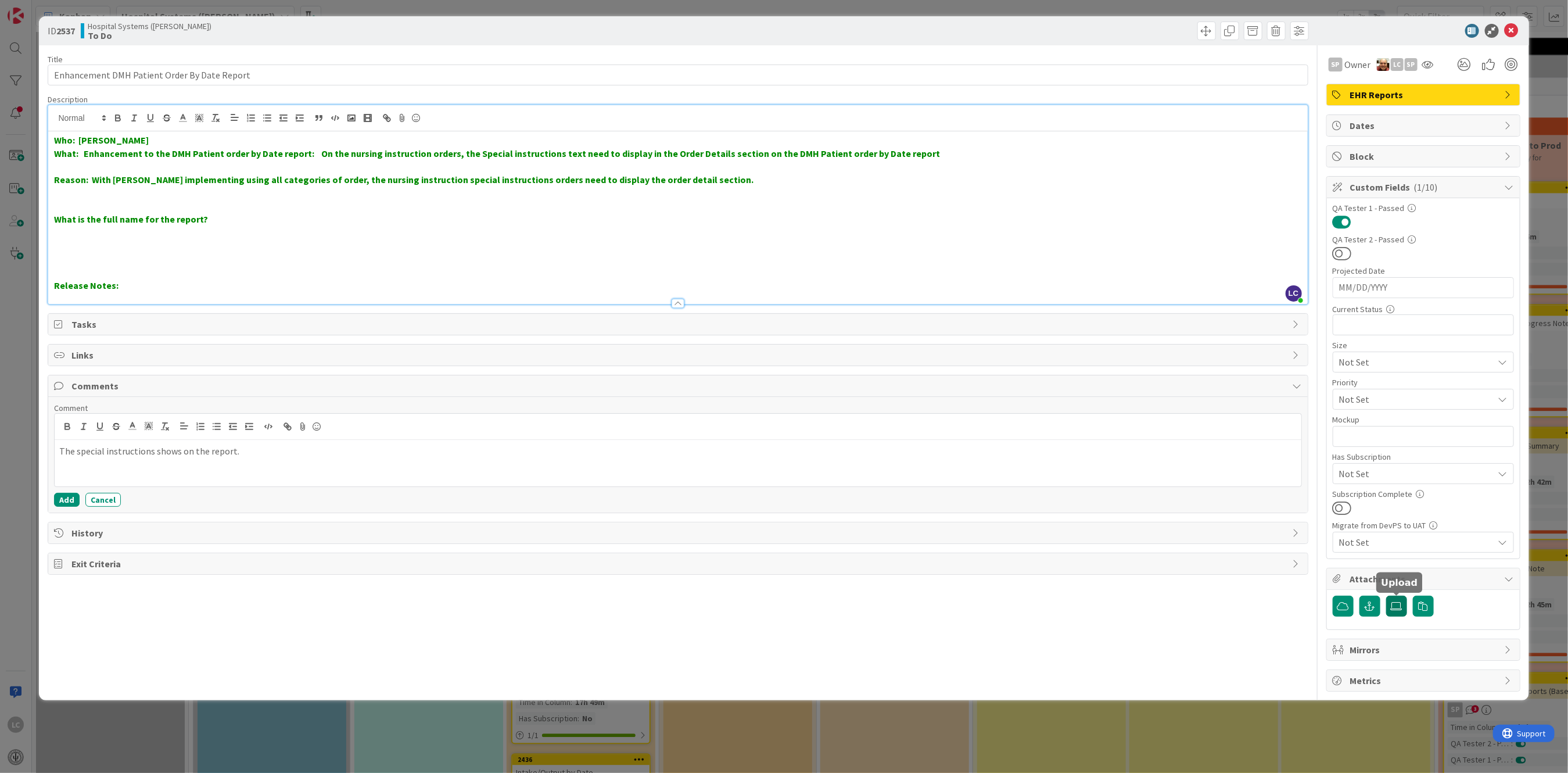
click at [1395, 607] on icon at bounding box center [1397, 607] width 12 height 10
click at [1386, 596] on input "file" at bounding box center [1386, 596] width 0 height 0
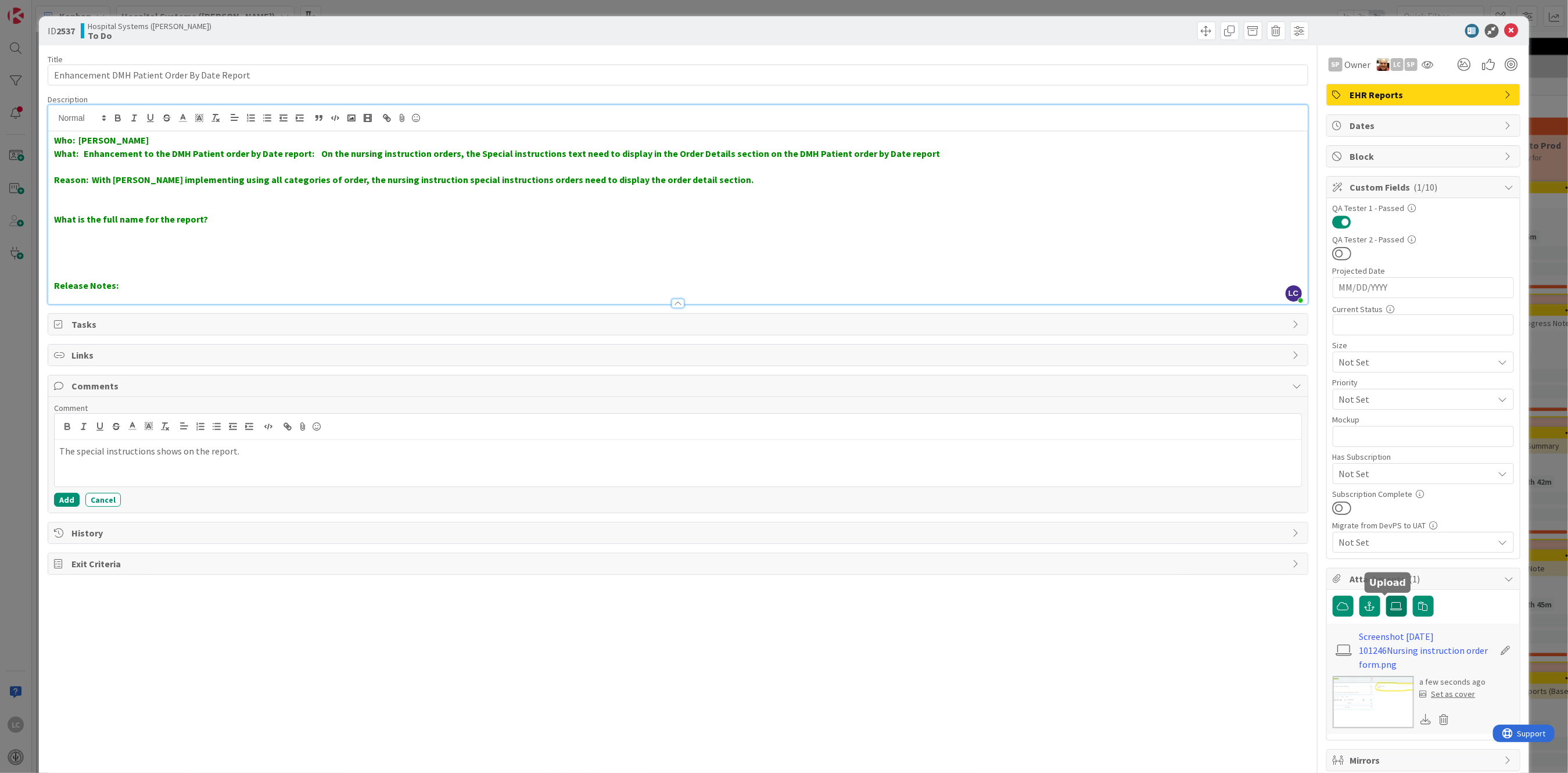
click at [1391, 604] on icon at bounding box center [1397, 607] width 12 height 10
click at [1386, 596] on input "file" at bounding box center [1386, 596] width 0 height 0
click at [59, 446] on p "The special instructions shows on the report." at bounding box center [677, 452] width 1237 height 14
click at [214, 452] on p "Tested in Dev and the special instructions shows on the report." at bounding box center [677, 452] width 1237 height 14
click at [64, 500] on button "Add" at bounding box center [67, 499] width 25 height 14
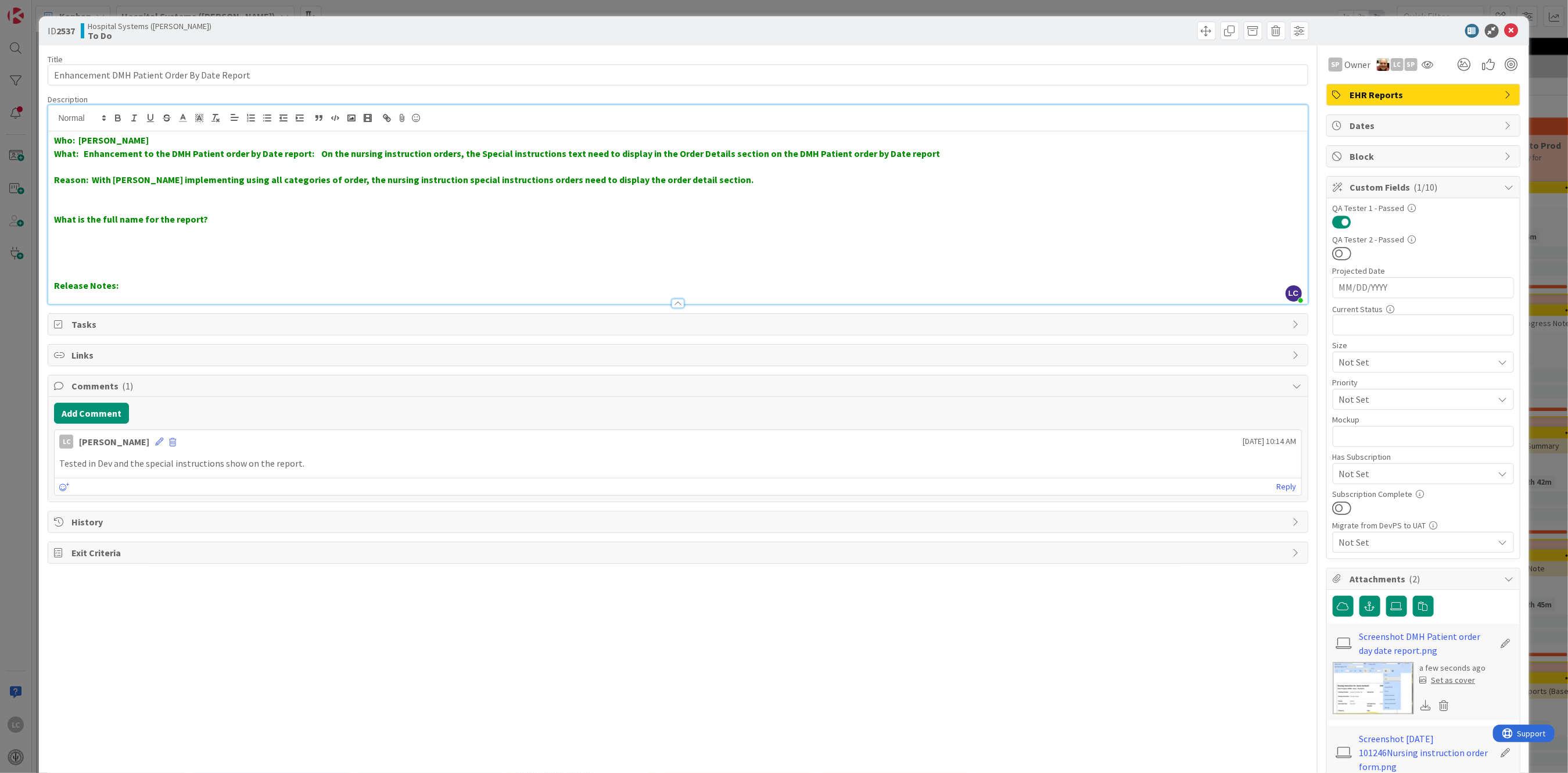
click at [1332, 220] on button at bounding box center [1342, 222] width 19 height 16
click at [1505, 28] on icon at bounding box center [1512, 30] width 14 height 14
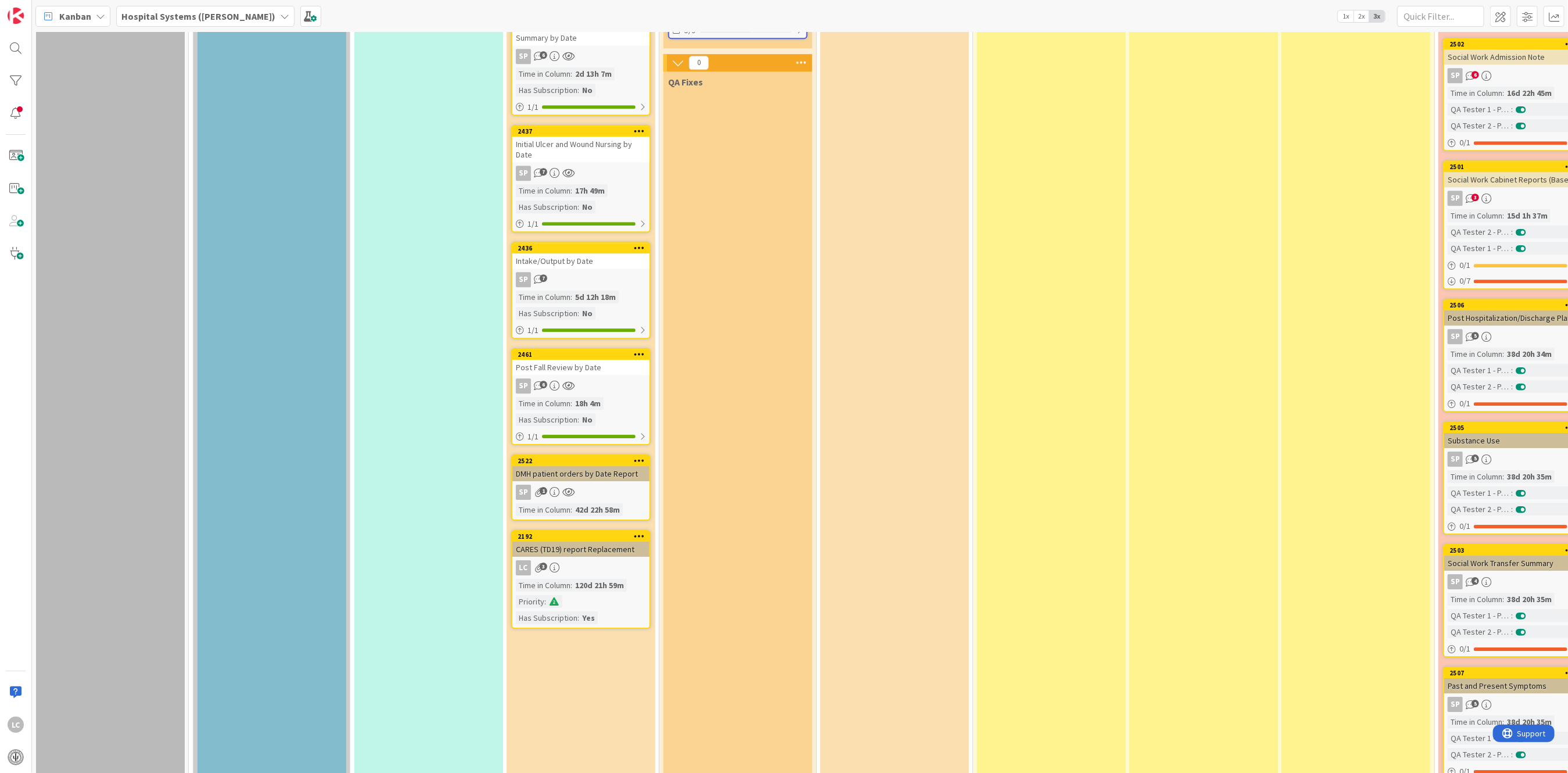
scroll to position [2634, 0]
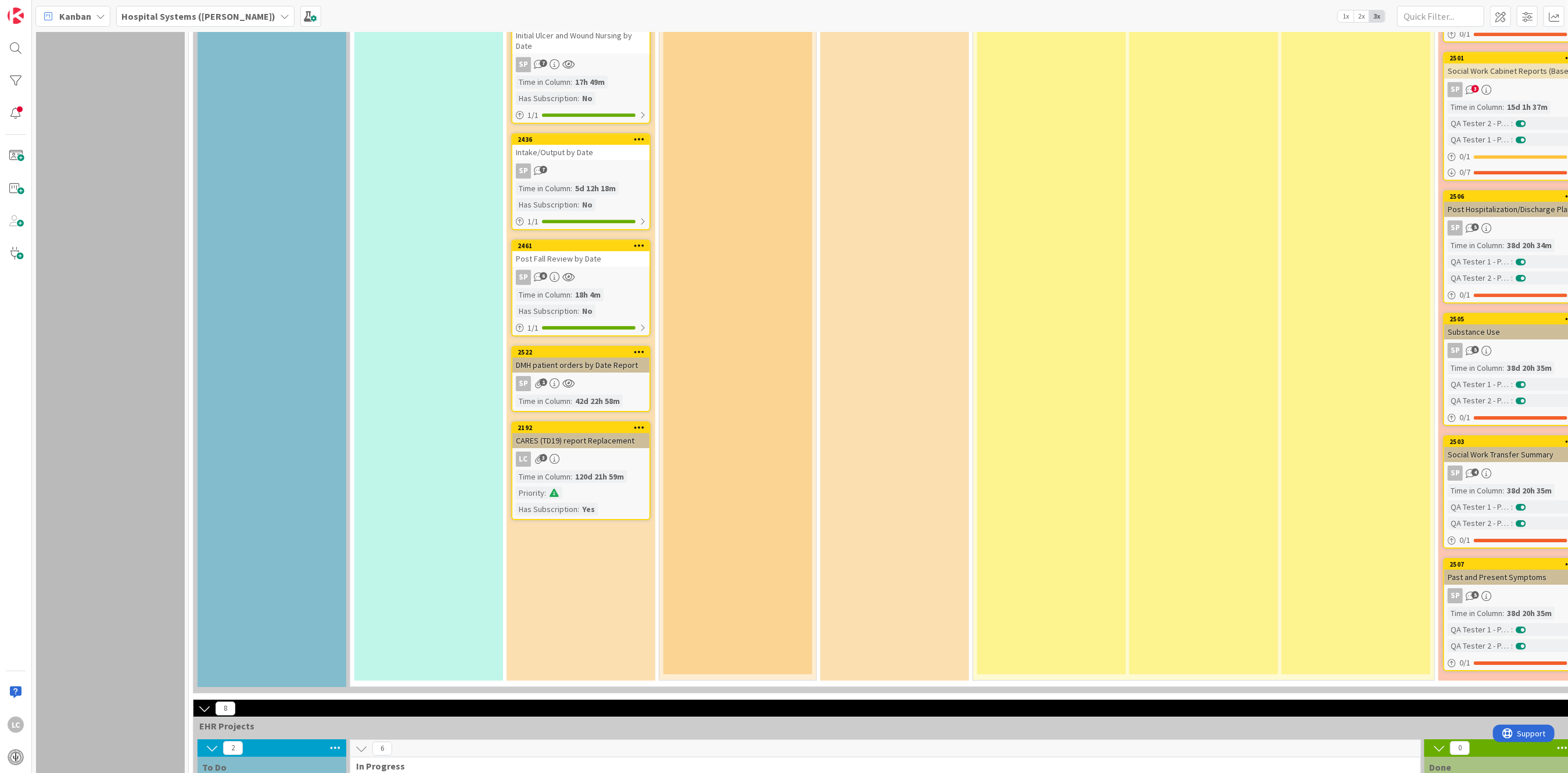
click at [553, 357] on div "DMH patient orders by Date Report" at bounding box center [580, 365] width 137 height 16
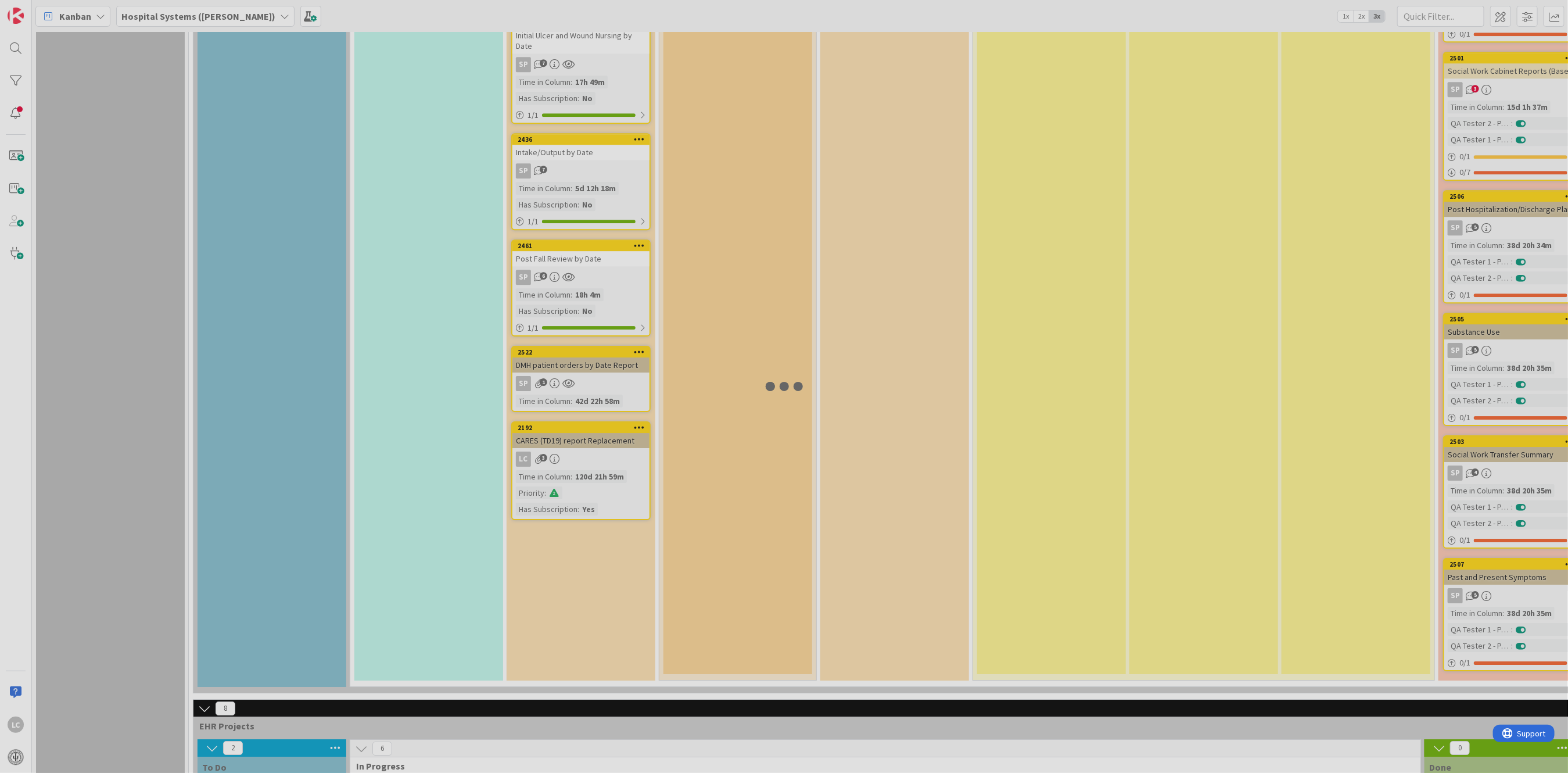
click at [553, 350] on div at bounding box center [784, 386] width 1568 height 773
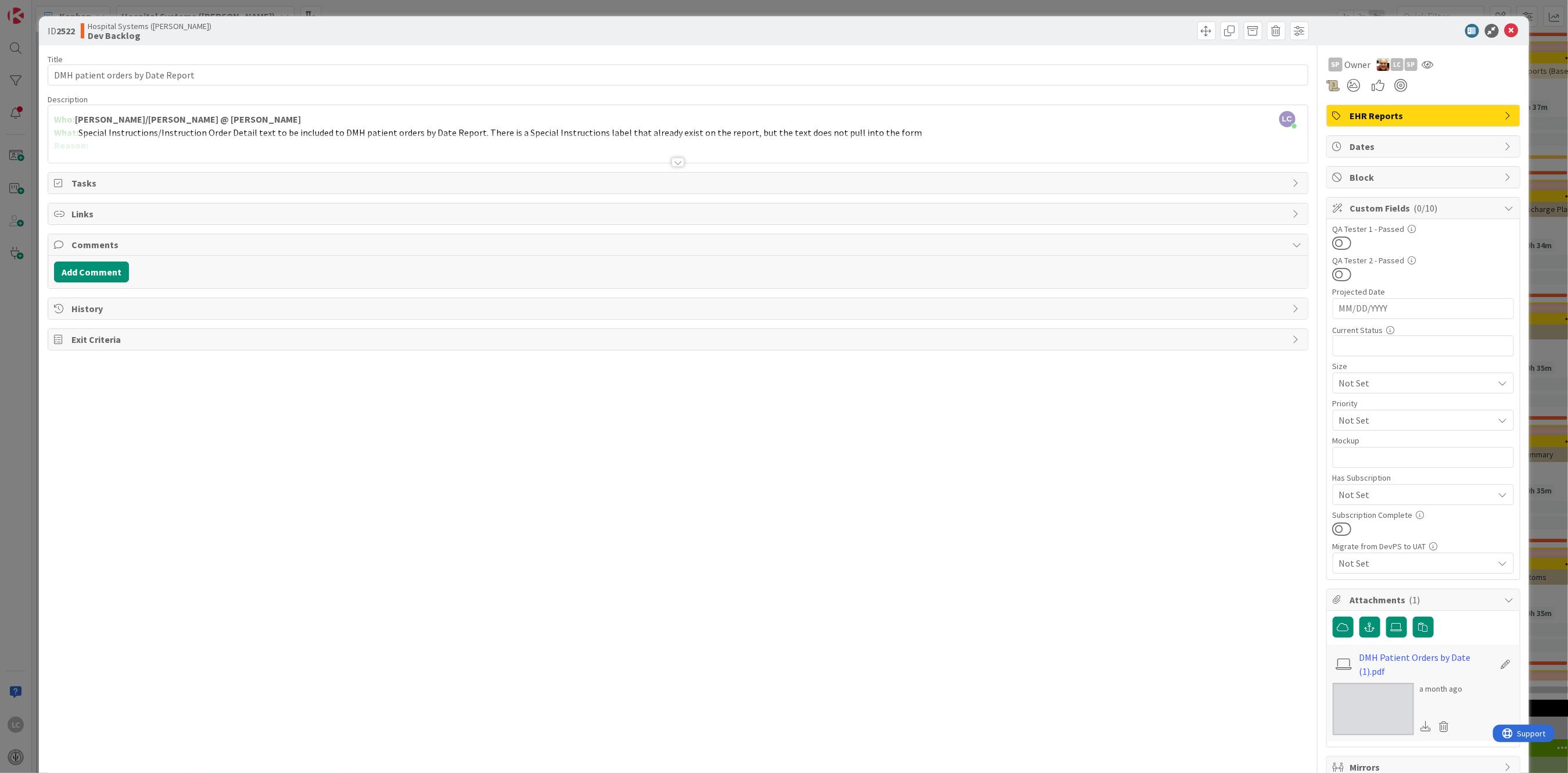
click at [675, 163] on div at bounding box center [677, 163] width 13 height 10
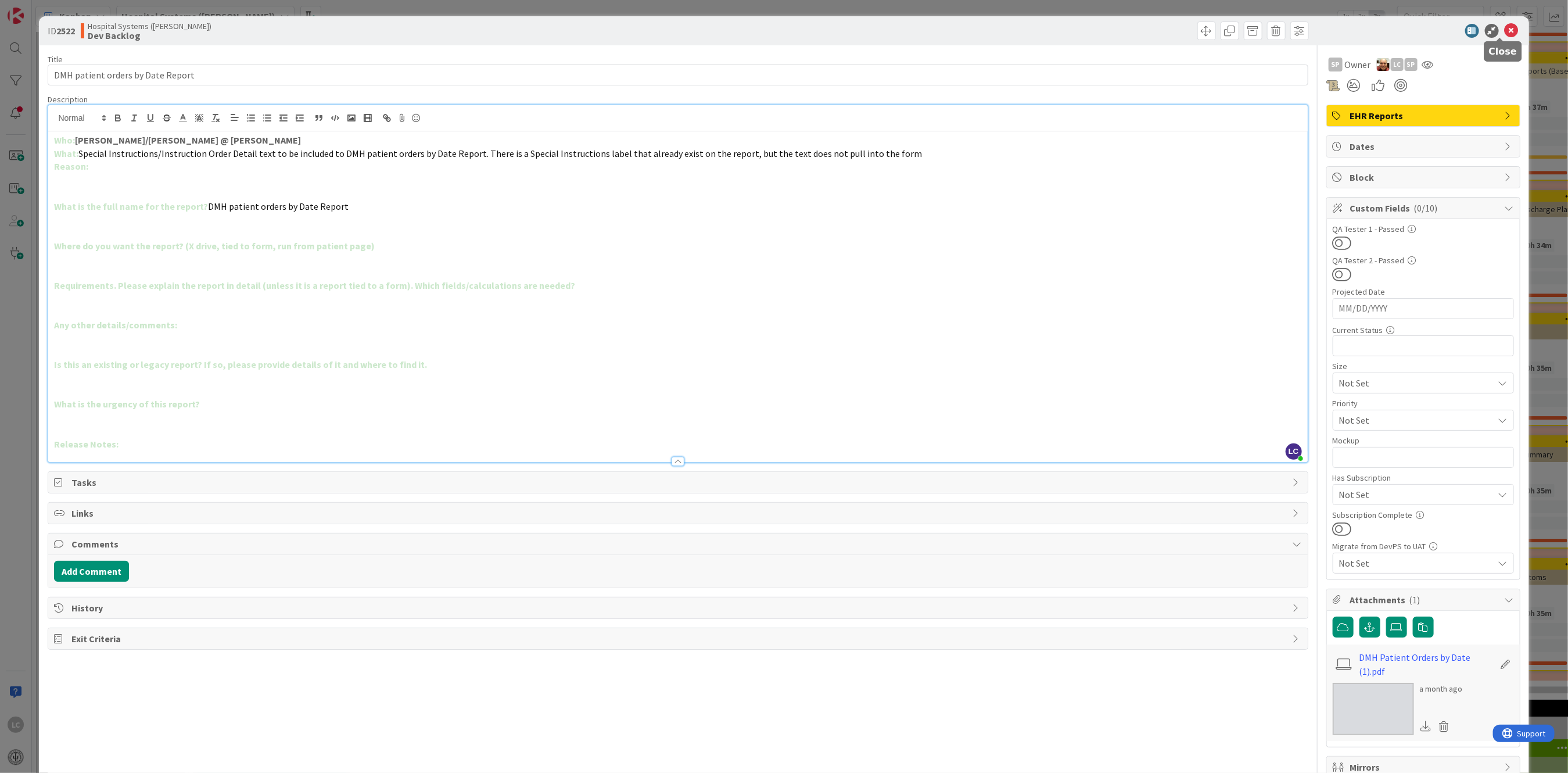
click at [1505, 26] on icon at bounding box center [1512, 30] width 14 height 14
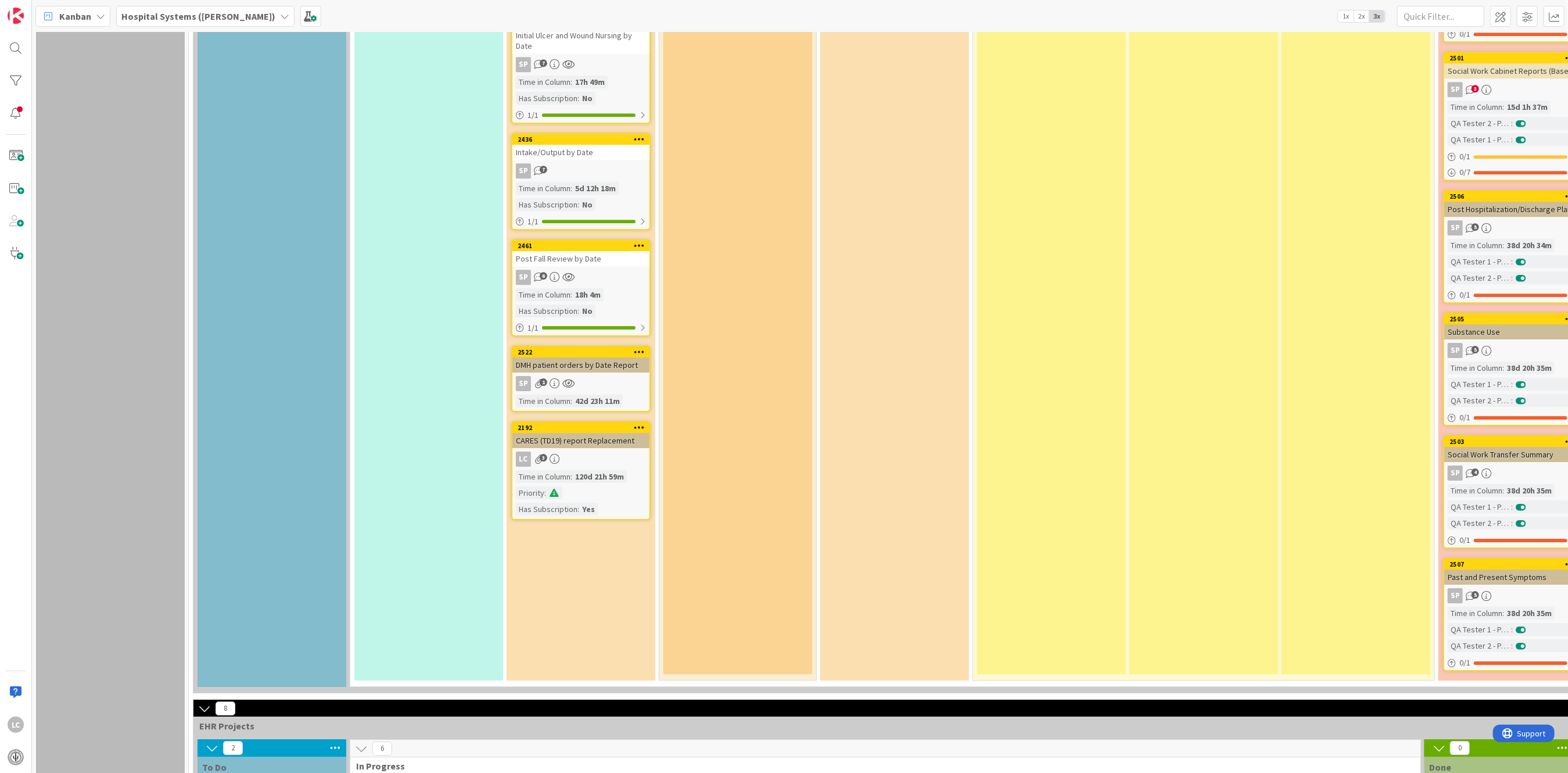
click at [586, 376] on div "SP 1" at bounding box center [580, 384] width 137 height 16
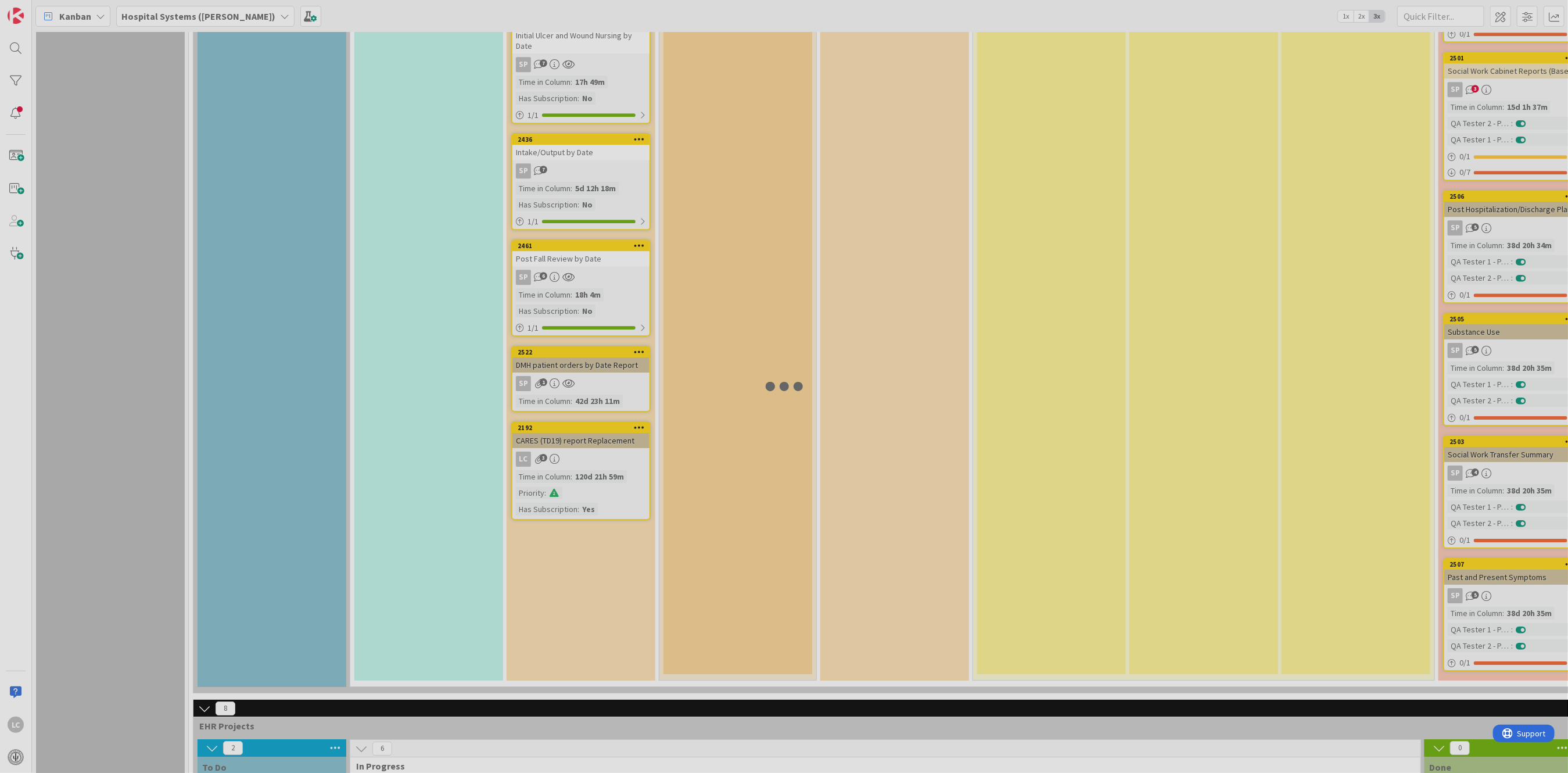
click at [586, 364] on div at bounding box center [784, 386] width 1568 height 773
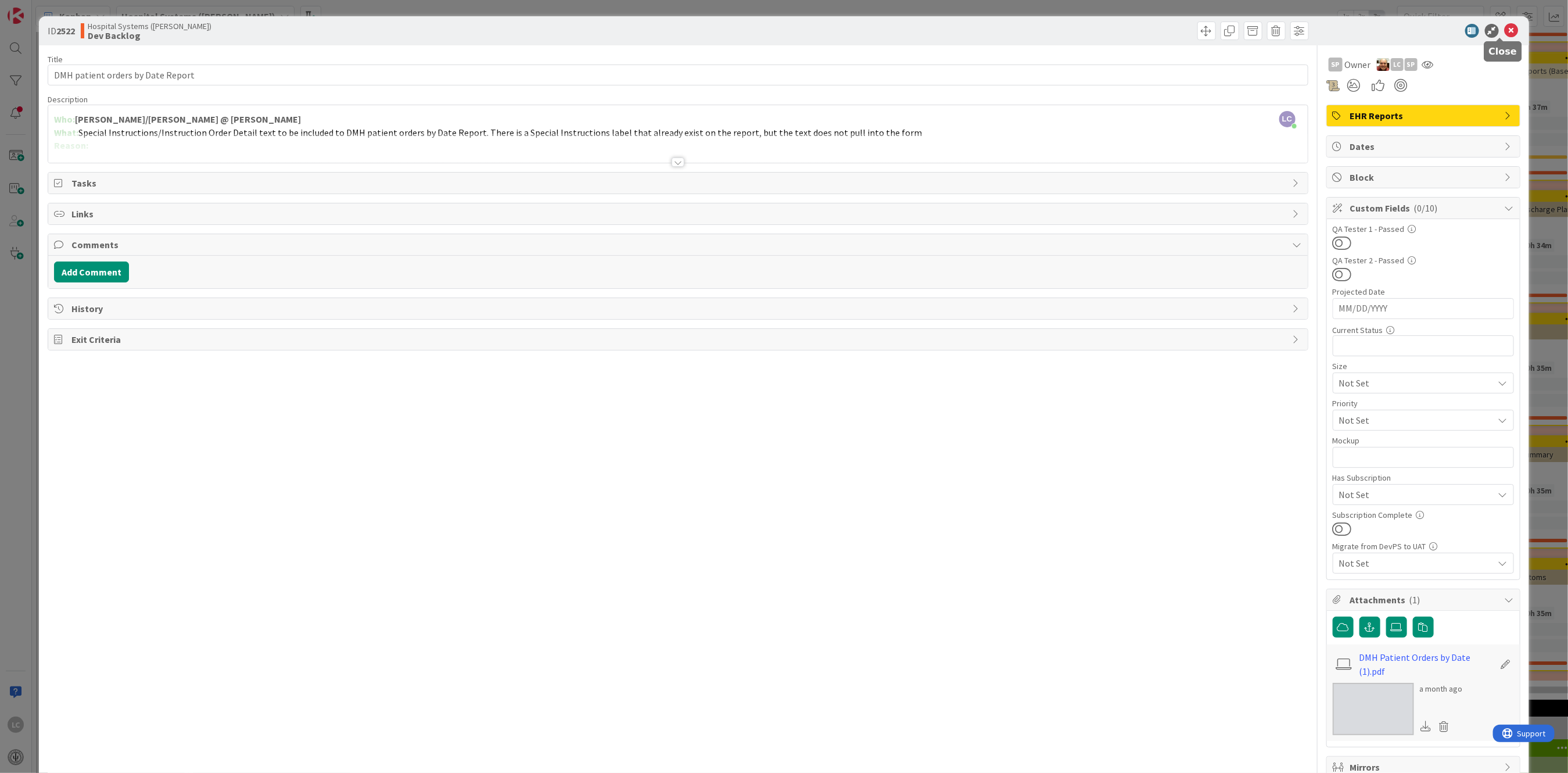
click at [1505, 28] on icon at bounding box center [1512, 30] width 14 height 14
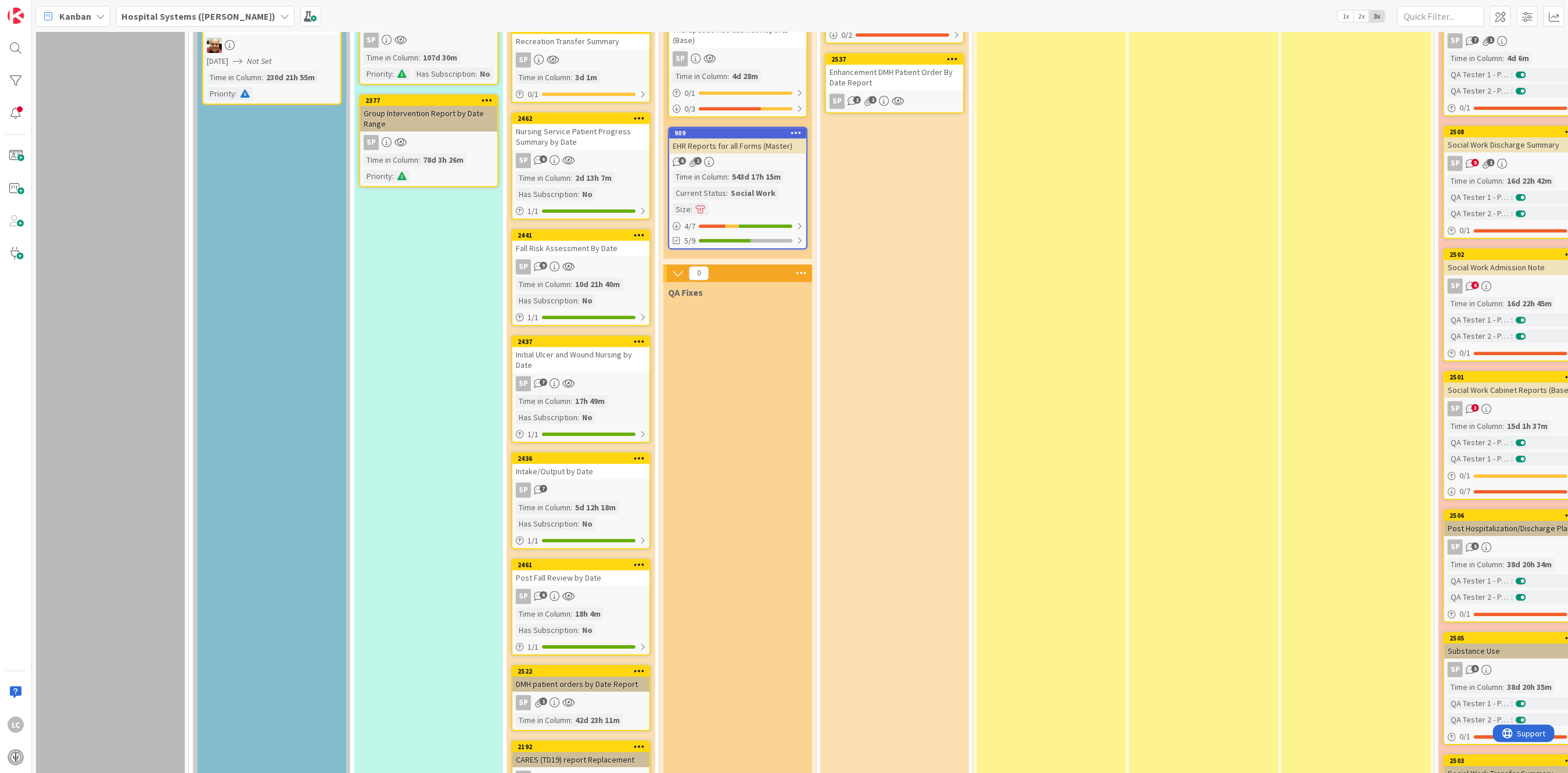
scroll to position [2325, 0]
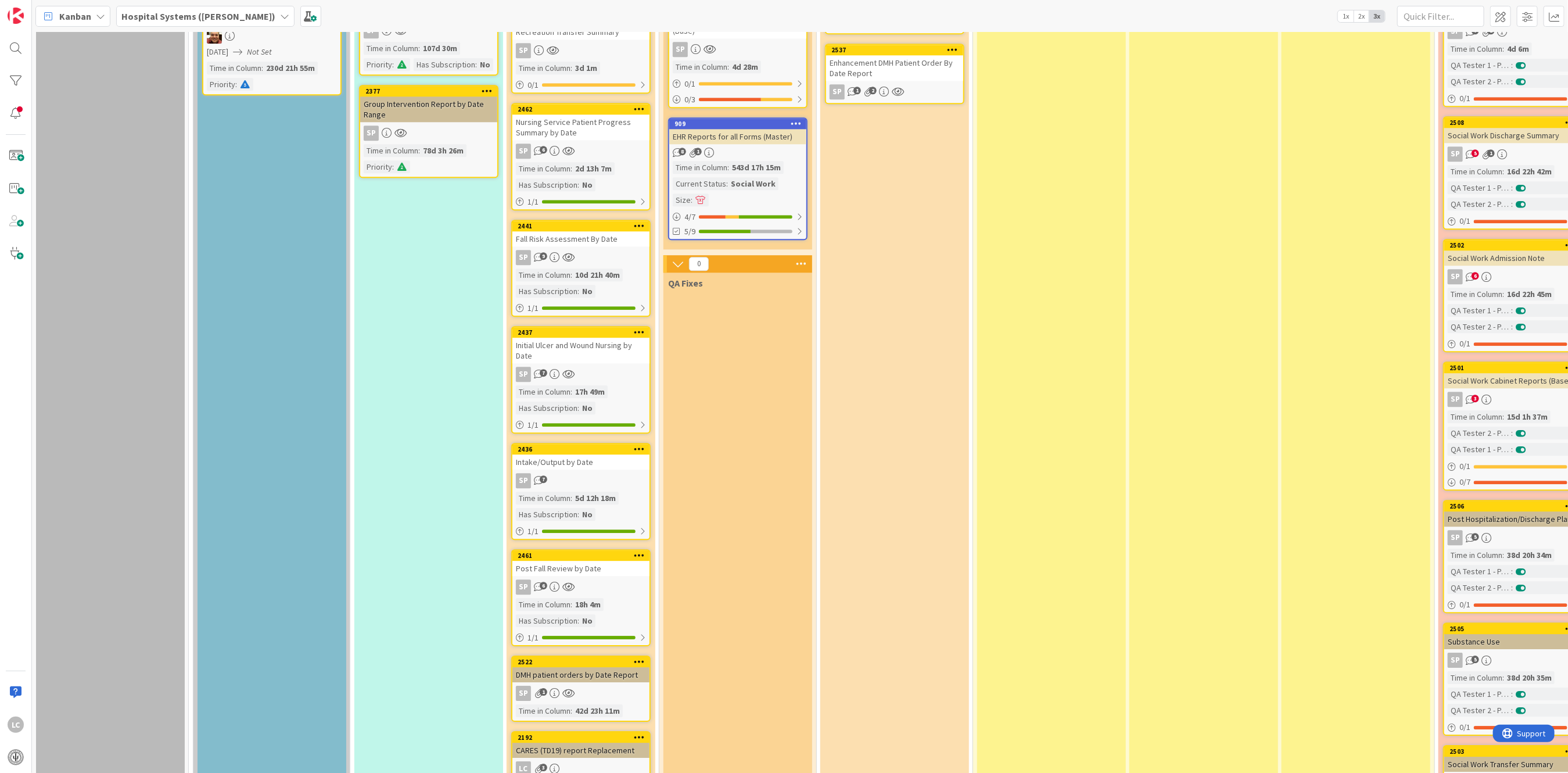
click at [565, 667] on link "2522 DMH patient orders by Date Report SP 1 Time in Column : 42d 23h 11m" at bounding box center [580, 688] width 139 height 66
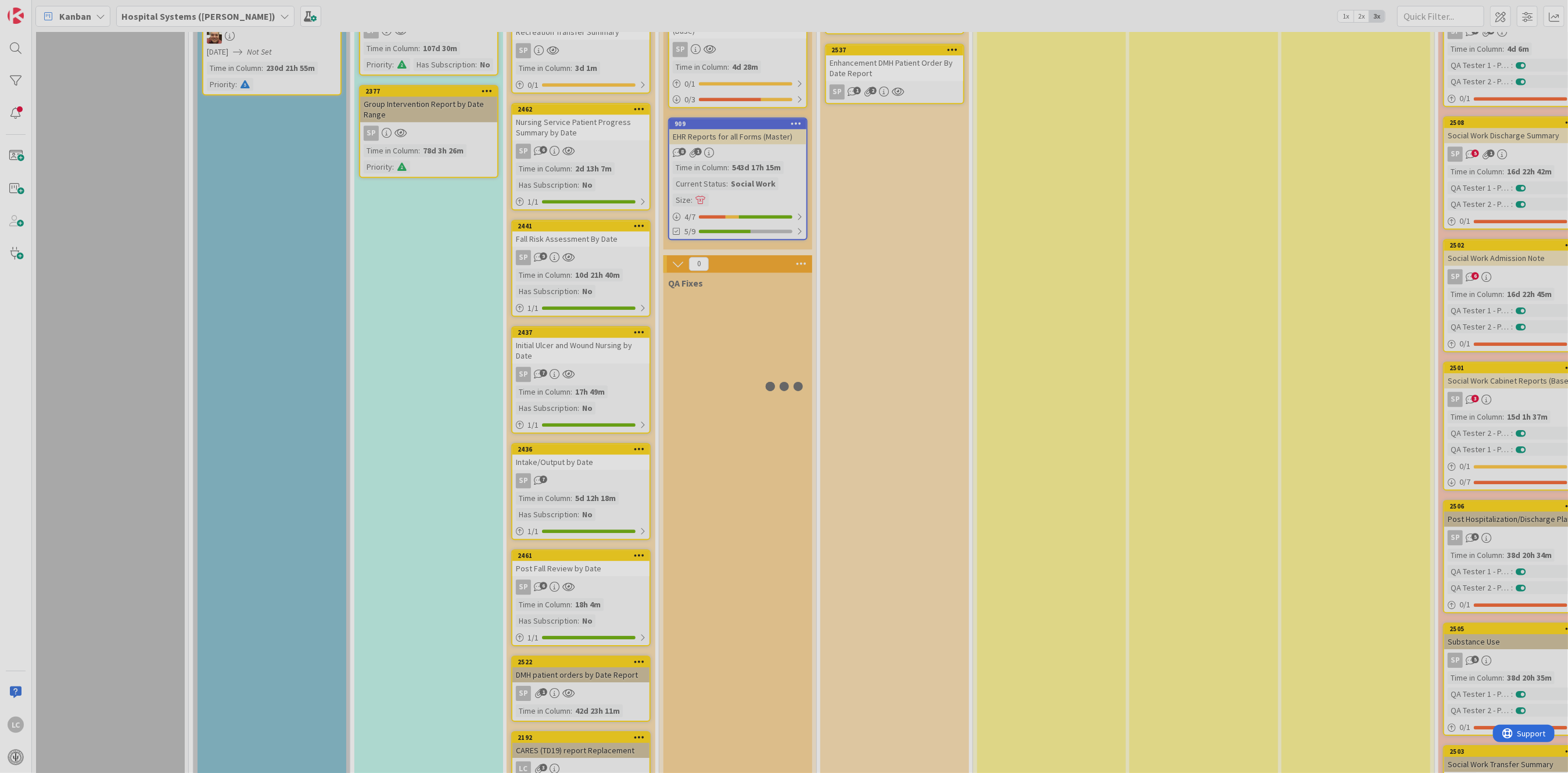
click at [565, 667] on div at bounding box center [784, 386] width 1568 height 773
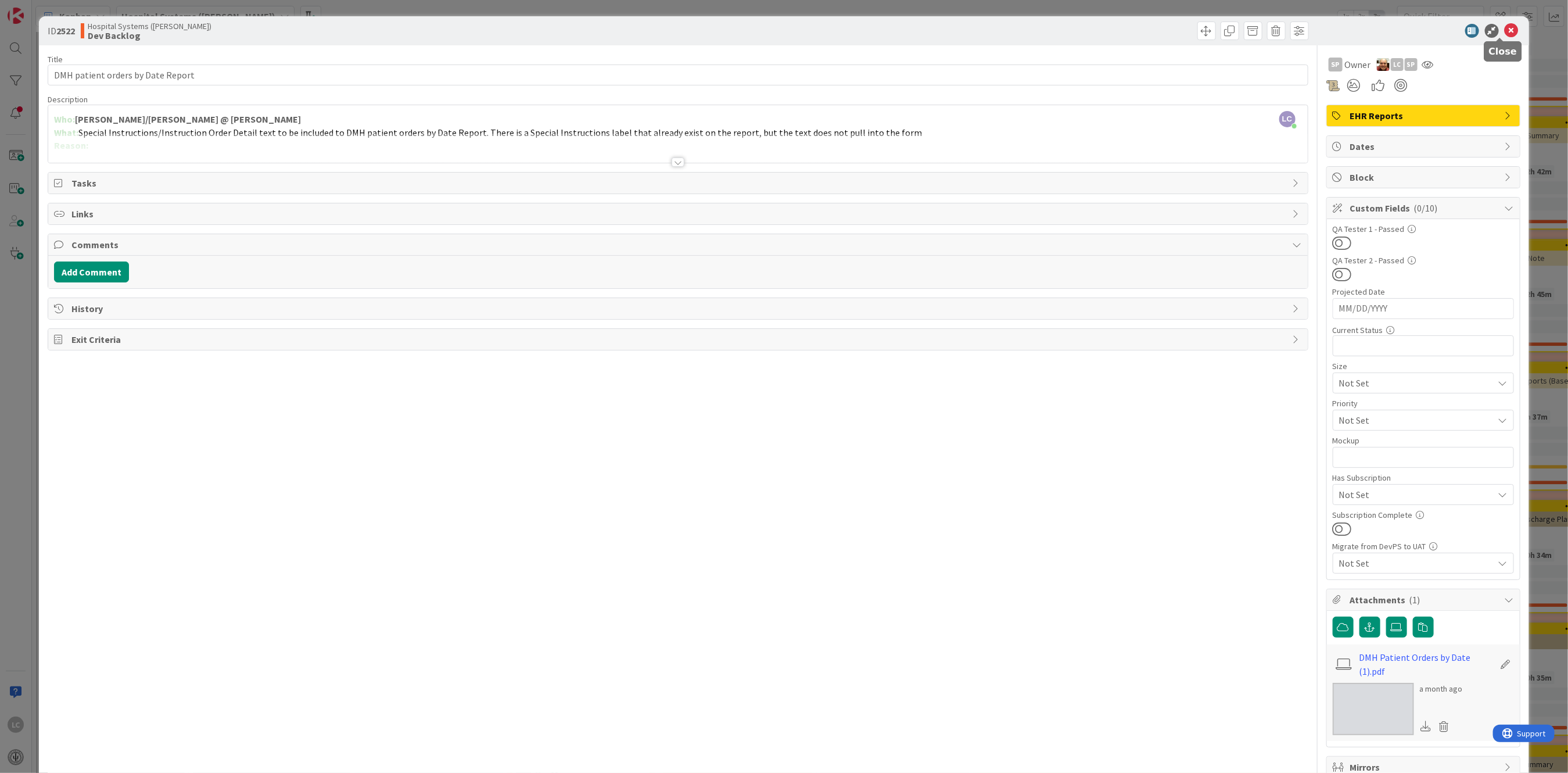
click at [1505, 29] on icon at bounding box center [1512, 30] width 14 height 14
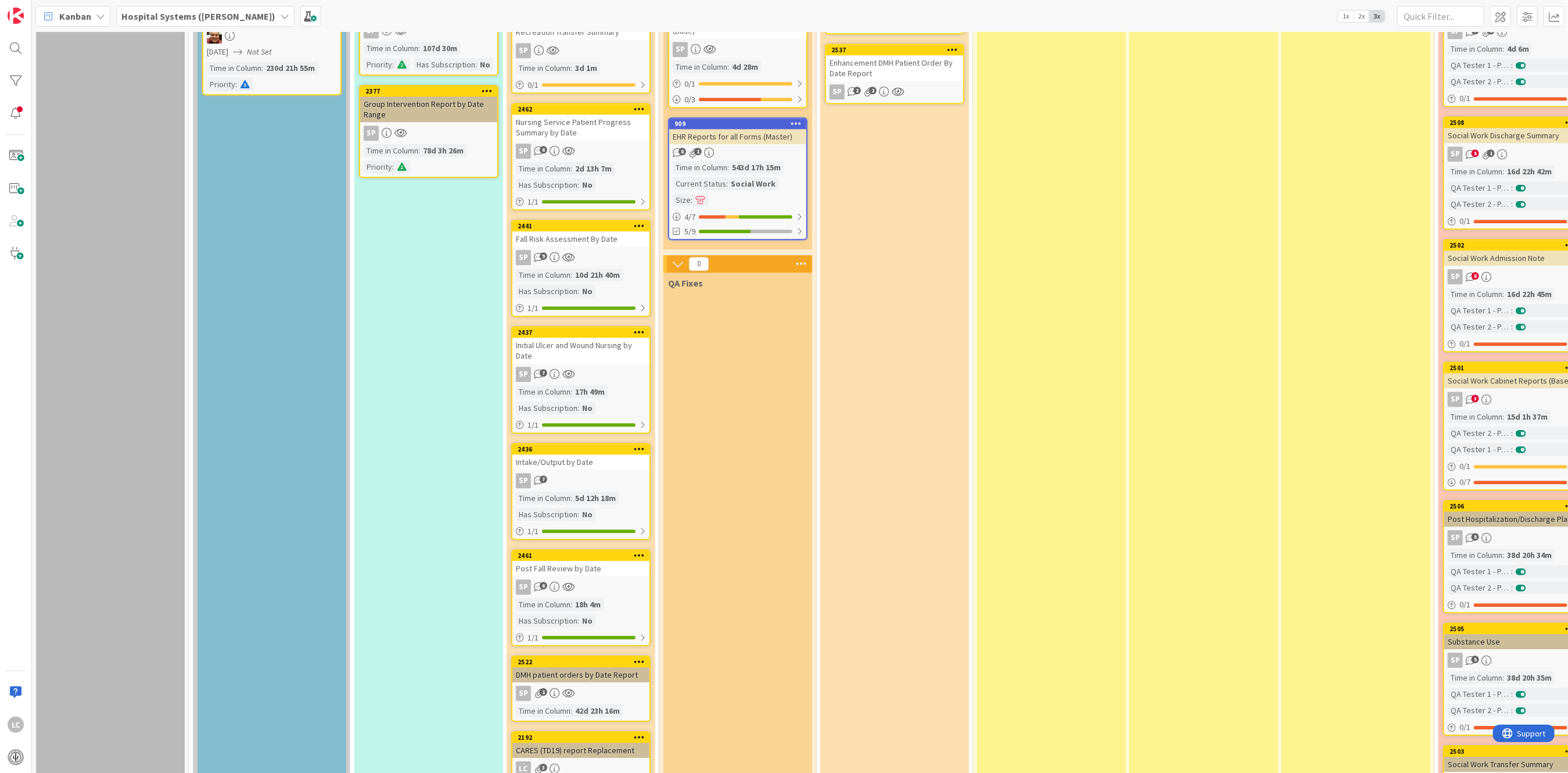
click at [576, 667] on div "DMH patient orders by Date Report" at bounding box center [580, 675] width 137 height 16
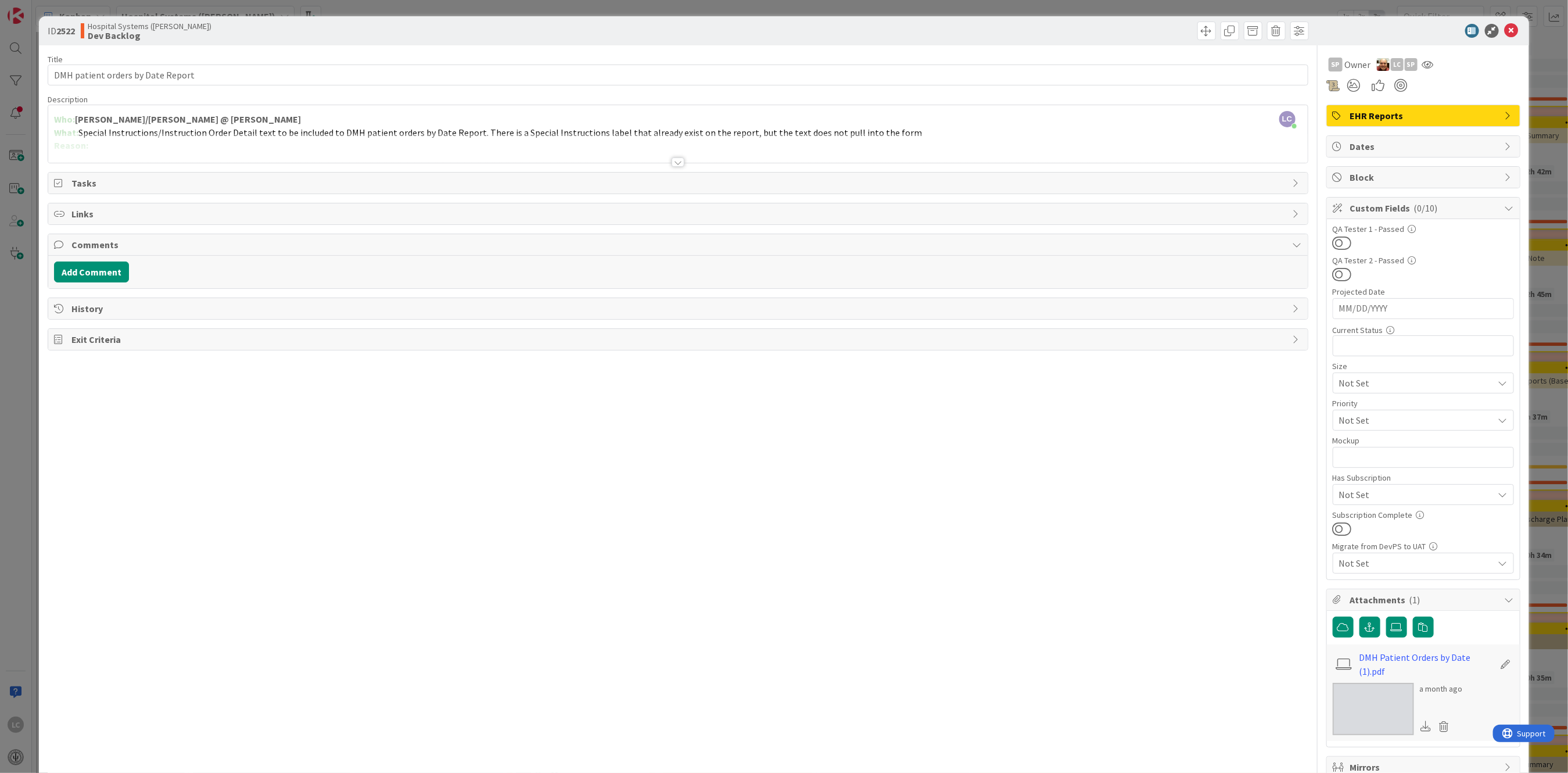
click at [672, 161] on div at bounding box center [677, 163] width 13 height 10
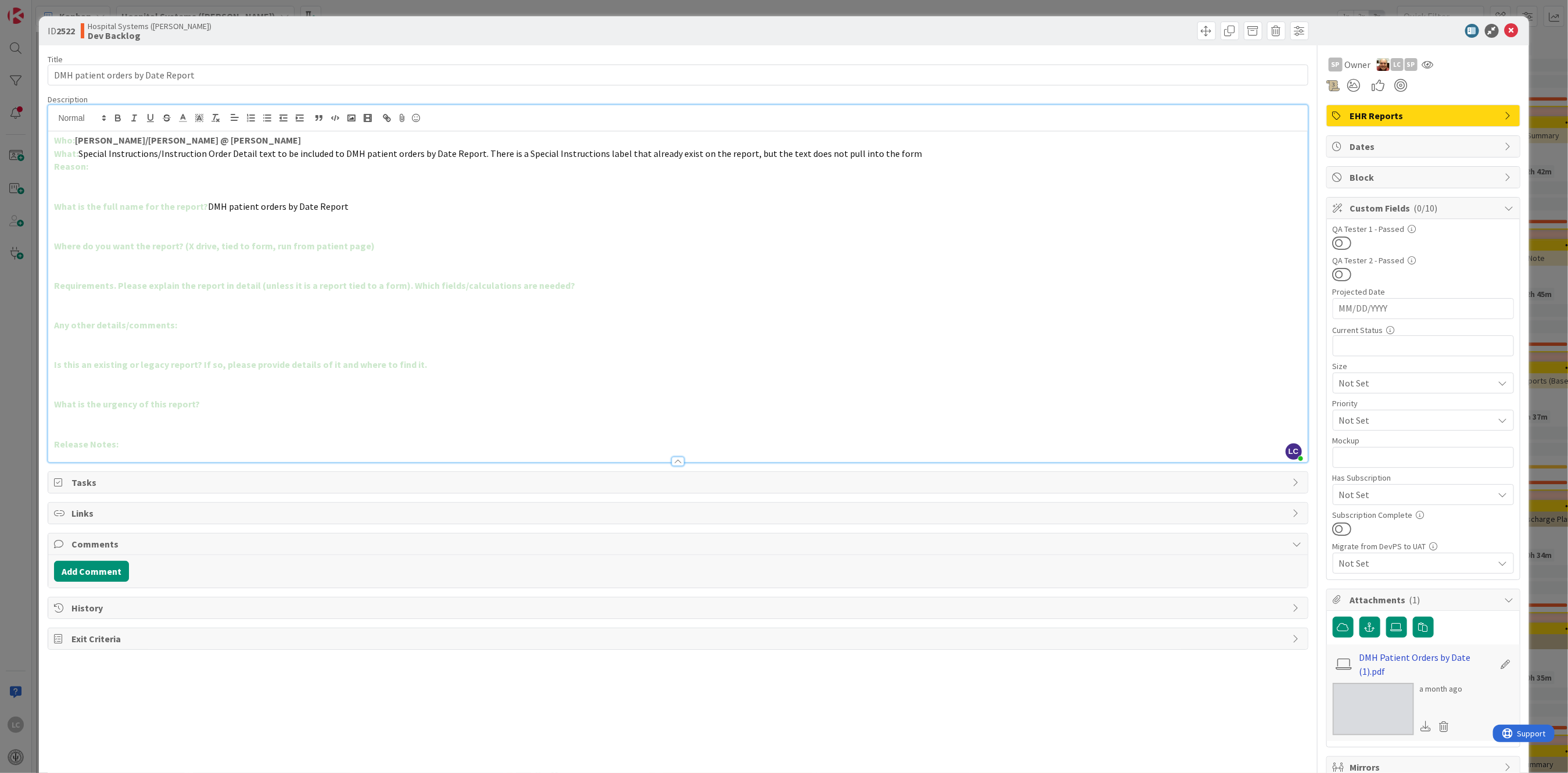
click at [1383, 656] on link "DMH Patient Orders by Date (1).pdf" at bounding box center [1427, 664] width 134 height 28
click at [1505, 30] on icon at bounding box center [1512, 30] width 14 height 14
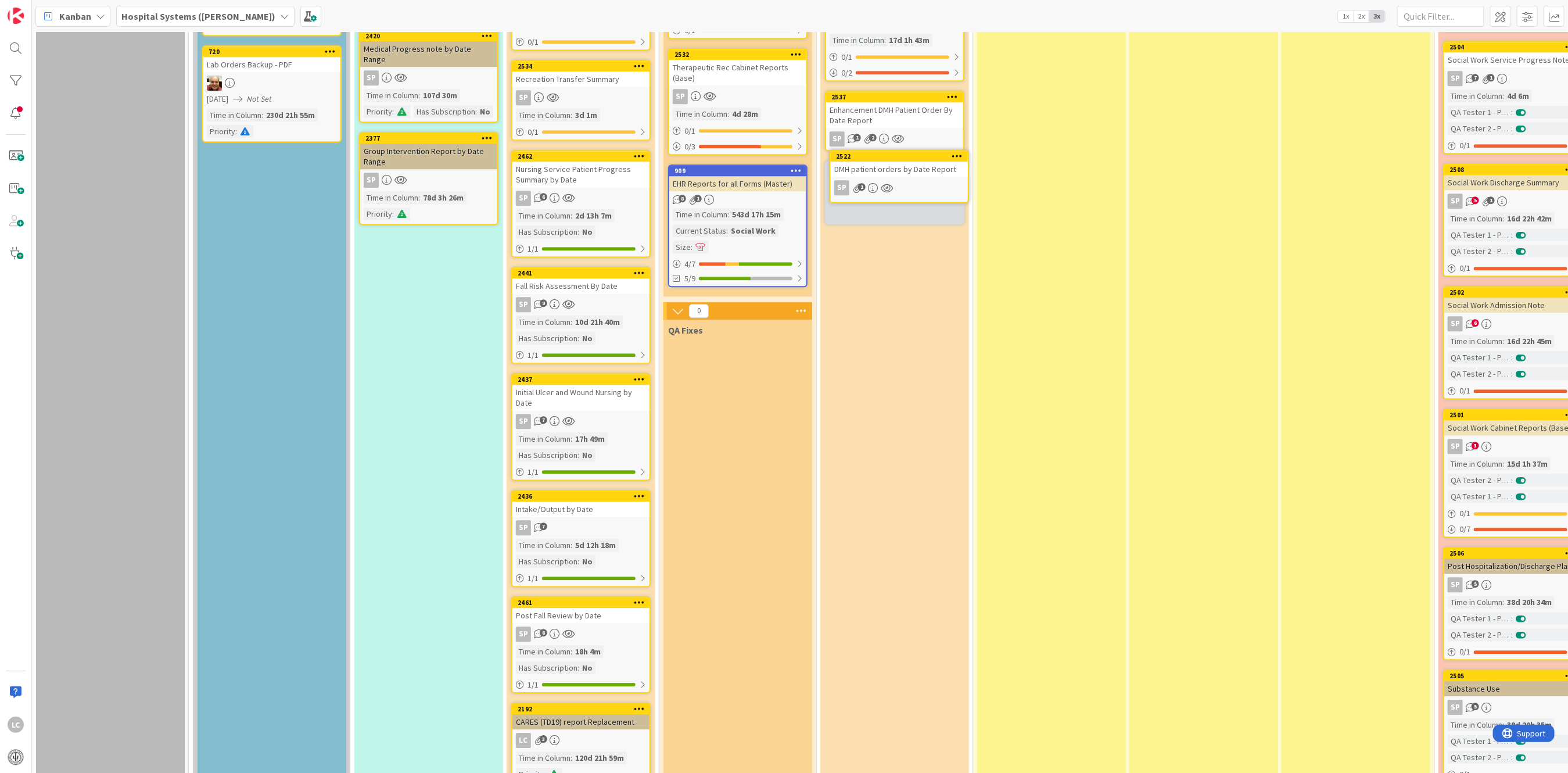
scroll to position [2276, 0]
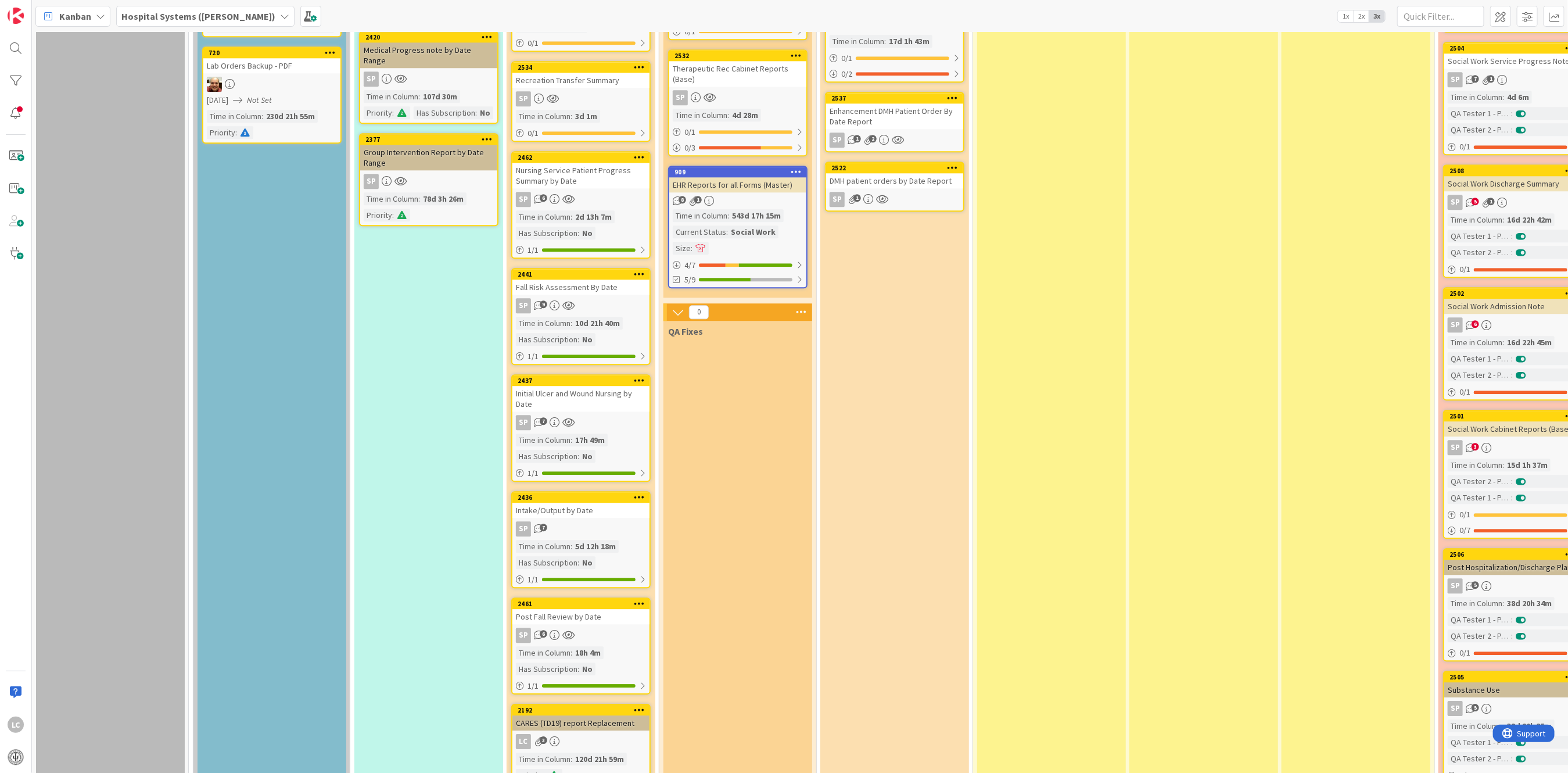
click at [891, 112] on div "Enhancement DMH Patient Order By Date Report" at bounding box center [894, 116] width 137 height 25
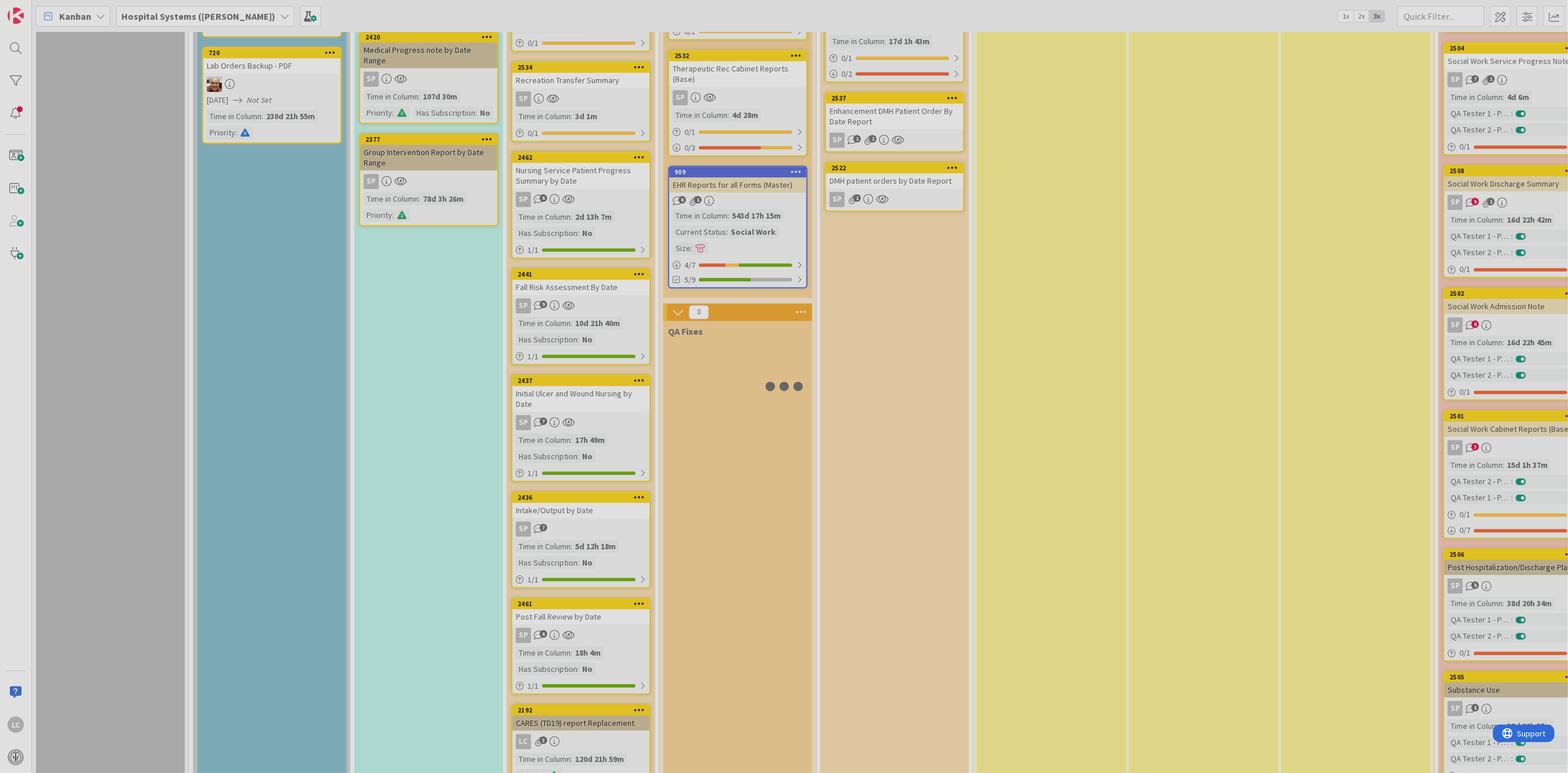
click at [891, 112] on body "LC Kanban Hospital Systems ([PERSON_NAME]) 1x 2x 3x 1 Backlog Add Card... 1061 …" at bounding box center [784, 386] width 1568 height 773
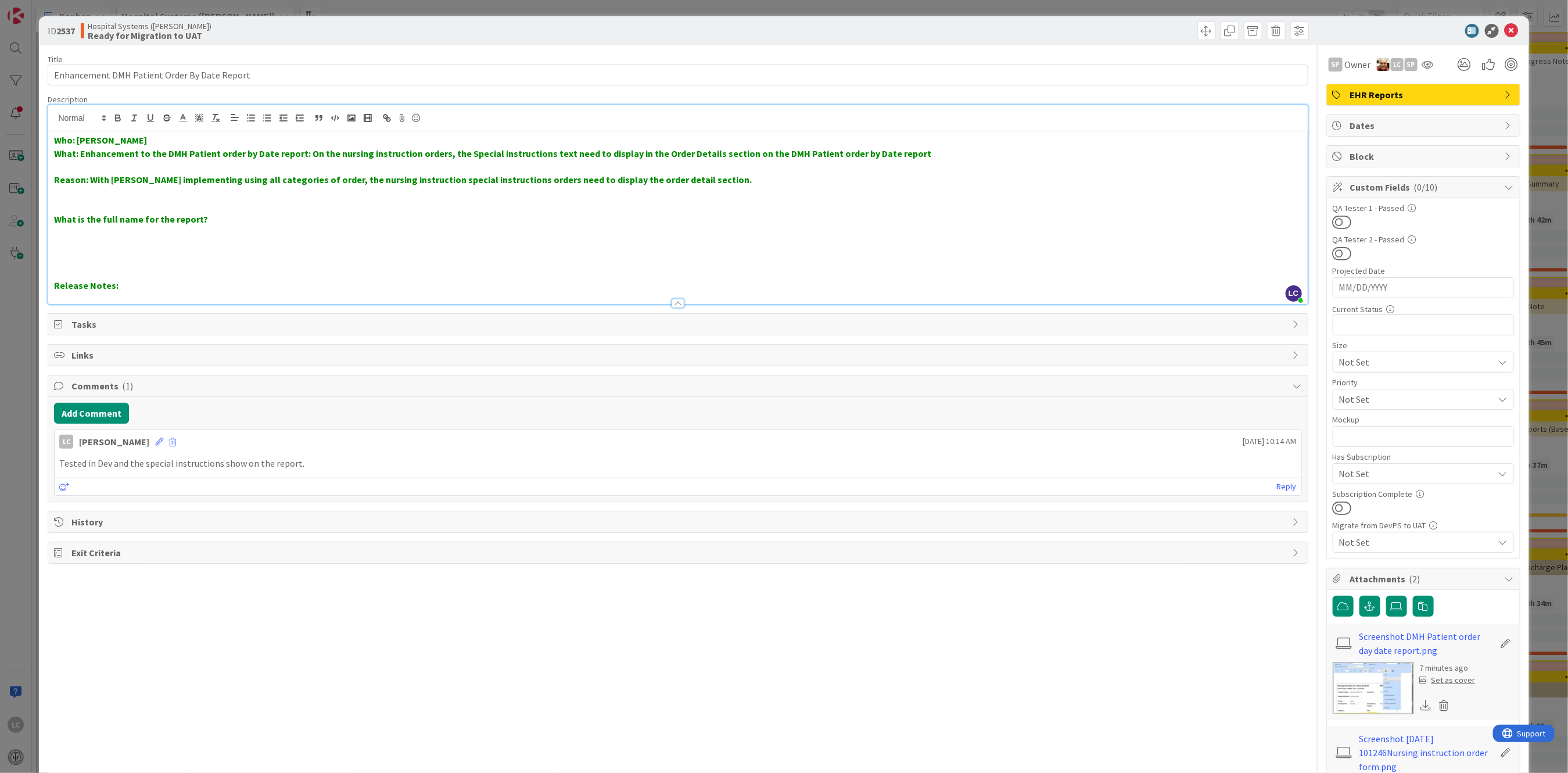
drag, startPoint x: 80, startPoint y: 130, endPoint x: 143, endPoint y: 131, distance: 63.0
click at [143, 131] on div "Who: [PERSON_NAME] What: Enhancement to the DMH Patient order by Date report: O…" at bounding box center [678, 217] width 1259 height 172
drag, startPoint x: 60, startPoint y: 462, endPoint x: 325, endPoint y: 468, distance: 265.1
click at [325, 468] on p "Tested in Dev and the special instructions show on the report." at bounding box center [677, 463] width 1237 height 14
copy p "Tested in Dev and the special instructions show on the report."
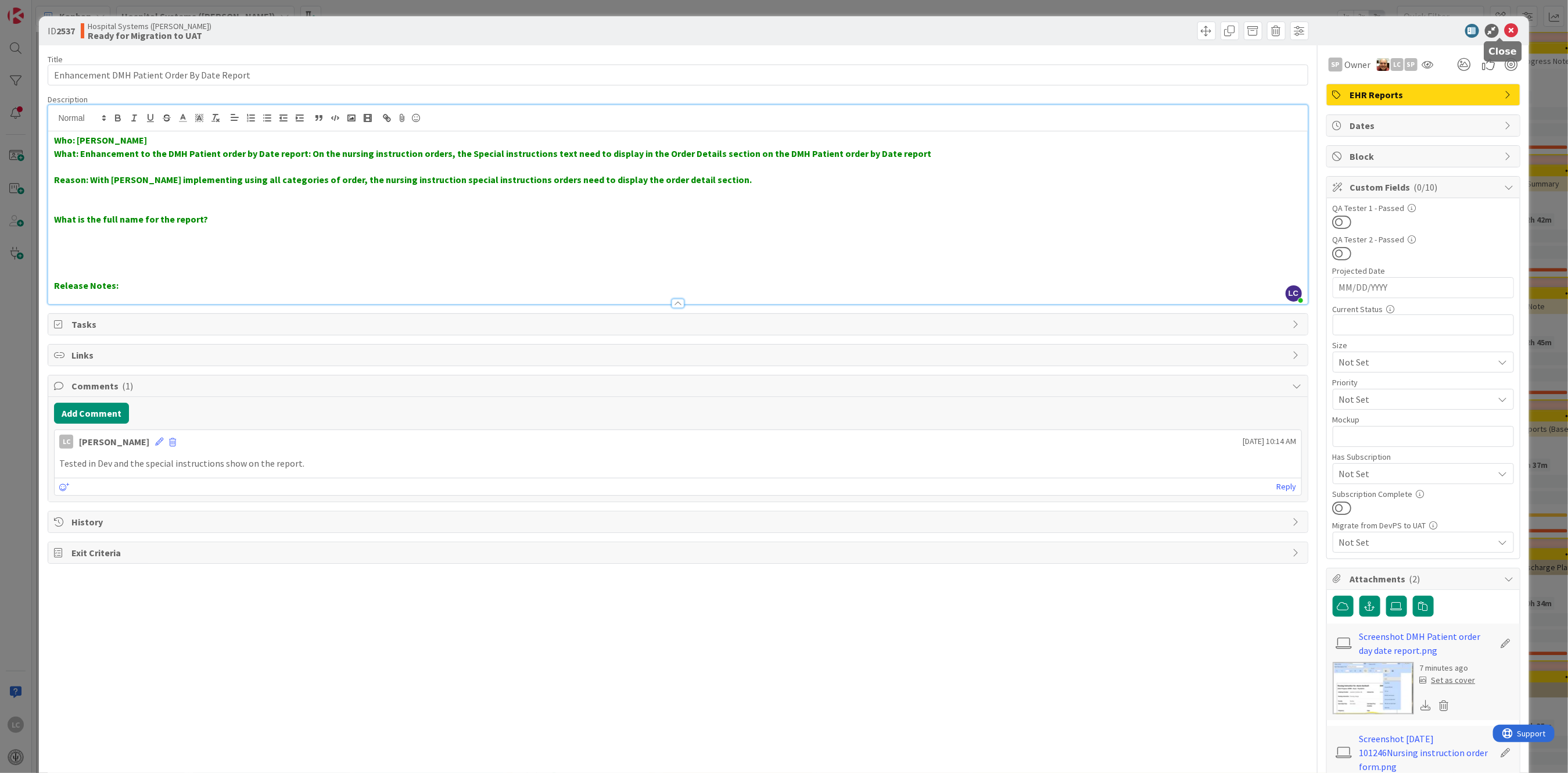
click at [1505, 29] on icon at bounding box center [1512, 30] width 14 height 14
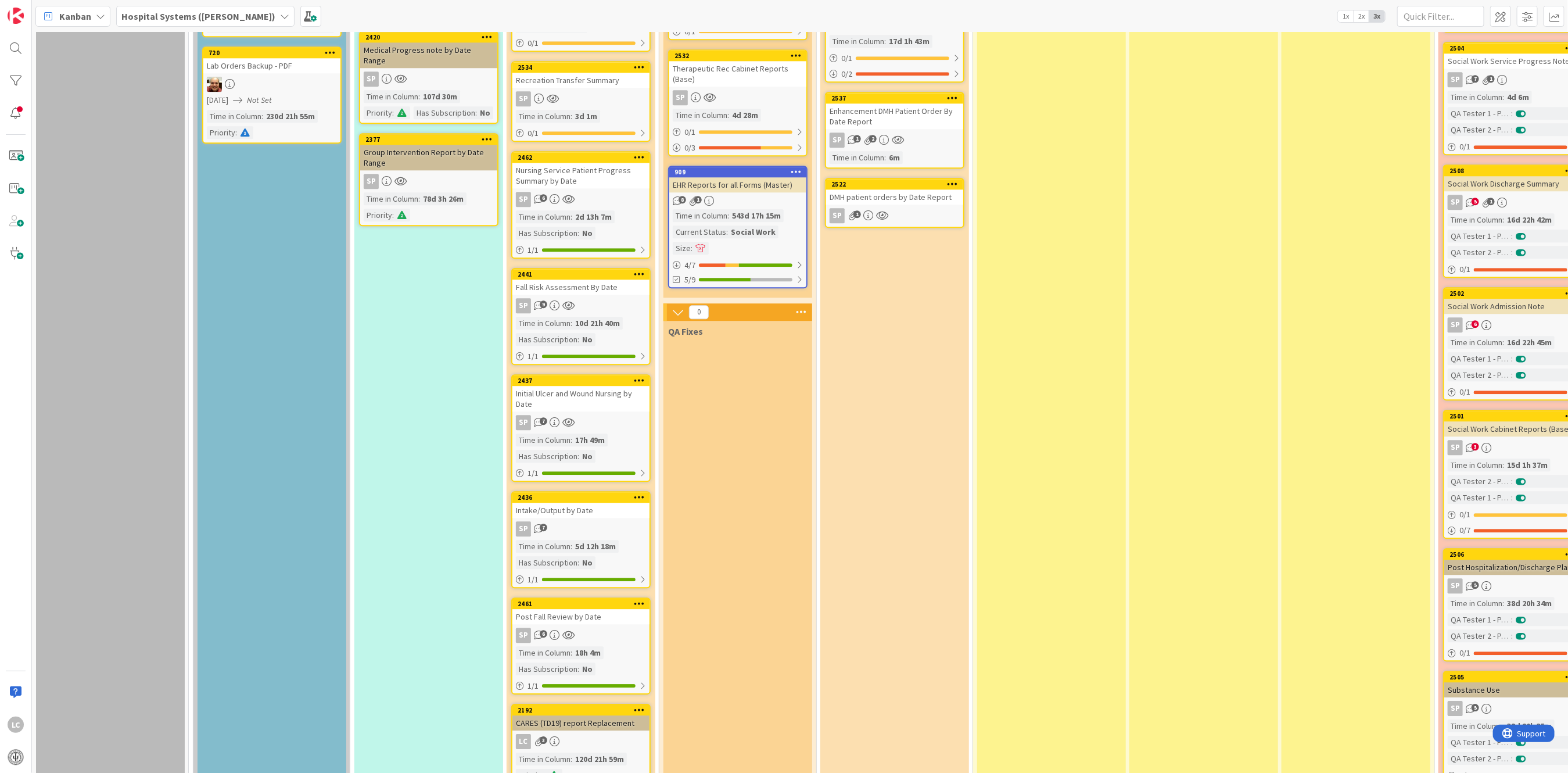
click at [864, 190] on div "DMH patient orders by Date Report" at bounding box center [894, 198] width 137 height 16
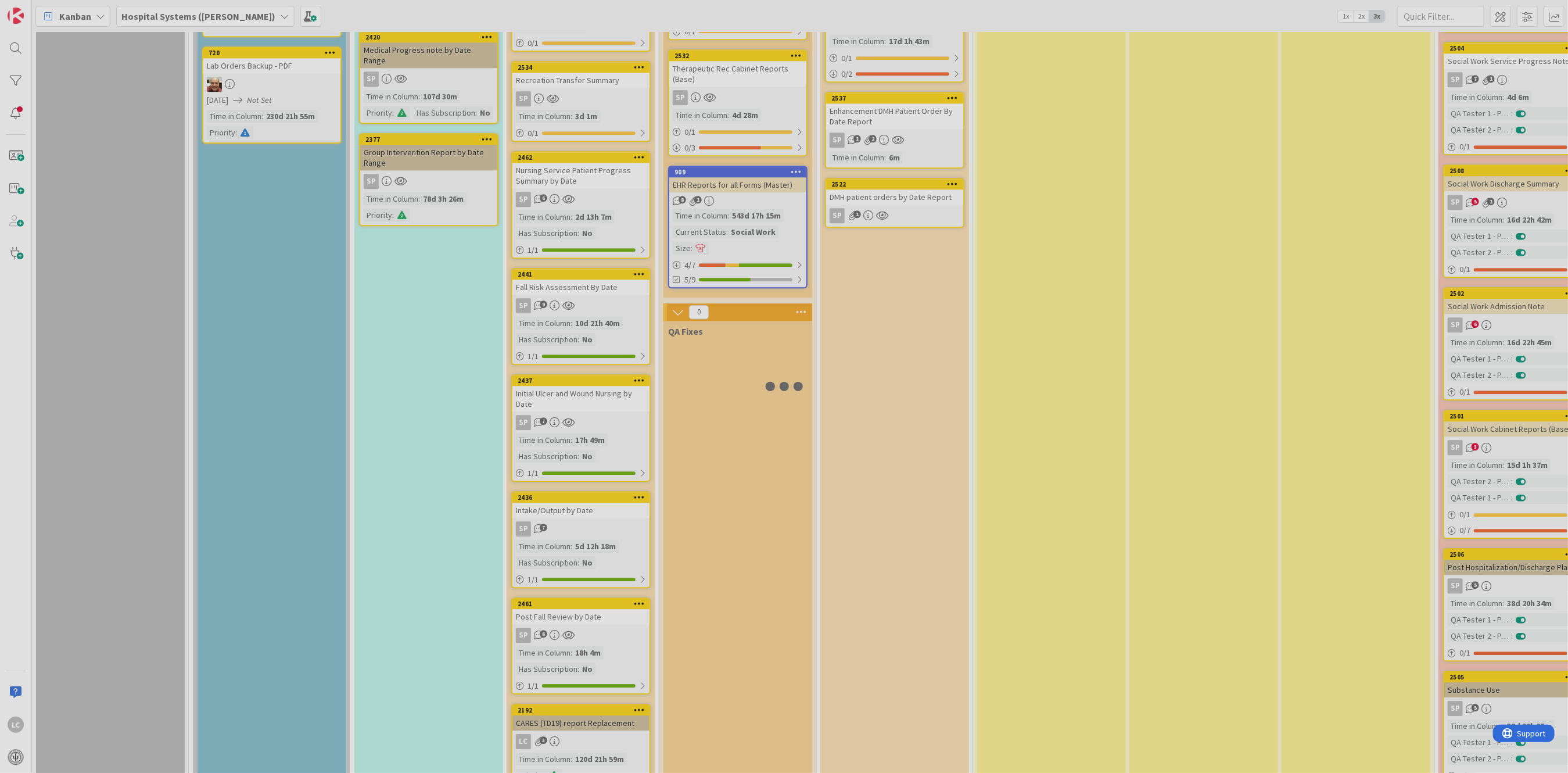
click at [864, 181] on div at bounding box center [784, 386] width 1568 height 773
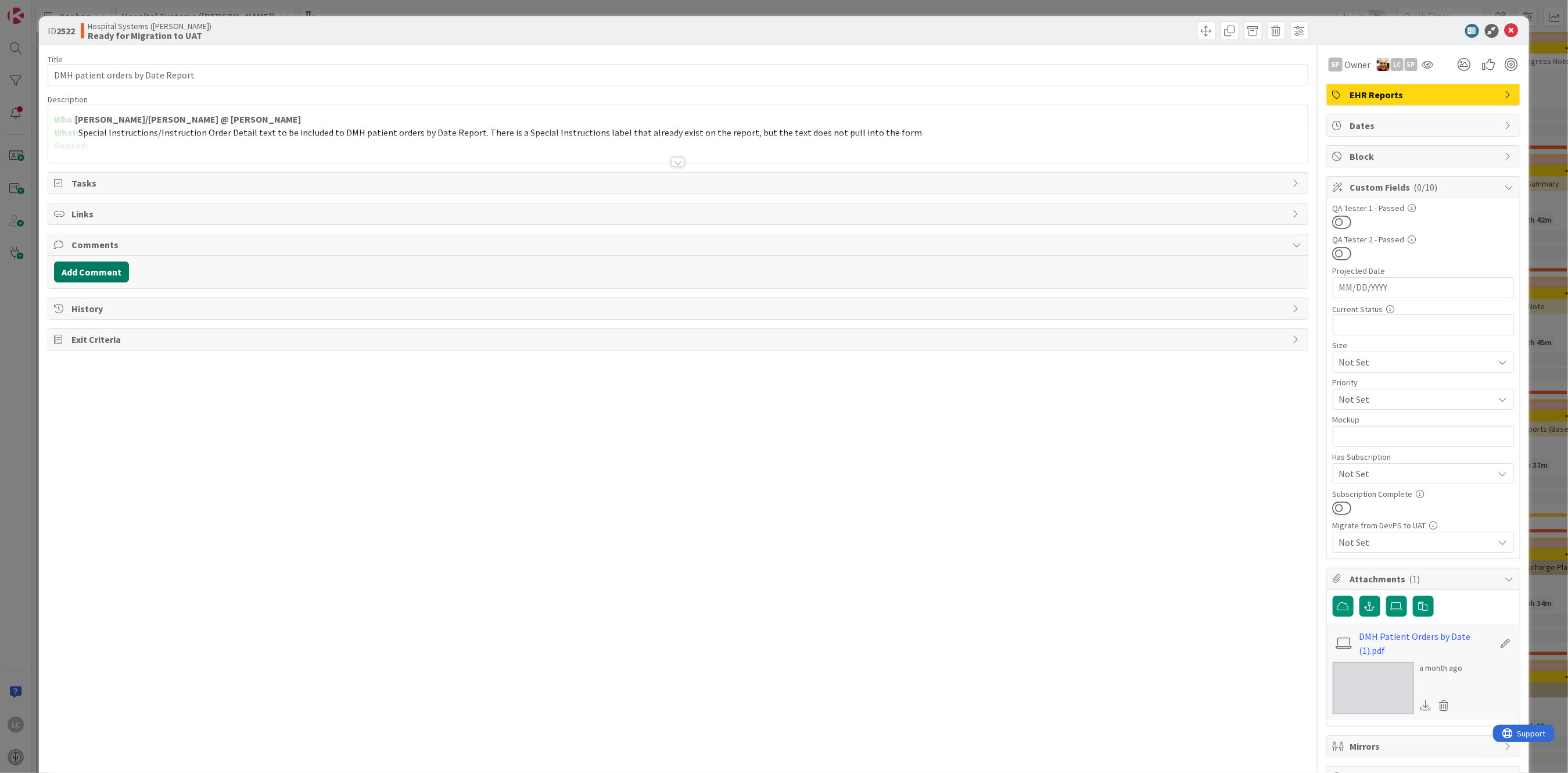
click at [83, 271] on button "Add Comment" at bounding box center [91, 272] width 75 height 20
click at [86, 310] on p at bounding box center [677, 311] width 1237 height 14
drag, startPoint x: 637, startPoint y: 28, endPoint x: 642, endPoint y: 66, distance: 38.3
click at [642, 66] on div "ID 2522 Hospital Systems ([PERSON_NAME]) Ready for Migration to UAT Title 33 / …" at bounding box center [784, 407] width 1490 height 781
click at [58, 355] on button "Add" at bounding box center [67, 358] width 25 height 14
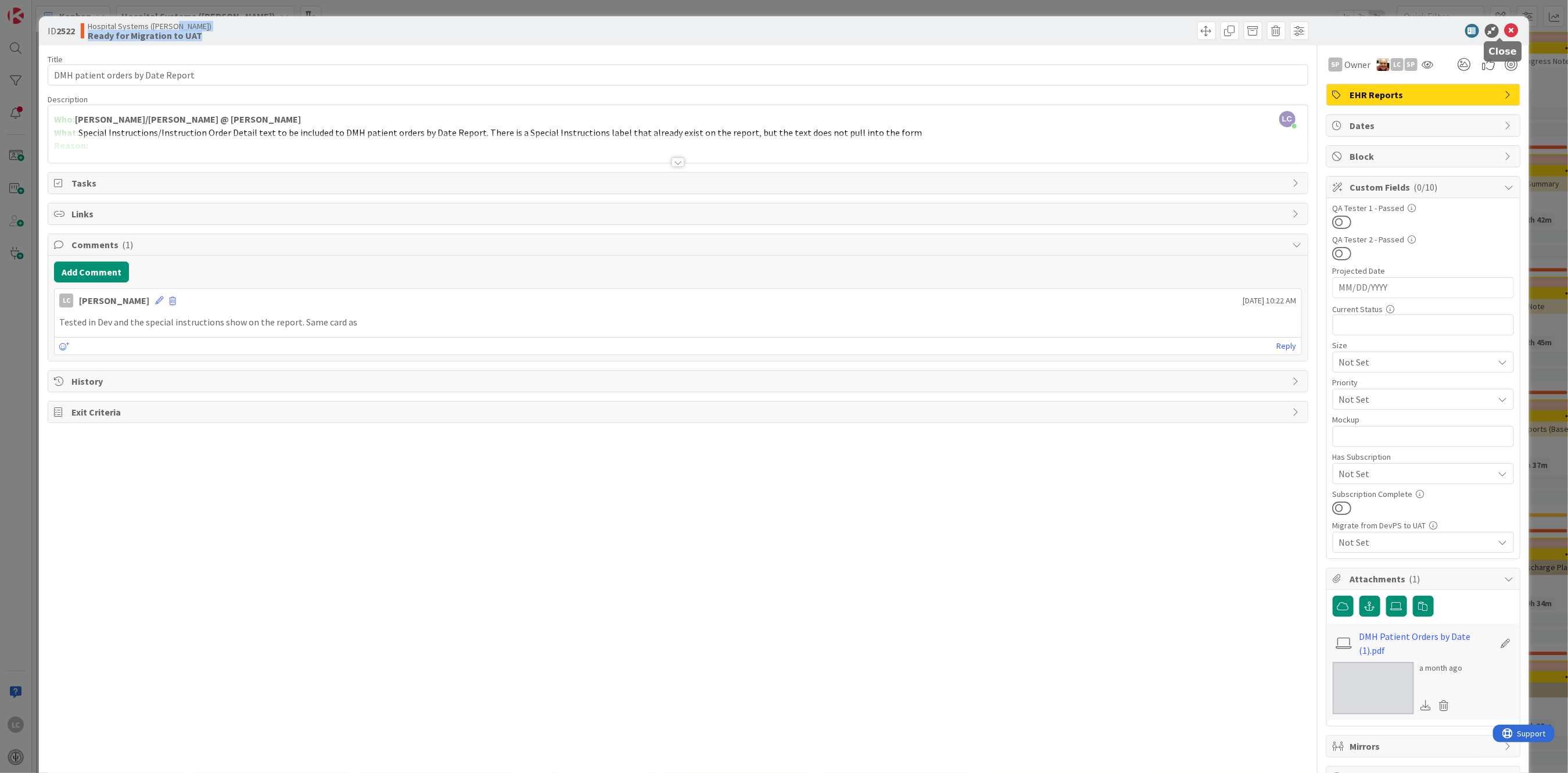
click at [1505, 26] on icon at bounding box center [1512, 30] width 14 height 14
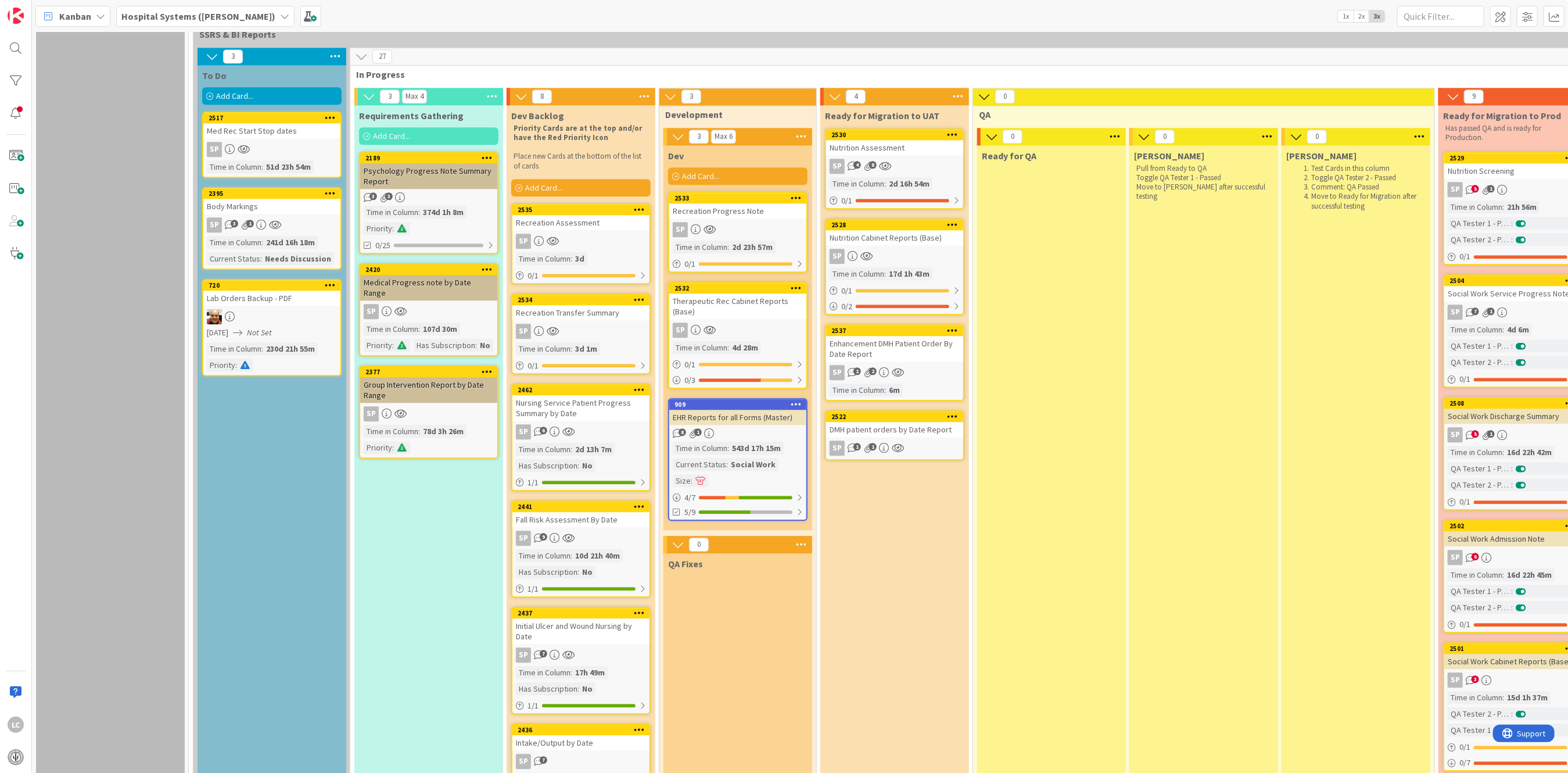
click at [864, 422] on div "DMH patient orders by Date Report" at bounding box center [894, 429] width 137 height 16
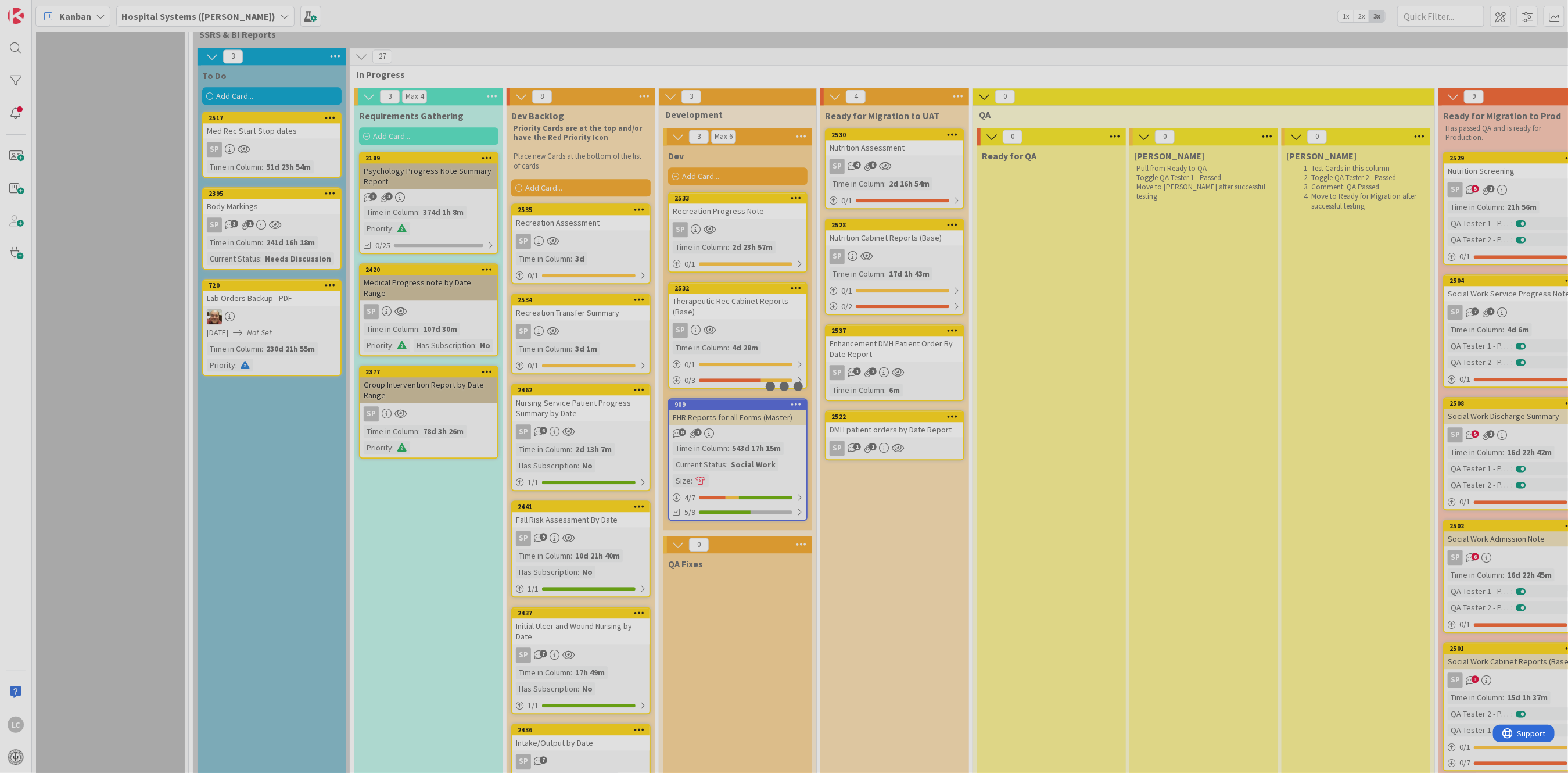
click at [864, 410] on div at bounding box center [784, 386] width 1568 height 773
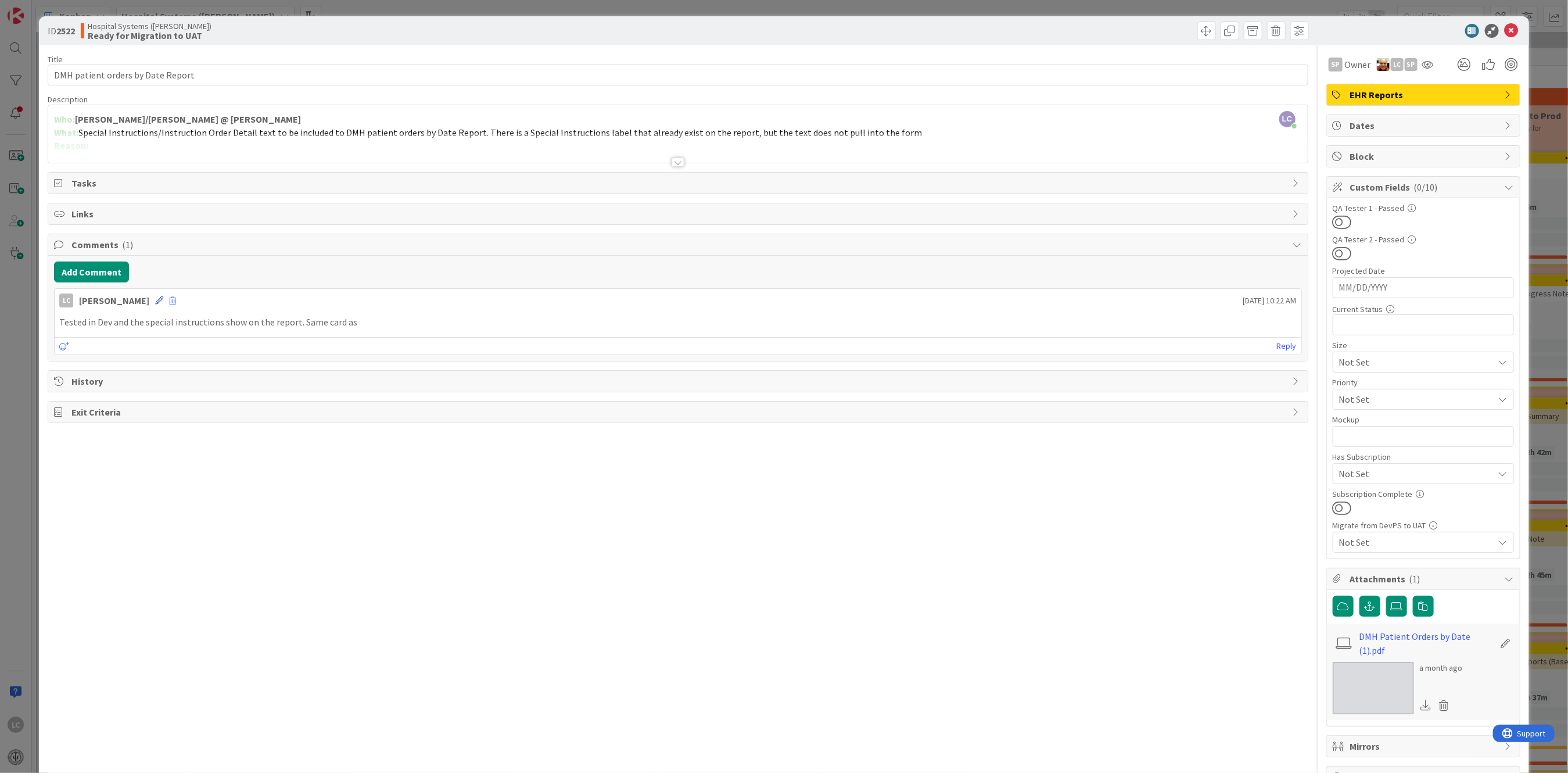
click at [164, 302] on icon at bounding box center [159, 300] width 8 height 8
click at [376, 361] on p "Tested in Dev and the special instructions show on the report. Same card as" at bounding box center [677, 364] width 1226 height 14
click at [71, 411] on button "Update" at bounding box center [79, 413] width 40 height 14
click at [1505, 29] on icon at bounding box center [1512, 30] width 14 height 14
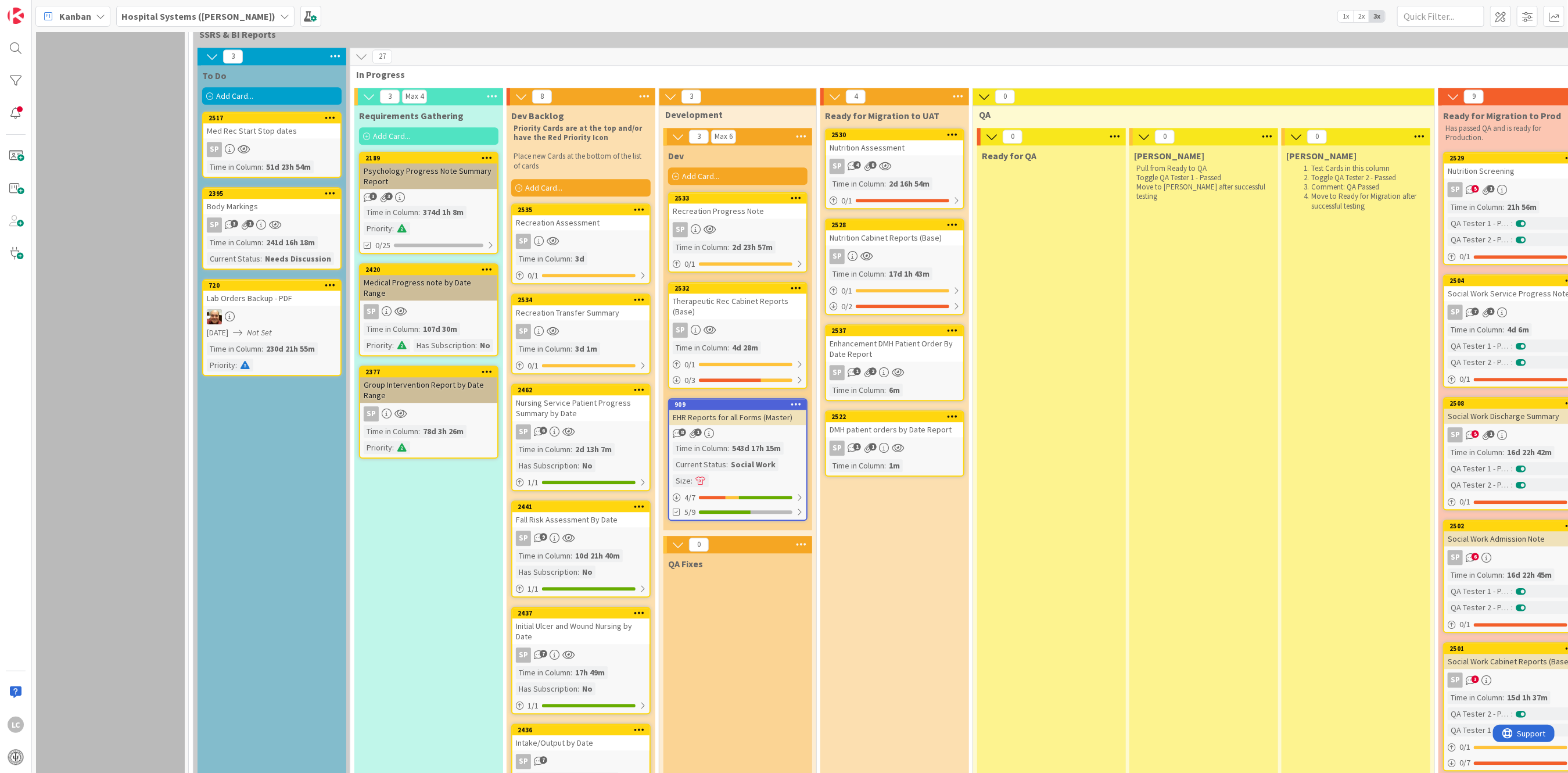
click at [867, 422] on div "DMH patient orders by Date Report" at bounding box center [894, 429] width 137 height 16
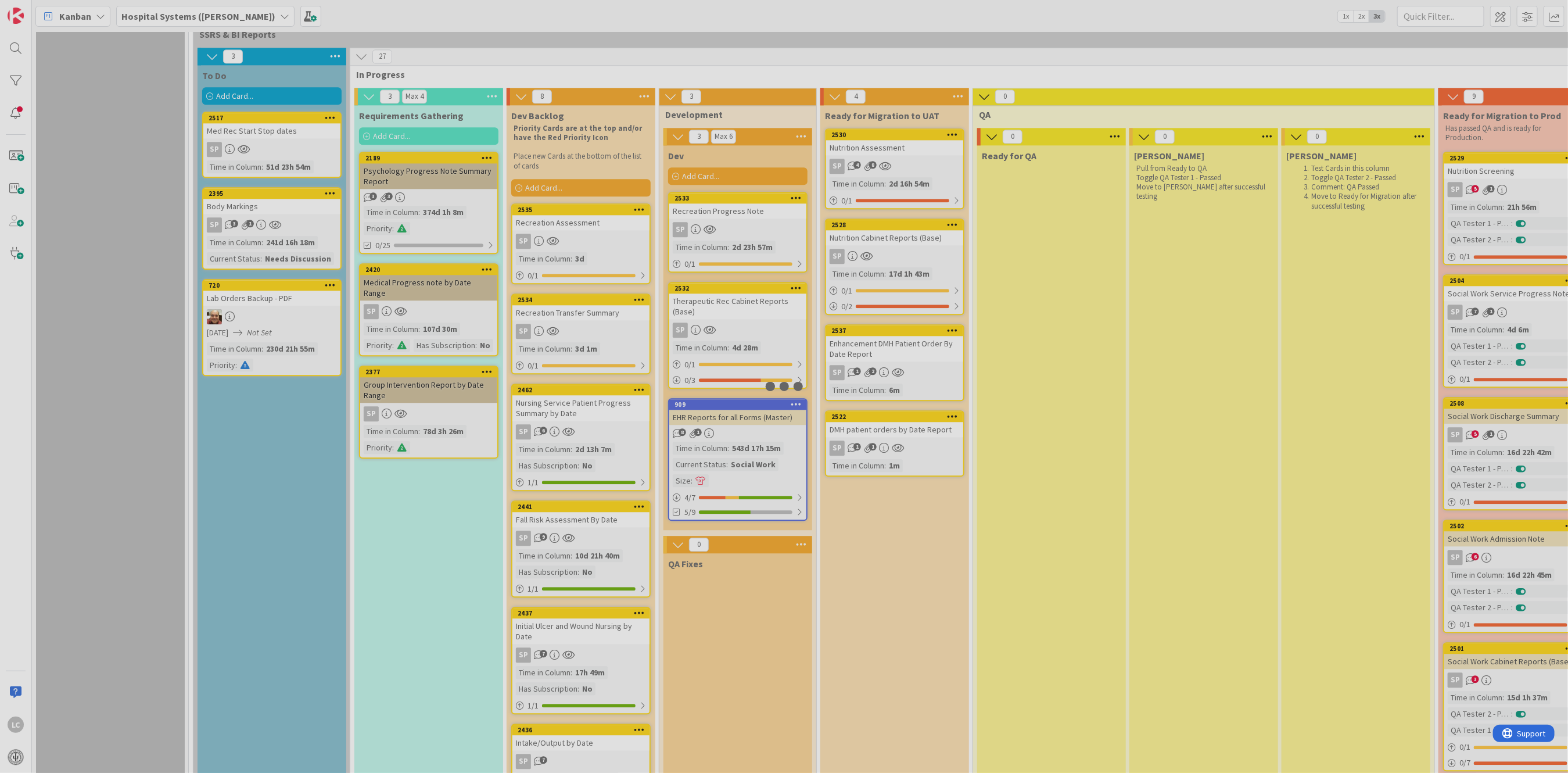
click at [867, 417] on div at bounding box center [784, 386] width 1568 height 773
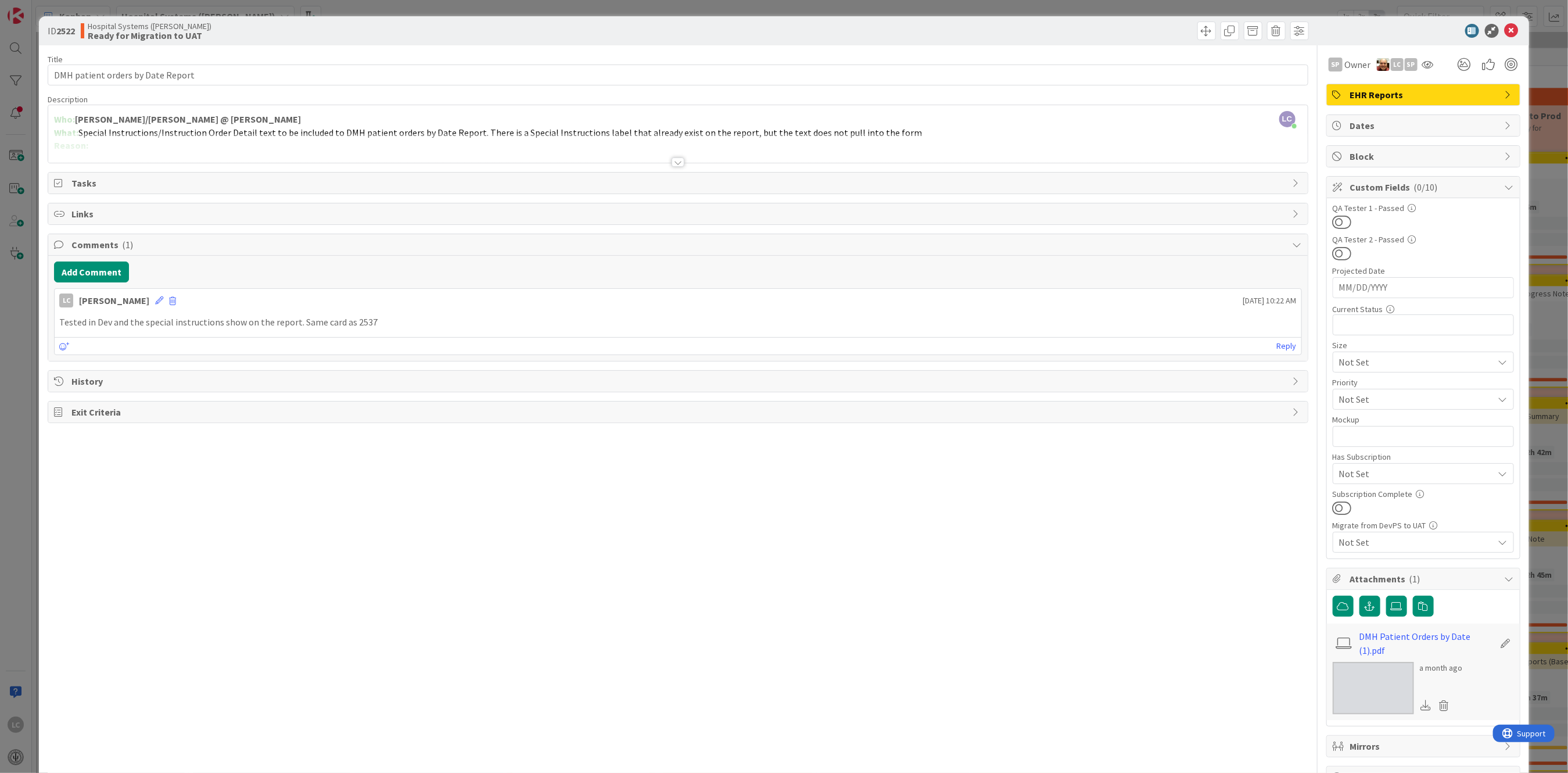
click at [571, 510] on div "Title 33 / 128 DMH patient orders by Date Report Description LC [PERSON_NAME] j…" at bounding box center [677, 417] width 1260 height 743
click at [1506, 28] on icon at bounding box center [1512, 30] width 14 height 14
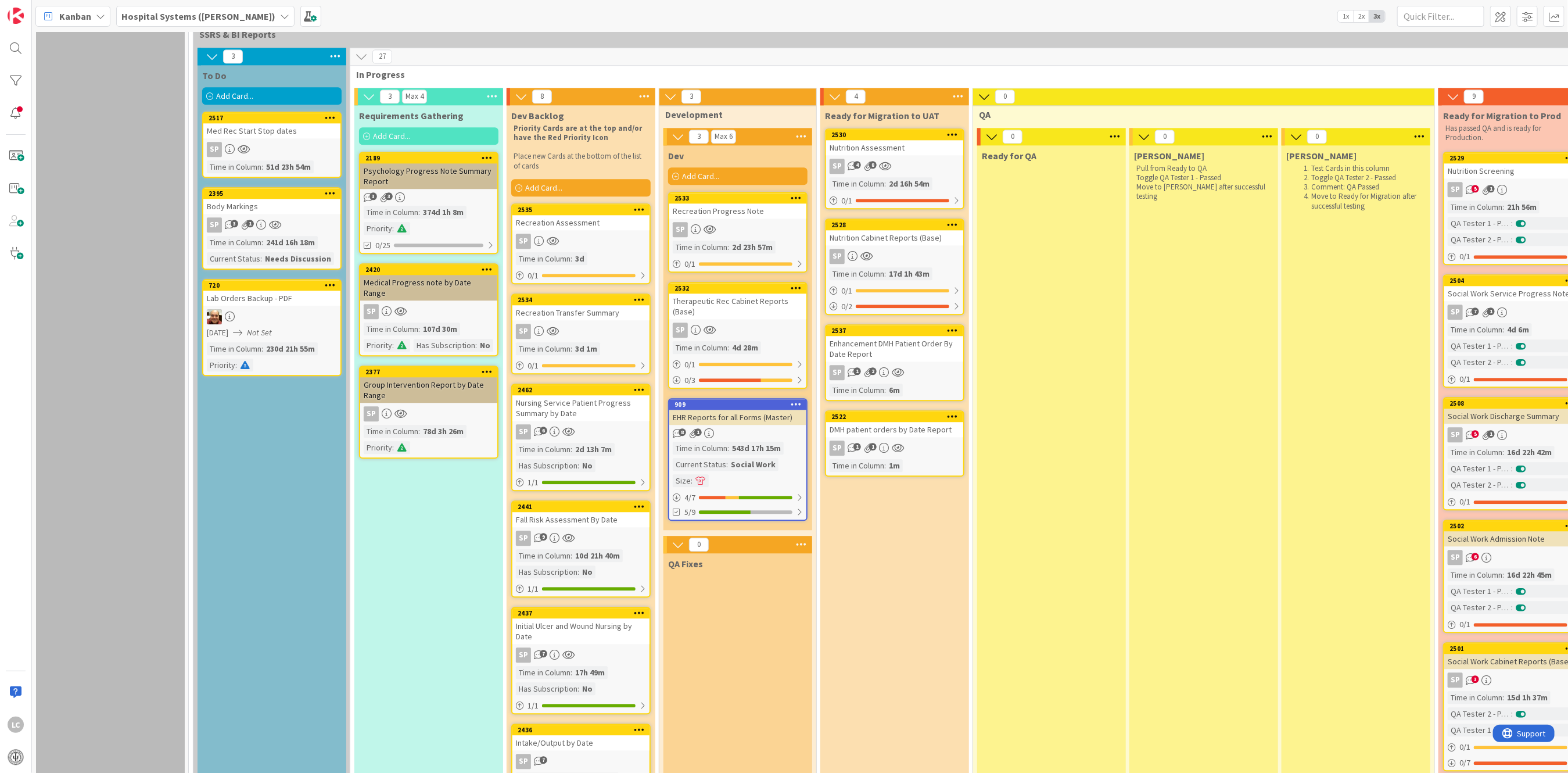
click at [877, 365] on div "SP 1 2" at bounding box center [894, 373] width 137 height 16
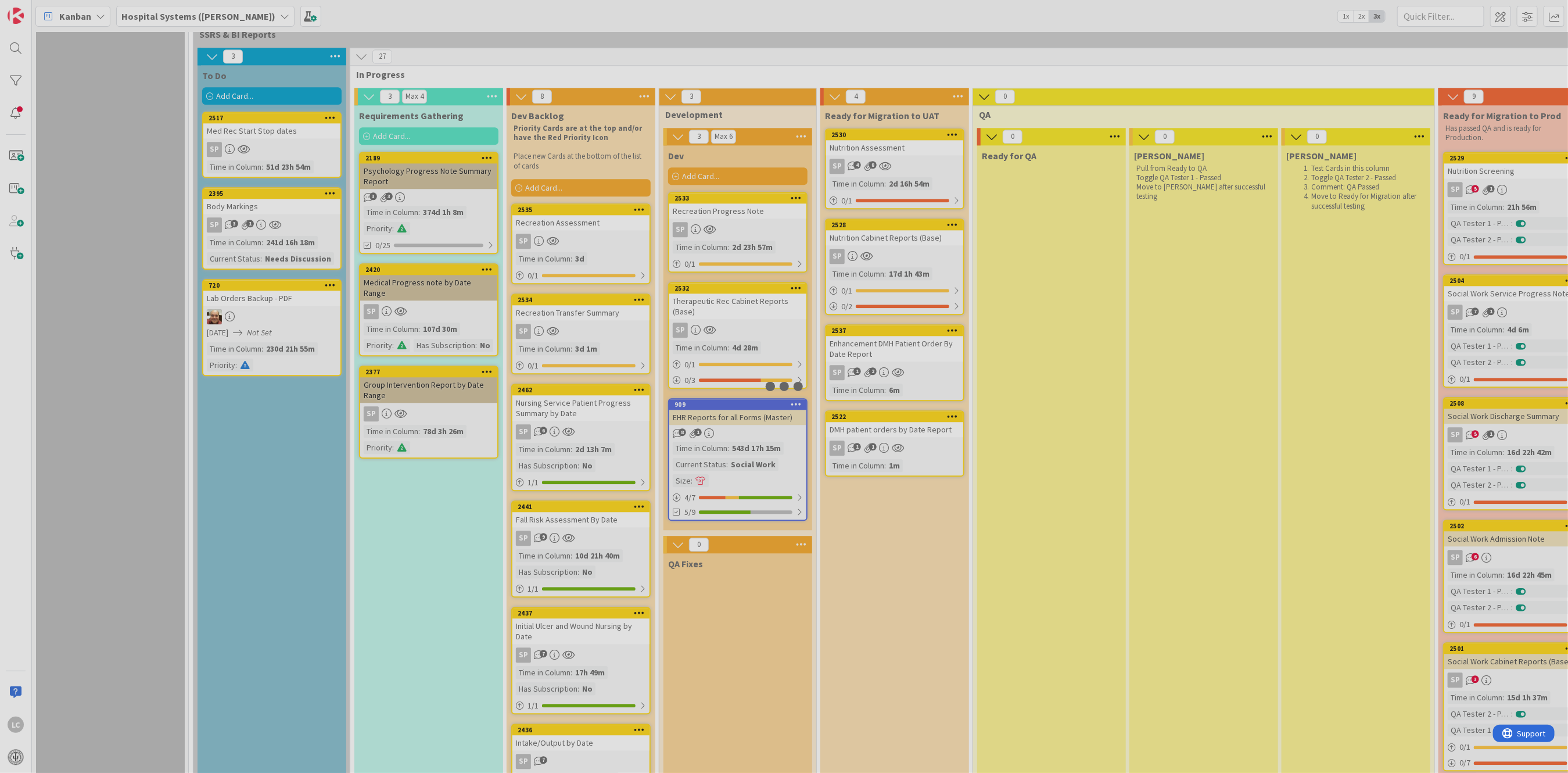
click at [877, 357] on div at bounding box center [784, 386] width 1568 height 773
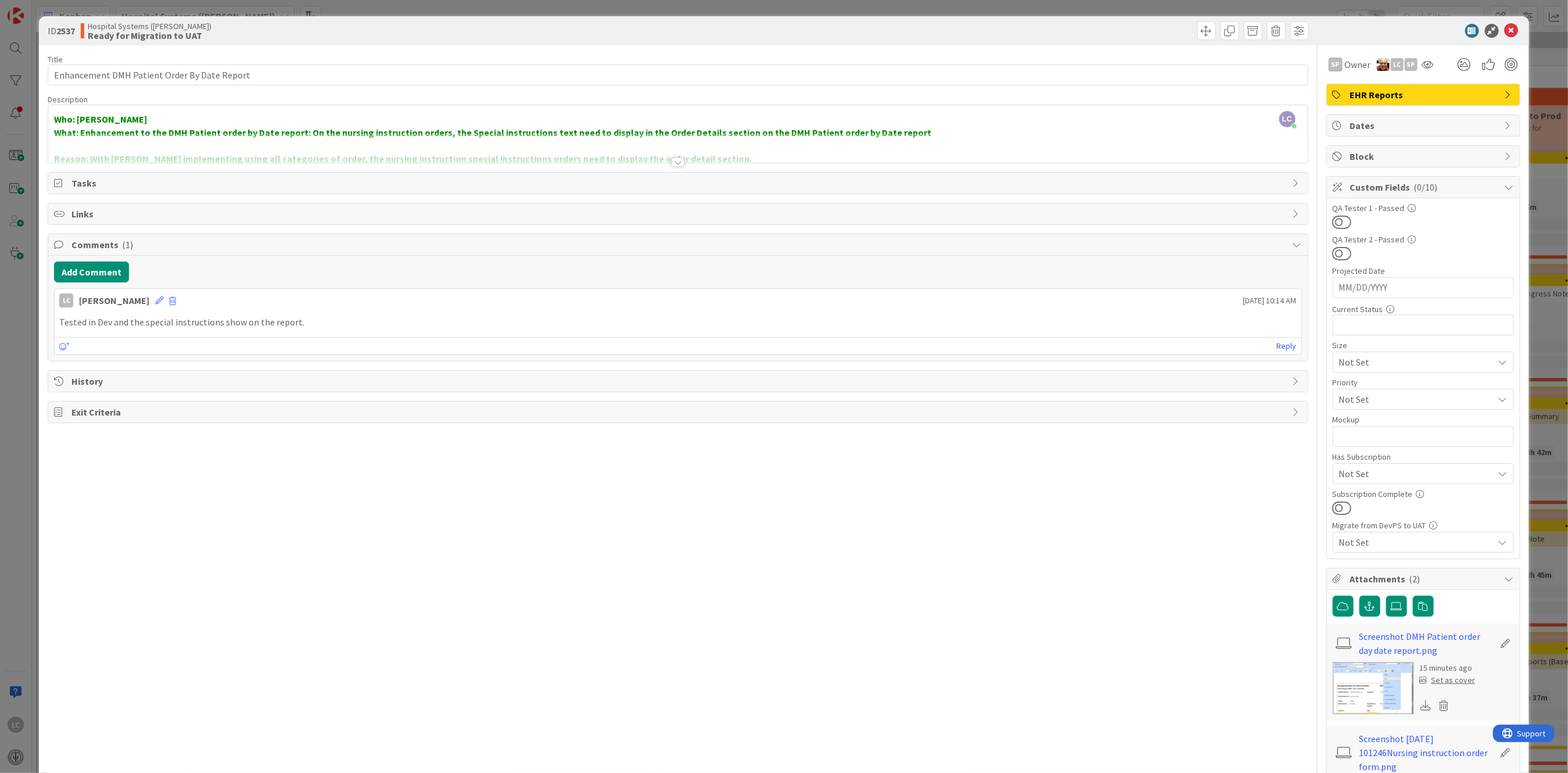
click at [674, 158] on div at bounding box center [677, 163] width 13 height 10
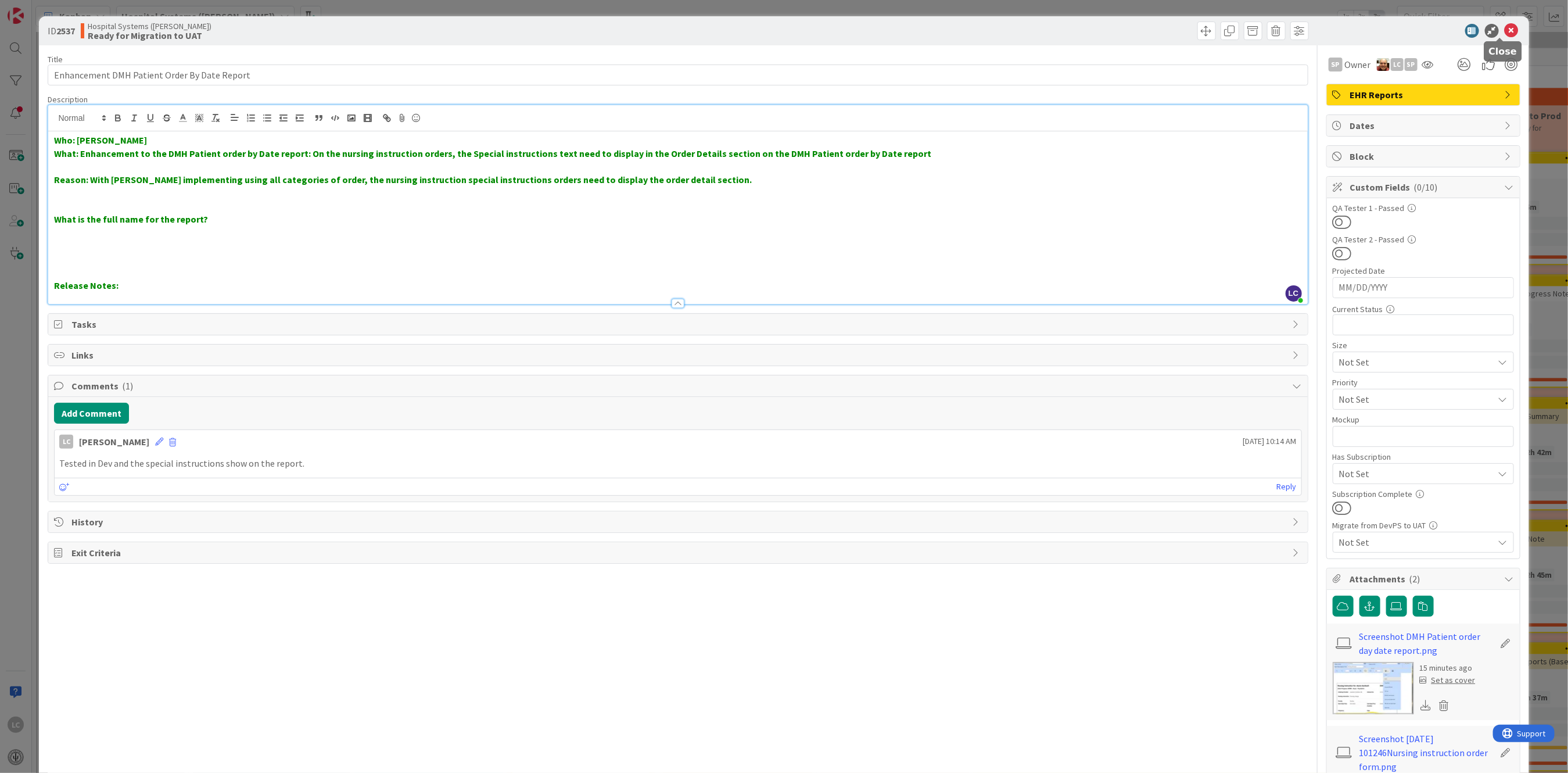
click at [1505, 29] on icon at bounding box center [1512, 30] width 14 height 14
